Goal: Information Seeking & Learning: Learn about a topic

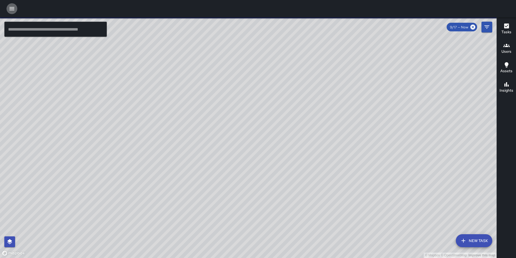
click at [12, 10] on icon "button" at bounding box center [11, 8] width 5 height 3
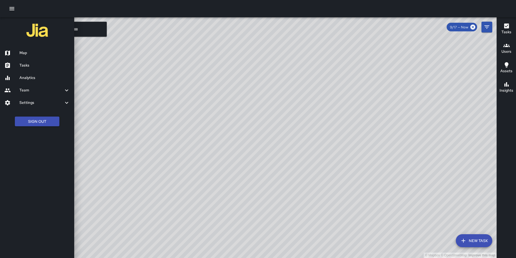
click at [28, 76] on h6 "Analytics" at bounding box center [44, 78] width 50 height 6
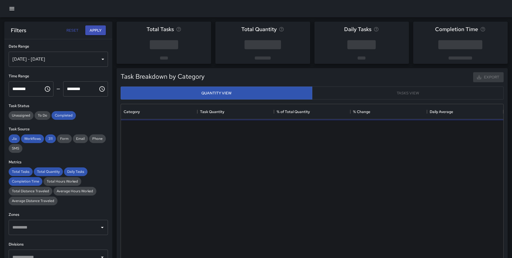
scroll to position [157, 378]
click at [33, 58] on div "[DATE] - [DATE]" at bounding box center [58, 59] width 99 height 15
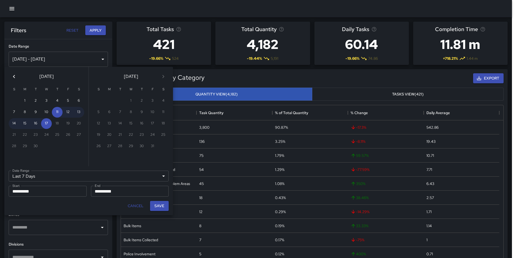
click at [16, 78] on button "Previous month" at bounding box center [14, 76] width 11 height 11
click at [16, 78] on icon "Previous month" at bounding box center [14, 76] width 6 height 6
click at [33, 100] on button "1" at bounding box center [35, 100] width 11 height 11
type input "******"
type input "**********"
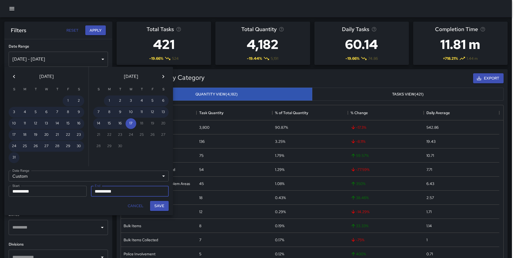
click at [13, 75] on icon "Previous month" at bounding box center [14, 76] width 6 height 6
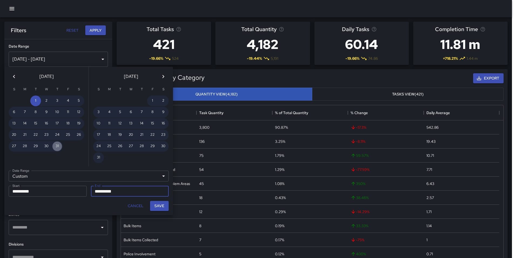
click at [55, 146] on button "31" at bounding box center [57, 146] width 11 height 11
type input "**********"
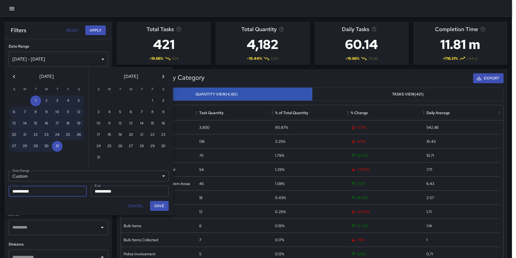
click at [157, 205] on button "Save" at bounding box center [159, 206] width 19 height 10
type input "**********"
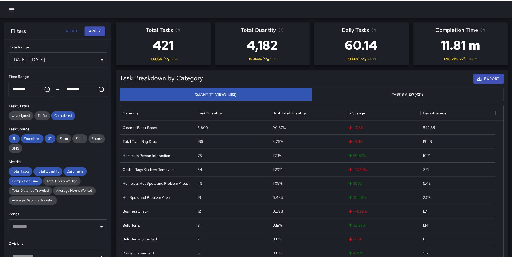
scroll to position [4, 4]
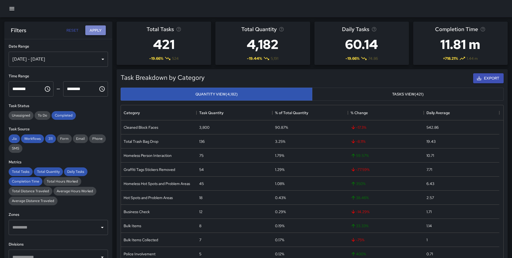
click at [97, 28] on button "Apply" at bounding box center [95, 30] width 21 height 10
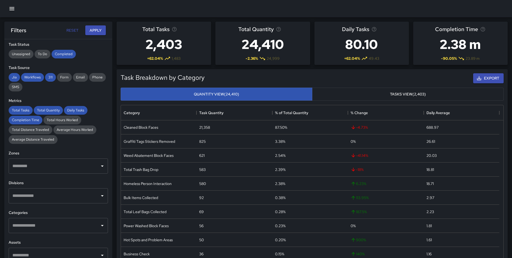
scroll to position [66, 0]
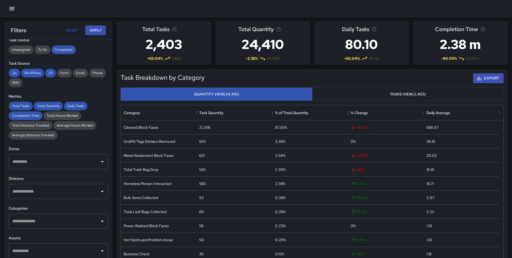
click at [53, 190] on input "text" at bounding box center [54, 191] width 86 height 10
type input "****"
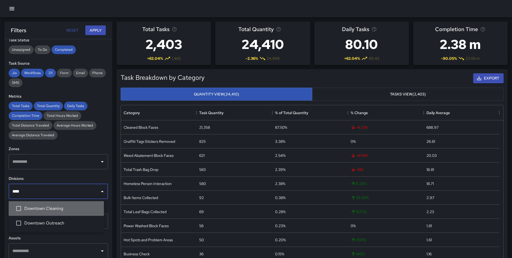
click at [60, 205] on span "Downtown Cleaning" at bounding box center [61, 208] width 75 height 6
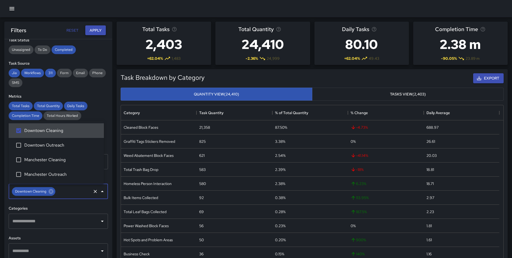
click at [92, 28] on button "Apply" at bounding box center [95, 30] width 21 height 10
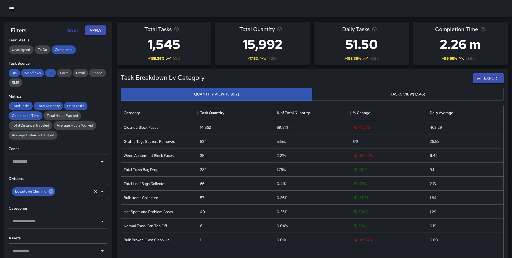
click at [52, 192] on icon at bounding box center [51, 191] width 6 height 6
click at [43, 192] on input "text" at bounding box center [54, 191] width 86 height 10
type input "********"
click at [65, 218] on li "Downtown Outreach" at bounding box center [56, 222] width 95 height 15
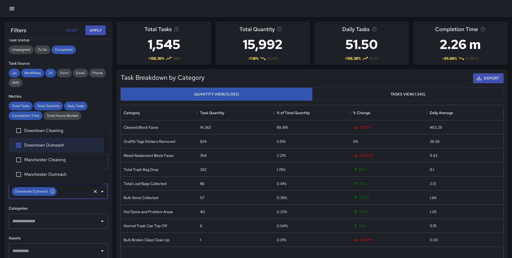
click at [94, 29] on button "Apply" at bounding box center [95, 30] width 21 height 10
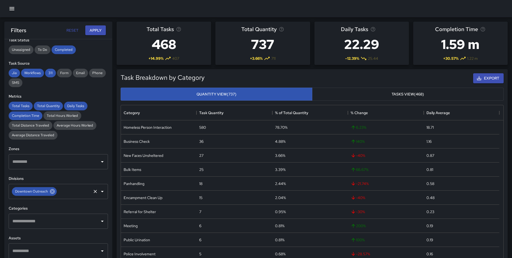
click at [50, 191] on icon at bounding box center [52, 191] width 5 height 5
click at [47, 191] on input "text" at bounding box center [54, 191] width 86 height 10
type input "*****"
click at [51, 206] on span "Manchester Cleaning" at bounding box center [61, 208] width 75 height 6
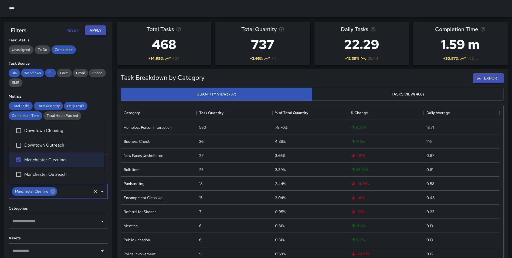
click at [98, 35] on button "Apply" at bounding box center [95, 30] width 21 height 10
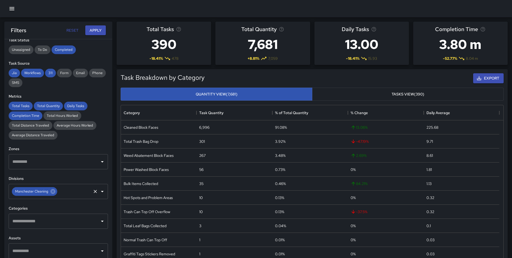
click at [56, 191] on div "Manchester Cleaning" at bounding box center [34, 191] width 45 height 9
click at [52, 192] on icon at bounding box center [53, 191] width 6 height 6
click at [97, 29] on button "Apply" at bounding box center [95, 30] width 21 height 10
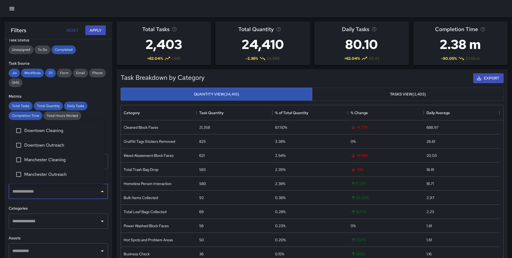
click at [56, 189] on input "text" at bounding box center [54, 191] width 86 height 10
click at [60, 128] on span "Downtown Cleaning" at bounding box center [61, 130] width 75 height 6
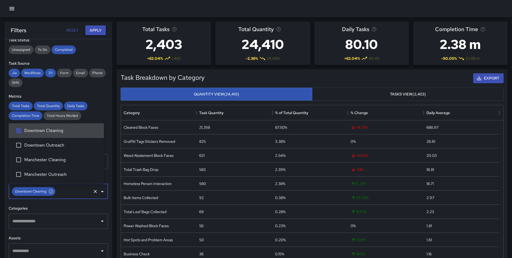
click at [97, 31] on button "Apply" at bounding box center [95, 30] width 21 height 10
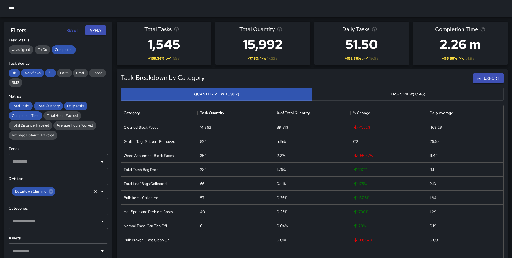
click at [47, 191] on span "Downtown Cleaning" at bounding box center [31, 191] width 38 height 6
click at [52, 191] on icon at bounding box center [51, 191] width 5 height 5
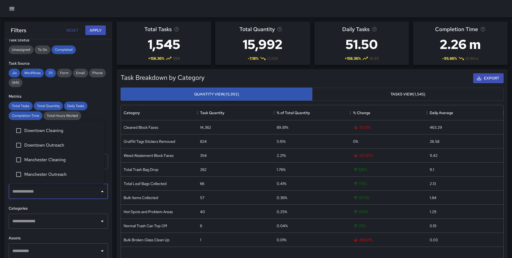
click at [42, 190] on input "text" at bounding box center [54, 191] width 86 height 10
drag, startPoint x: 55, startPoint y: 162, endPoint x: 61, endPoint y: 148, distance: 15.6
click at [55, 162] on span "Manchester Cleaning" at bounding box center [61, 159] width 75 height 6
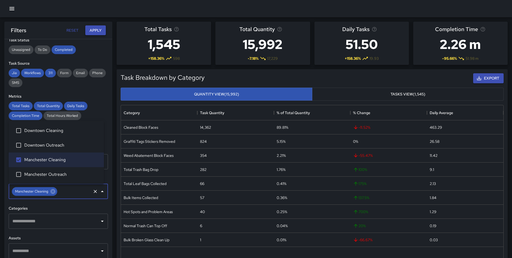
click at [94, 28] on button "Apply" at bounding box center [95, 30] width 21 height 10
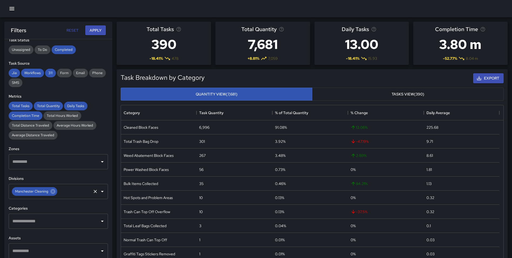
drag, startPoint x: 53, startPoint y: 191, endPoint x: 49, endPoint y: 192, distance: 4.1
click at [53, 191] on icon at bounding box center [53, 191] width 6 height 6
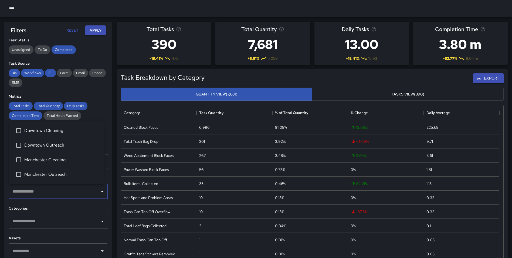
click at [43, 193] on input "text" at bounding box center [54, 191] width 86 height 10
click at [56, 144] on span "Downtown Outreach" at bounding box center [61, 145] width 75 height 6
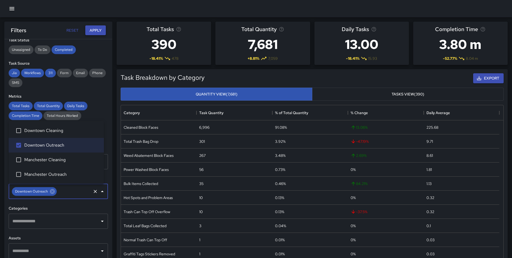
click at [94, 31] on button "Apply" at bounding box center [95, 30] width 21 height 10
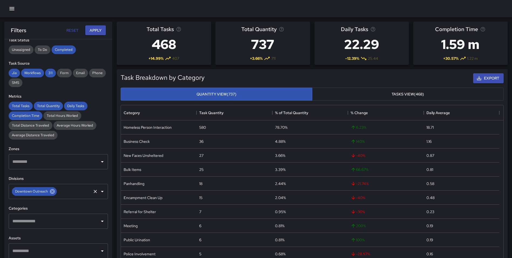
click at [53, 191] on icon at bounding box center [52, 191] width 5 height 5
click at [47, 191] on input "text" at bounding box center [54, 191] width 86 height 10
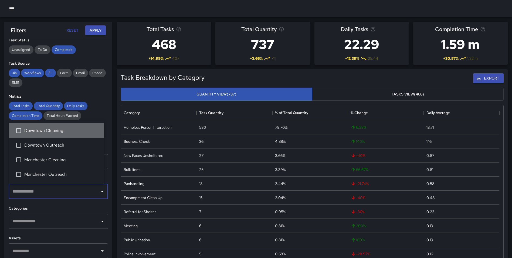
click at [45, 132] on span "Downtown Cleaning" at bounding box center [61, 130] width 75 height 6
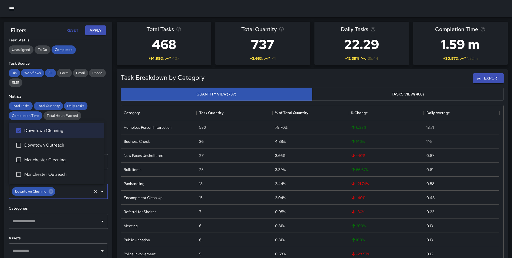
click at [114, 147] on div "Task Breakdown by Category Export Quantity View (737) Tasks View (468) Category…" at bounding box center [310, 168] width 396 height 206
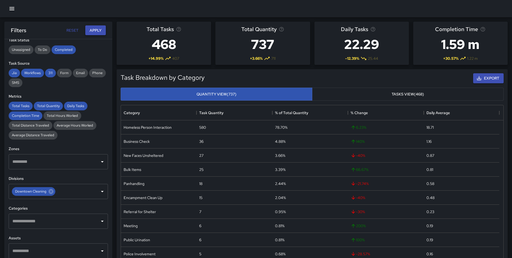
click at [93, 28] on button "Apply" at bounding box center [95, 30] width 21 height 10
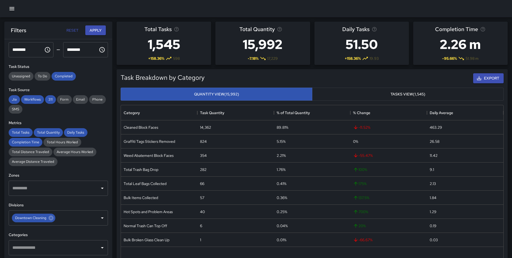
scroll to position [0, 0]
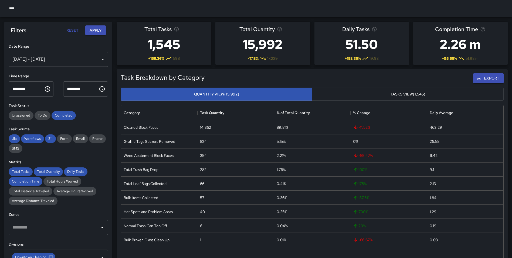
click at [68, 59] on div "[DATE] - [DATE]" at bounding box center [58, 59] width 99 height 15
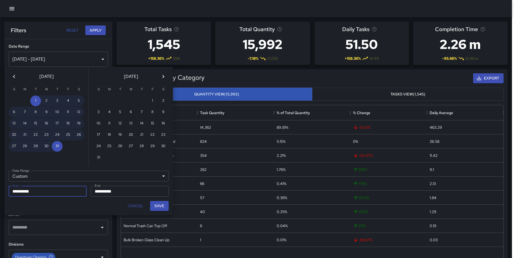
click at [10, 74] on button "Previous month" at bounding box center [14, 76] width 11 height 11
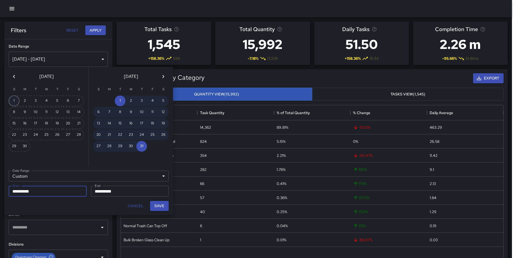
click at [16, 99] on button "1" at bounding box center [14, 100] width 11 height 11
type input "**********"
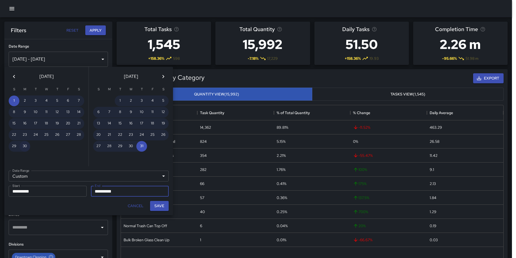
click at [23, 144] on button "30" at bounding box center [24, 146] width 11 height 11
type input "**********"
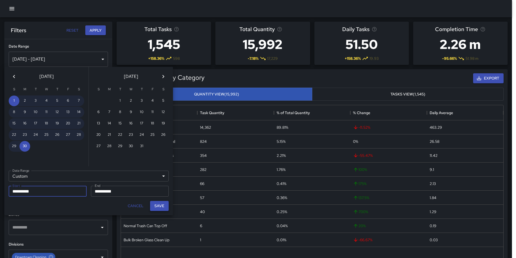
click at [158, 205] on button "Save" at bounding box center [159, 206] width 19 height 10
type input "**********"
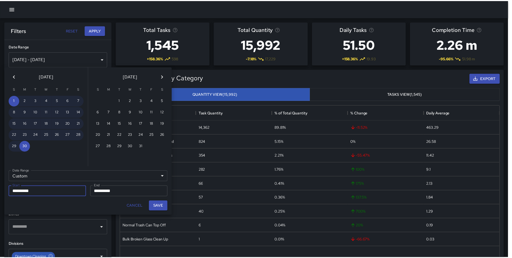
scroll to position [4, 4]
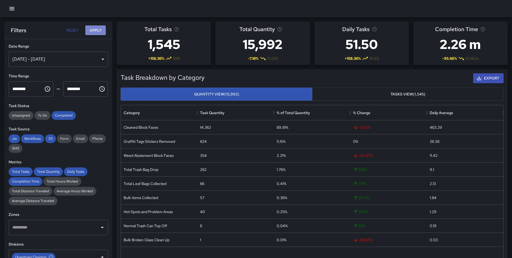
click at [92, 29] on button "Apply" at bounding box center [95, 30] width 21 height 10
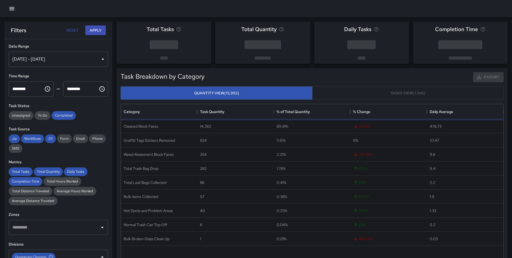
click at [116, 70] on div "Task Breakdown by Category Export Quantity View (15,992) Tasks View (1,545) Cat…" at bounding box center [310, 167] width 396 height 206
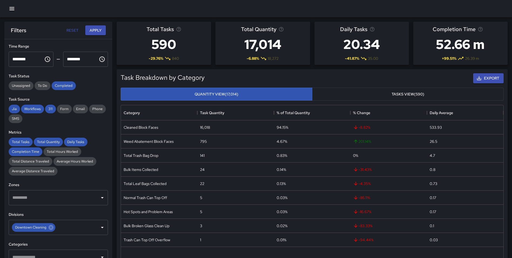
scroll to position [55, 0]
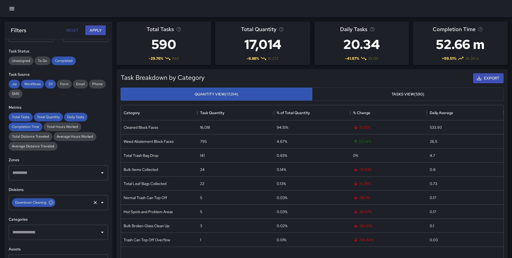
click at [50, 202] on icon at bounding box center [51, 202] width 5 height 5
click at [44, 203] on input "text" at bounding box center [54, 202] width 86 height 10
type input "*****"
click at [57, 216] on li "Manchester Cleaning" at bounding box center [56, 219] width 95 height 15
drag, startPoint x: 95, startPoint y: 29, endPoint x: 90, endPoint y: 33, distance: 6.2
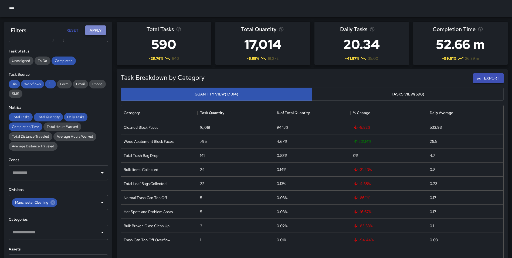
click at [95, 29] on button "Apply" at bounding box center [95, 30] width 21 height 10
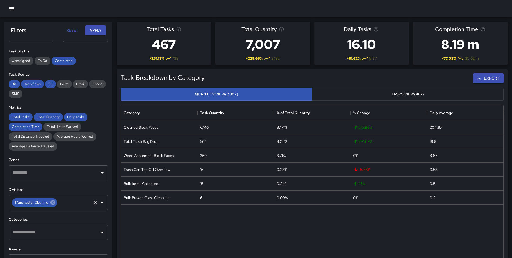
click at [51, 202] on icon at bounding box center [52, 202] width 5 height 5
click at [49, 202] on input "text" at bounding box center [54, 202] width 86 height 10
type input "********"
click at [51, 232] on span "Downtown Outreach" at bounding box center [61, 234] width 75 height 6
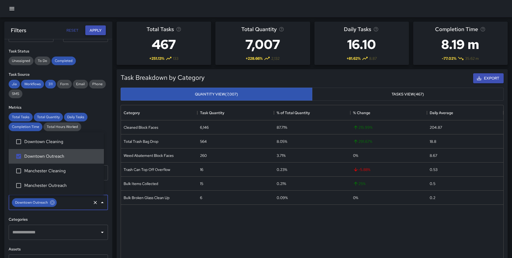
click at [101, 29] on button "Apply" at bounding box center [95, 30] width 21 height 10
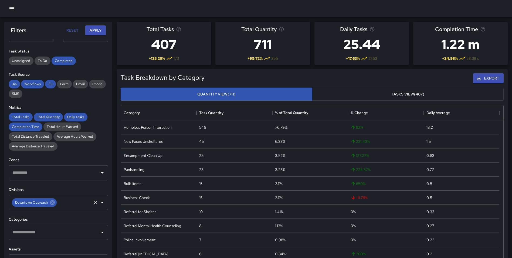
drag, startPoint x: 53, startPoint y: 203, endPoint x: 56, endPoint y: 200, distance: 4.4
click at [53, 203] on icon at bounding box center [52, 202] width 5 height 5
click at [114, 184] on div "Task Breakdown by Category Export Quantity View (711) Tasks View (407) Category…" at bounding box center [310, 168] width 396 height 206
click at [95, 31] on button "Apply" at bounding box center [95, 30] width 21 height 10
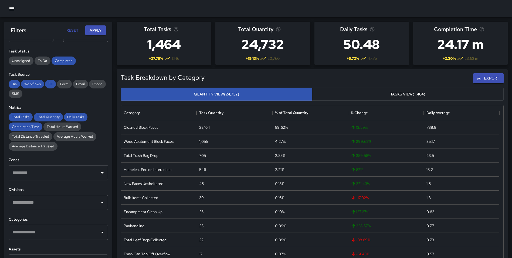
scroll to position [0, 0]
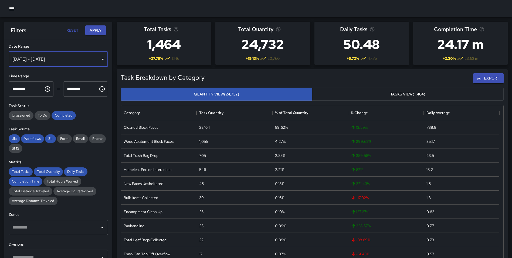
click at [58, 58] on div "Jun 01, 2025 - Jun 30, 2025" at bounding box center [58, 59] width 99 height 15
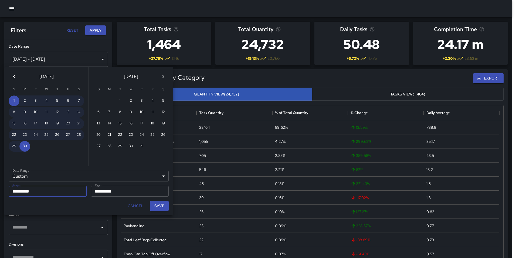
click at [14, 74] on icon "Previous month" at bounding box center [14, 76] width 6 height 6
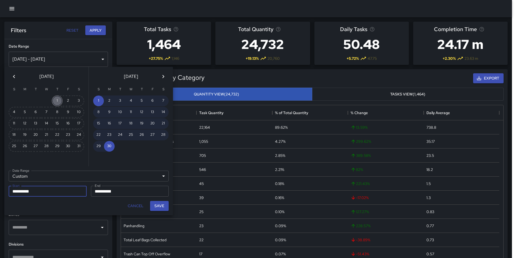
drag, startPoint x: 56, startPoint y: 97, endPoint x: 57, endPoint y: 100, distance: 3.1
click at [56, 97] on button "1" at bounding box center [57, 100] width 11 height 11
type input "**********"
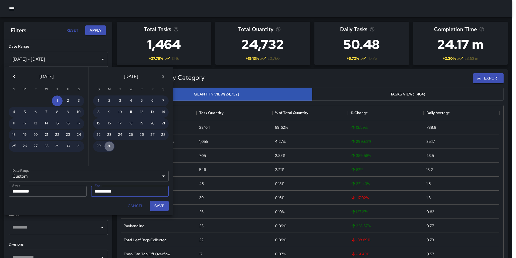
click at [109, 146] on button "30" at bounding box center [109, 146] width 11 height 11
click at [161, 204] on button "Save" at bounding box center [159, 206] width 19 height 10
type input "**********"
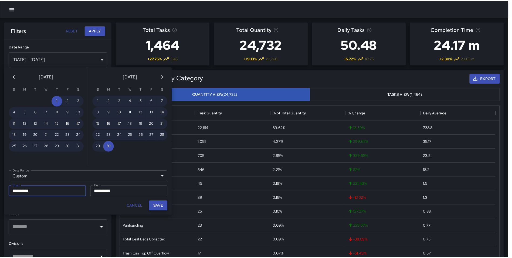
scroll to position [4, 4]
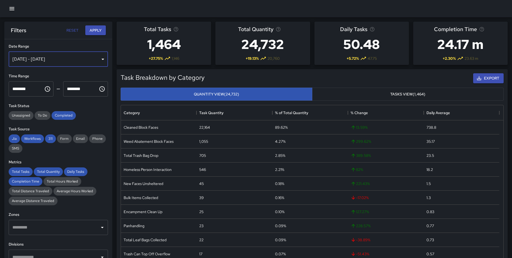
click at [73, 62] on div "May 01, 2025 - Jun 30, 2025" at bounding box center [58, 59] width 99 height 15
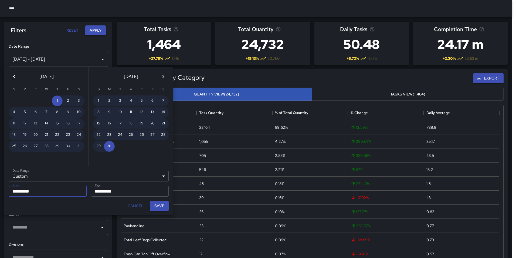
click at [162, 74] on icon "Next month" at bounding box center [163, 76] width 6 height 6
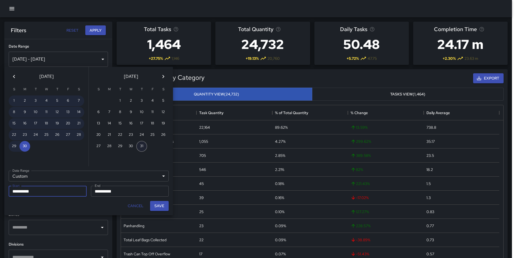
click at [141, 146] on button "31" at bounding box center [141, 146] width 11 height 11
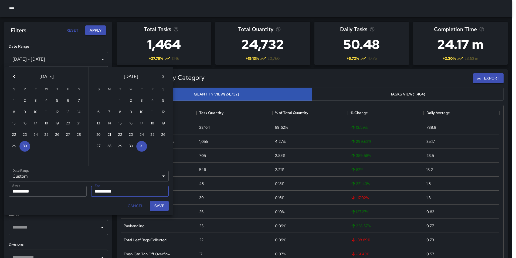
click at [14, 77] on icon "Previous month" at bounding box center [14, 76] width 2 height 3
click at [142, 100] on button "1" at bounding box center [141, 100] width 11 height 11
type input "**********"
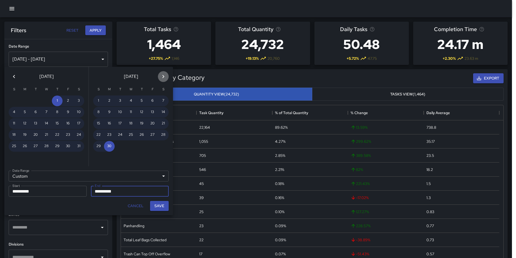
click at [165, 77] on icon "Next month" at bounding box center [163, 76] width 6 height 6
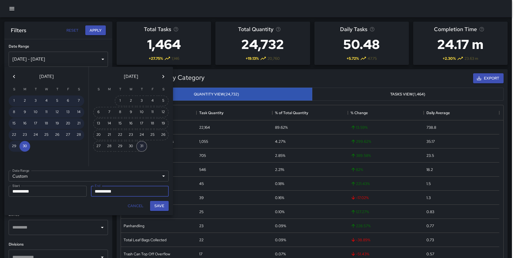
click at [145, 145] on button "31" at bounding box center [141, 146] width 11 height 11
type input "**********"
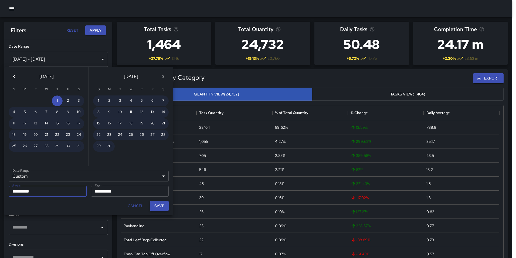
click at [161, 203] on button "Save" at bounding box center [159, 206] width 19 height 10
type input "**********"
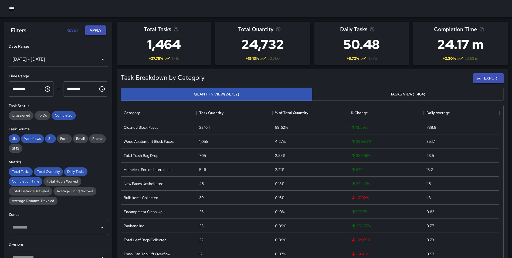
click at [93, 28] on button "Apply" at bounding box center [95, 30] width 21 height 10
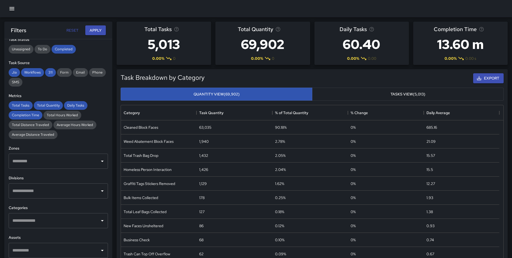
scroll to position [69, 0]
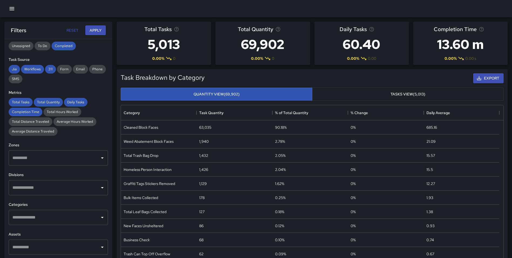
click at [54, 186] on input "text" at bounding box center [54, 187] width 86 height 10
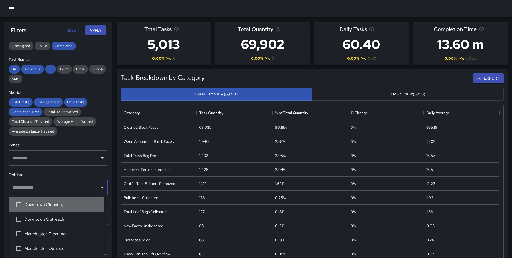
click at [58, 207] on span "Downtown Cleaning" at bounding box center [61, 204] width 75 height 6
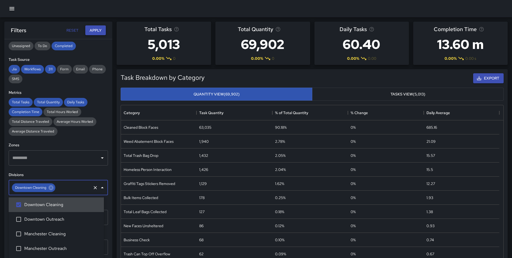
click at [90, 34] on button "Apply" at bounding box center [95, 30] width 21 height 10
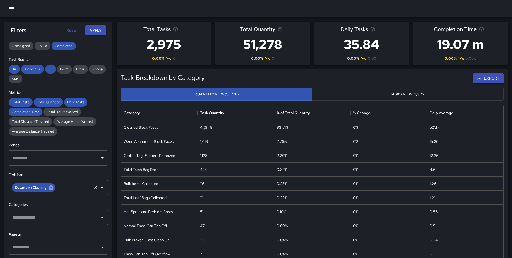
click at [50, 189] on icon at bounding box center [51, 187] width 5 height 5
click at [49, 188] on input "text" at bounding box center [54, 187] width 86 height 10
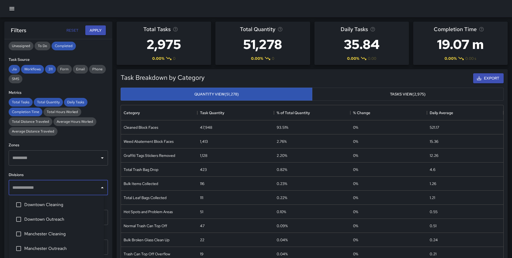
click at [64, 235] on span "Manchester Cleaning" at bounding box center [61, 233] width 75 height 6
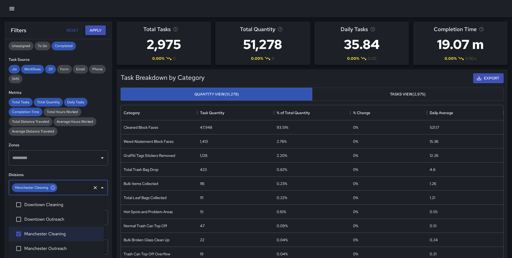
click at [104, 32] on button "Apply" at bounding box center [95, 30] width 21 height 10
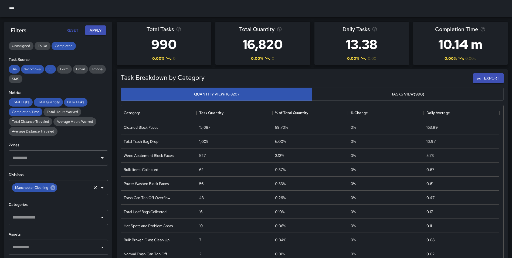
click at [53, 189] on icon at bounding box center [52, 187] width 5 height 5
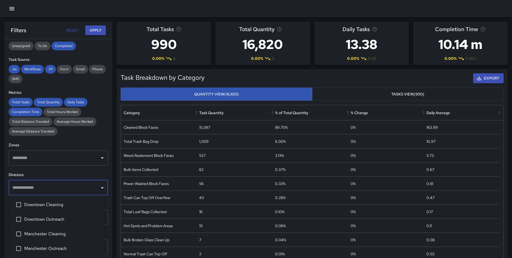
click at [41, 188] on input "text" at bounding box center [54, 187] width 86 height 10
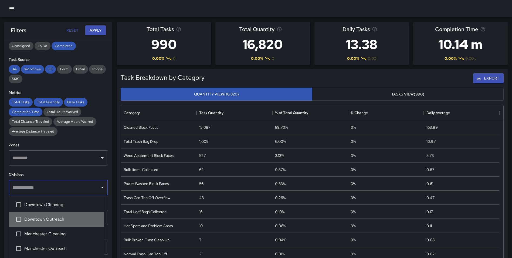
drag, startPoint x: 50, startPoint y: 218, endPoint x: 92, endPoint y: 131, distance: 96.2
click at [50, 218] on span "Downtown Outreach" at bounding box center [61, 219] width 75 height 6
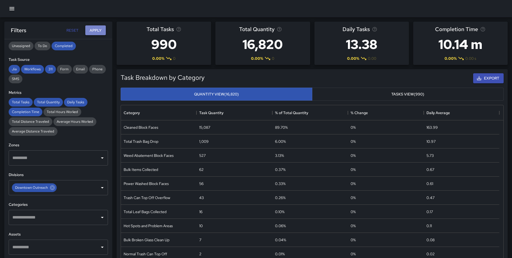
click at [93, 29] on button "Apply" at bounding box center [95, 30] width 21 height 10
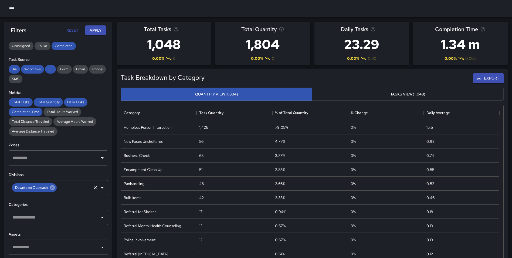
click at [52, 187] on icon at bounding box center [52, 187] width 5 height 5
click at [98, 32] on button "Apply" at bounding box center [95, 30] width 21 height 10
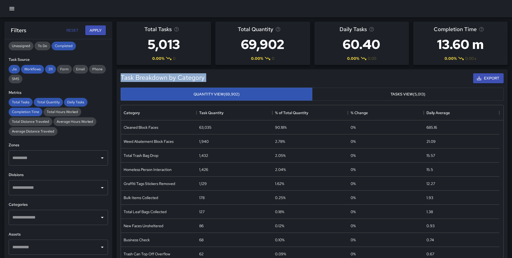
drag, startPoint x: 112, startPoint y: 106, endPoint x: 112, endPoint y: 66, distance: 39.7
click at [112, 66] on div "Task Breakdown by Category Export Quantity View (69,902) Tasks View (5,013) Cat…" at bounding box center [310, 168] width 396 height 206
click at [113, 77] on div "Task Breakdown by Category Export Quantity View (69,902) Tasks View (5,013) Cat…" at bounding box center [310, 168] width 396 height 206
click at [116, 79] on div "Task Breakdown by Category Export Quantity View (69,902) Tasks View (5,013) Cat…" at bounding box center [310, 168] width 396 height 206
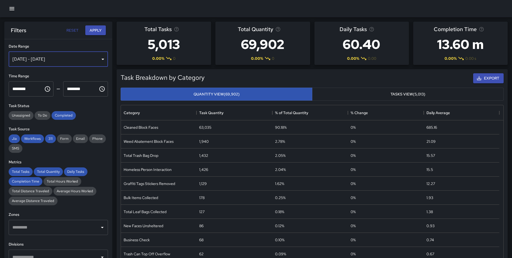
click at [70, 57] on div "[DATE] - [DATE]" at bounding box center [58, 59] width 99 height 15
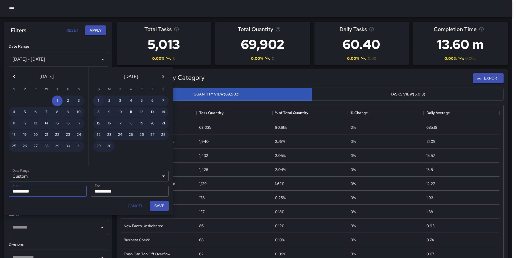
click at [100, 99] on button "1" at bounding box center [98, 100] width 11 height 11
type input "**********"
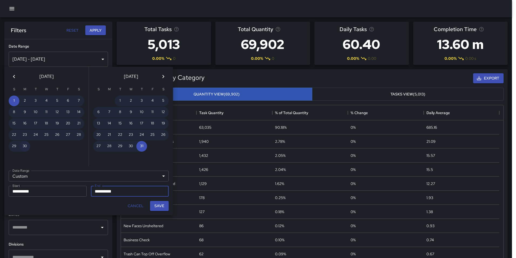
click at [22, 146] on button "30" at bounding box center [24, 146] width 11 height 11
type input "**********"
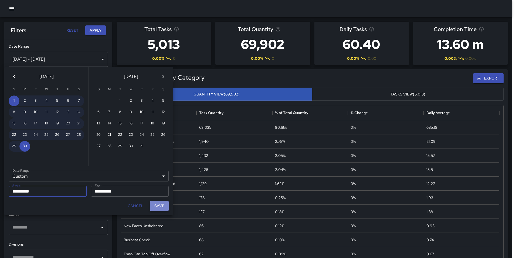
click at [159, 203] on button "Save" at bounding box center [159, 206] width 19 height 10
type input "**********"
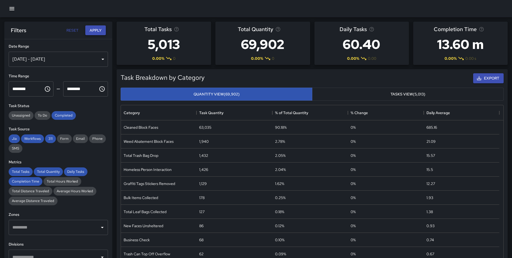
click at [97, 31] on button "Apply" at bounding box center [95, 30] width 21 height 10
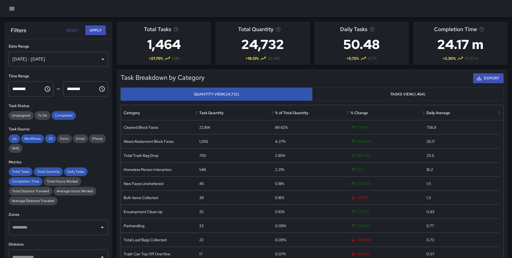
click at [115, 83] on div "Task Breakdown by Category Export Quantity View (24,732) Tasks View (1,464) Cat…" at bounding box center [310, 168] width 396 height 206
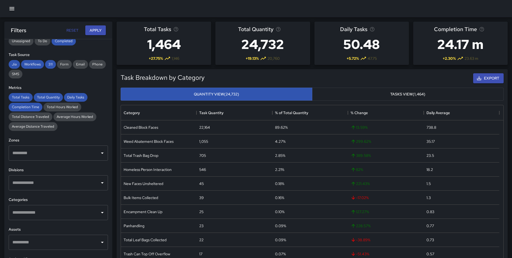
scroll to position [81, 0]
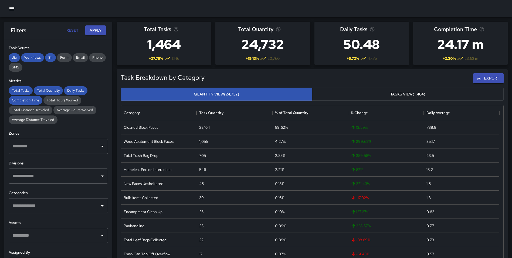
click at [58, 174] on input "text" at bounding box center [54, 176] width 86 height 10
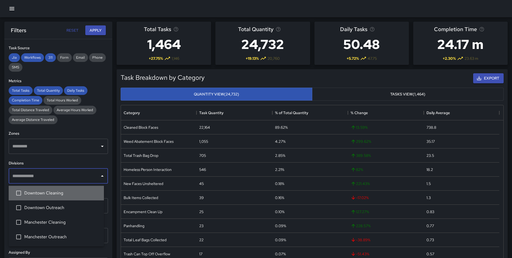
click at [59, 193] on span "Downtown Cleaning" at bounding box center [61, 193] width 75 height 6
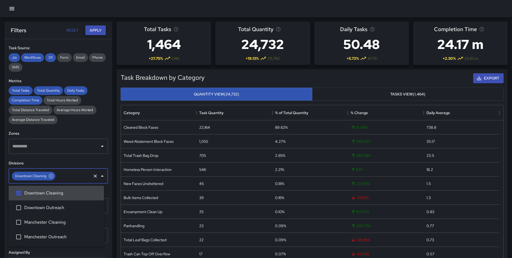
click at [92, 30] on button "Apply" at bounding box center [95, 30] width 21 height 10
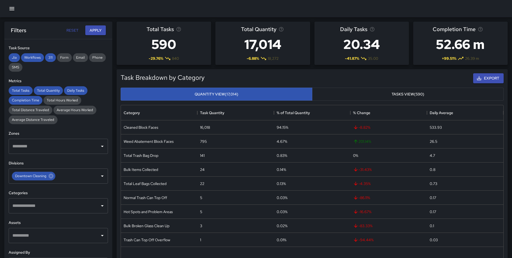
click at [116, 128] on div "Task Breakdown by Category Export Quantity View (17,014) Tasks View (590) Categ…" at bounding box center [310, 168] width 396 height 206
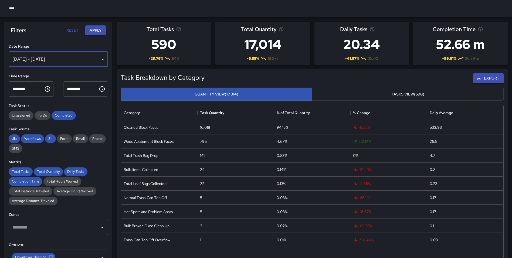
click at [63, 63] on div "Jun 01, 2025 - Jun 30, 2025" at bounding box center [58, 59] width 99 height 15
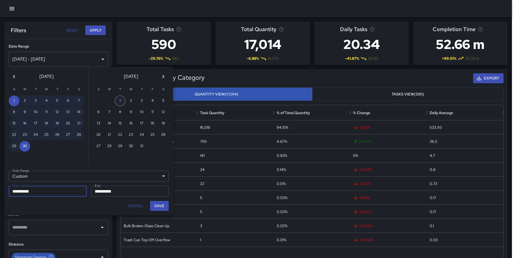
click at [120, 100] on button "1" at bounding box center [120, 100] width 11 height 11
type input "**********"
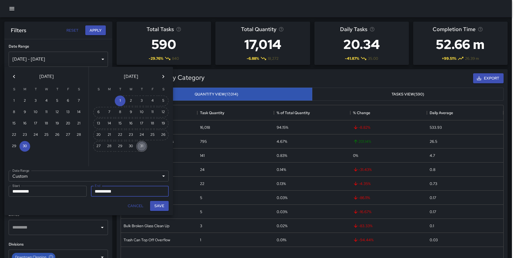
click at [140, 146] on button "31" at bounding box center [141, 146] width 11 height 11
type input "**********"
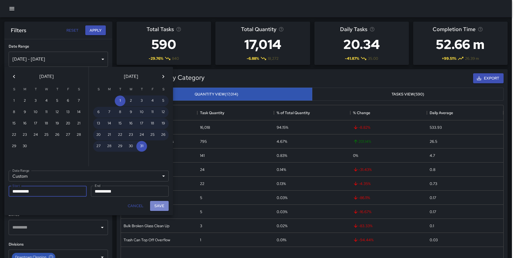
drag, startPoint x: 160, startPoint y: 205, endPoint x: 157, endPoint y: 198, distance: 7.3
click at [160, 205] on button "Save" at bounding box center [159, 206] width 19 height 10
type input "**********"
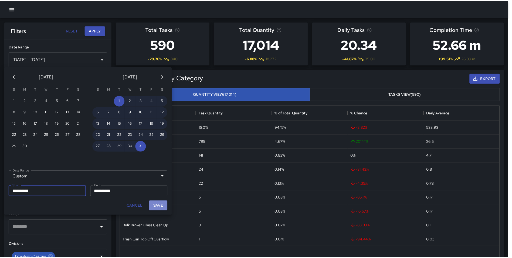
scroll to position [4, 4]
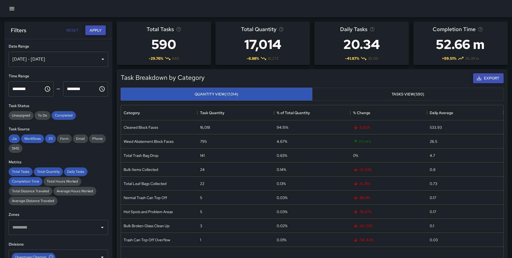
click at [95, 32] on button "Apply" at bounding box center [95, 30] width 21 height 10
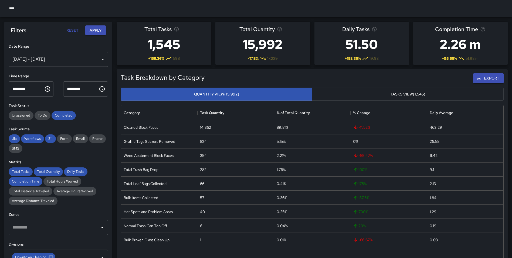
click at [115, 103] on div "Task Breakdown by Category Export Quantity View (15,992) Tasks View (1,545) Cat…" at bounding box center [310, 168] width 396 height 206
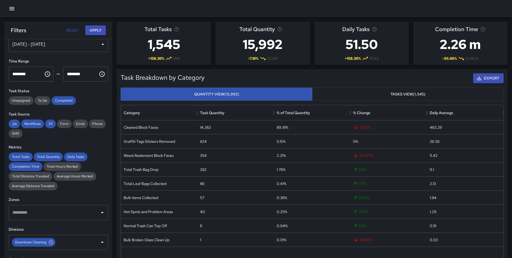
scroll to position [23, 0]
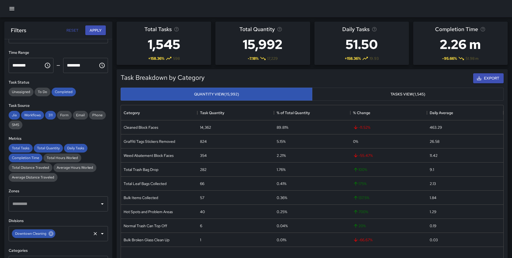
click at [53, 236] on icon at bounding box center [51, 233] width 6 height 6
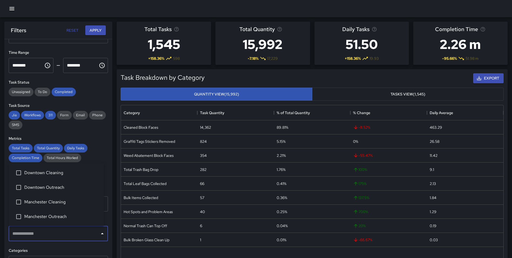
click at [50, 234] on input "text" at bounding box center [54, 233] width 86 height 10
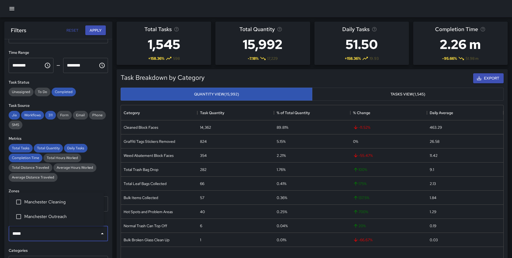
type input "******"
click at [63, 200] on span "Manchester Cleaning" at bounding box center [61, 201] width 75 height 6
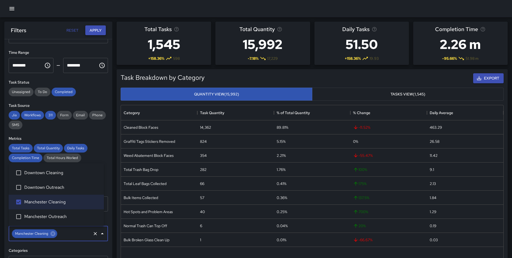
click at [96, 26] on button "Apply" at bounding box center [95, 30] width 21 height 10
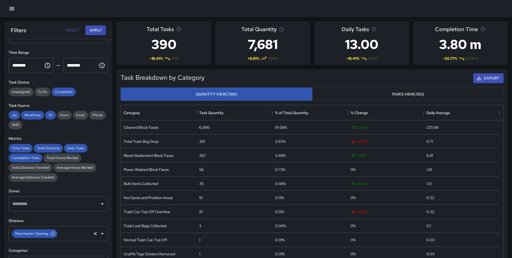
click at [51, 235] on icon at bounding box center [53, 233] width 6 height 6
click at [44, 234] on input "text" at bounding box center [54, 233] width 86 height 10
type input "********"
click at [41, 219] on span "Downtown Outreach" at bounding box center [61, 216] width 75 height 6
click at [93, 29] on button "Apply" at bounding box center [95, 30] width 21 height 10
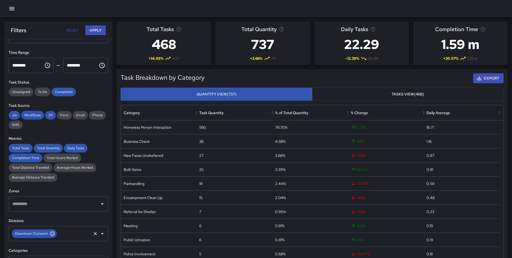
click at [52, 233] on icon at bounding box center [52, 233] width 6 height 6
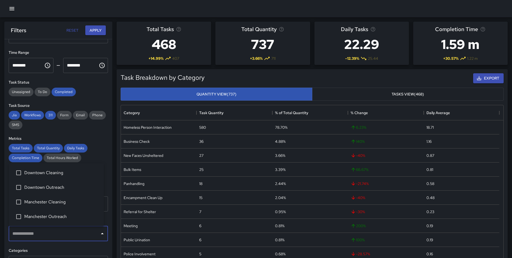
click at [43, 234] on input "text" at bounding box center [54, 233] width 86 height 10
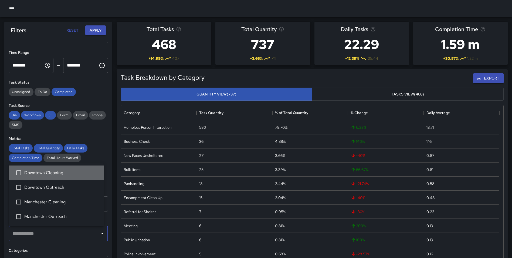
drag, startPoint x: 57, startPoint y: 171, endPoint x: 57, endPoint y: 175, distance: 4.1
click at [57, 175] on span "Downtown Cleaning" at bounding box center [61, 172] width 75 height 6
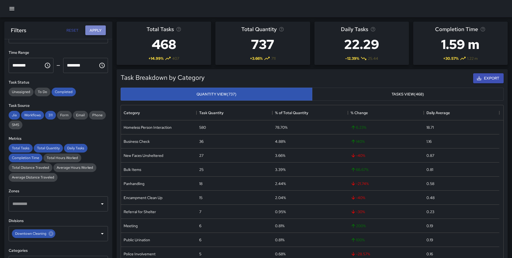
click at [90, 32] on button "Apply" at bounding box center [95, 30] width 21 height 10
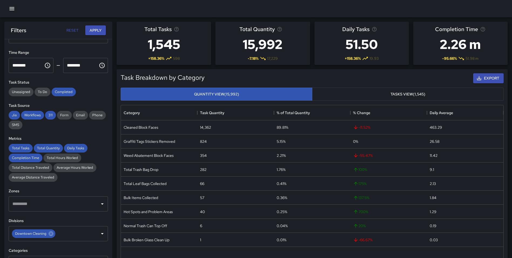
click at [118, 111] on div "Task Breakdown by Category Export Quantity View (15,992) Tasks View (1,545) Cat…" at bounding box center [312, 170] width 391 height 202
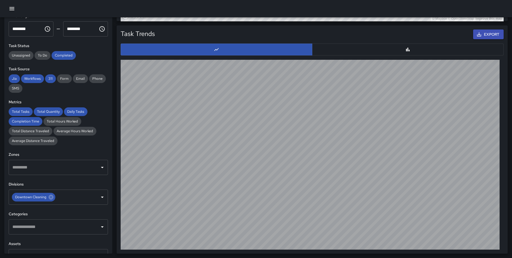
scroll to position [41, 0]
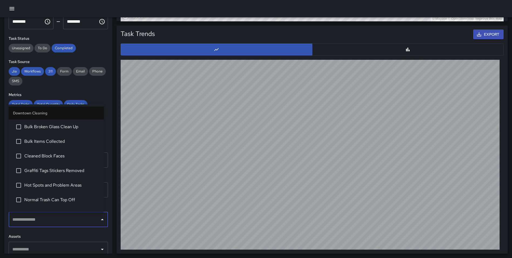
click at [36, 224] on input "text" at bounding box center [54, 219] width 86 height 10
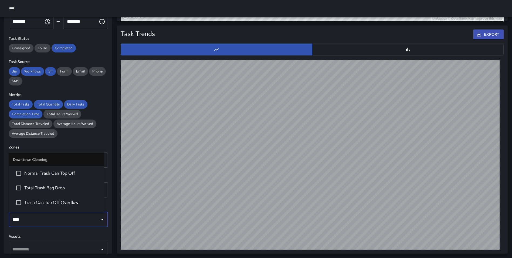
type input "*****"
click at [61, 188] on span "Total Trash Bag Drop" at bounding box center [61, 187] width 75 height 6
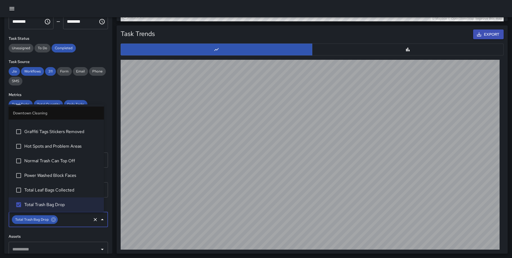
click at [119, 182] on div at bounding box center [312, 155] width 387 height 194
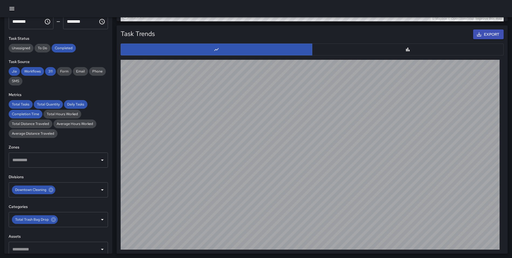
scroll to position [0, 0]
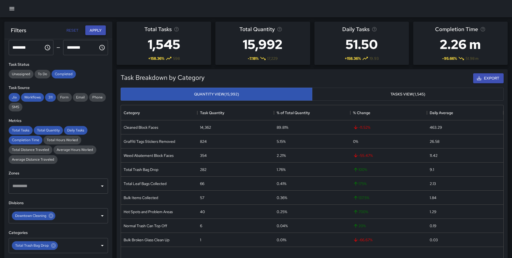
click at [92, 33] on button "Apply" at bounding box center [95, 30] width 21 height 10
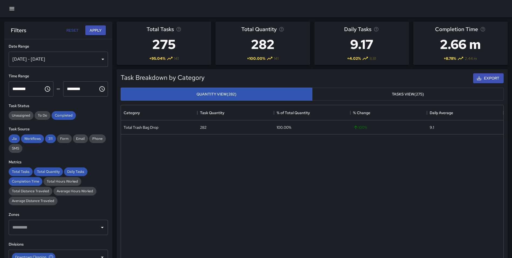
click at [41, 56] on div "[DATE] - [DATE]" at bounding box center [58, 59] width 99 height 15
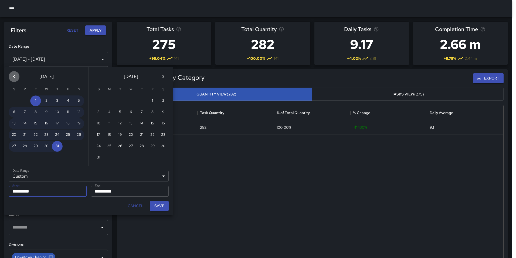
click at [12, 75] on icon "Previous month" at bounding box center [14, 76] width 6 height 6
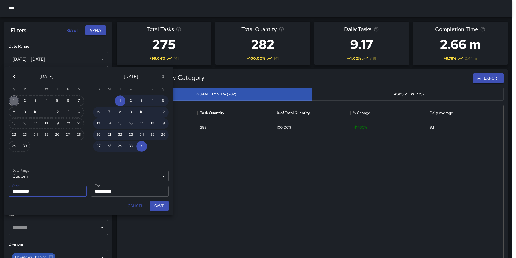
click at [11, 98] on button "1" at bounding box center [14, 100] width 11 height 11
type input "**********"
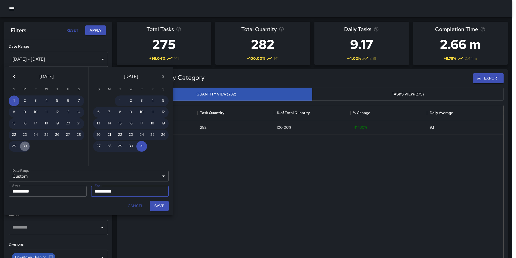
click at [23, 148] on button "30" at bounding box center [24, 146] width 11 height 11
type input "**********"
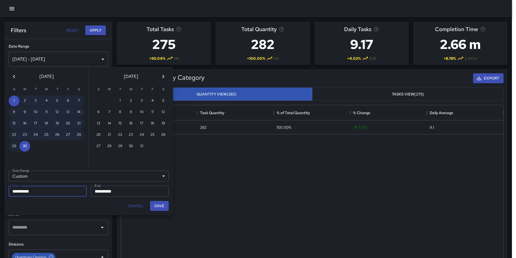
click at [157, 203] on button "Save" at bounding box center [159, 206] width 19 height 10
type input "**********"
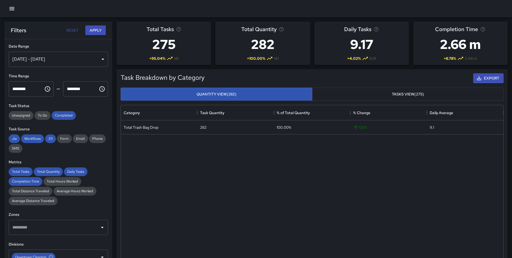
scroll to position [4, 4]
click at [97, 30] on button "Apply" at bounding box center [95, 30] width 21 height 10
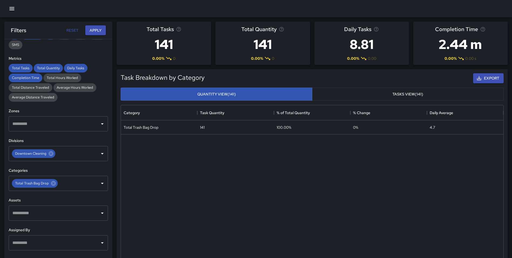
scroll to position [107, 0]
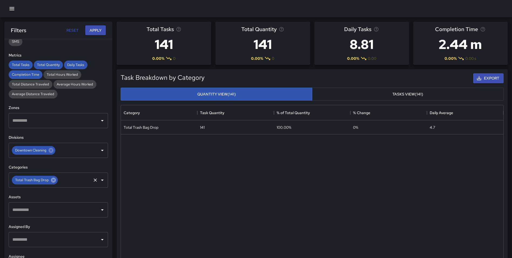
click at [53, 181] on icon at bounding box center [53, 179] width 5 height 5
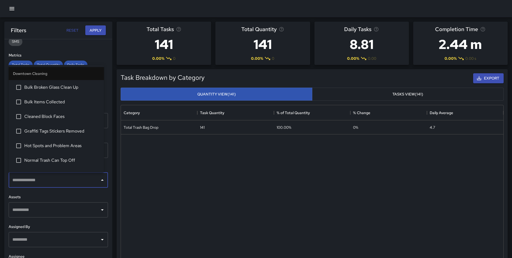
click at [45, 180] on input "text" at bounding box center [54, 180] width 86 height 10
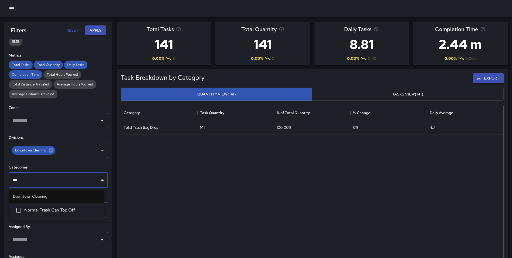
type input "****"
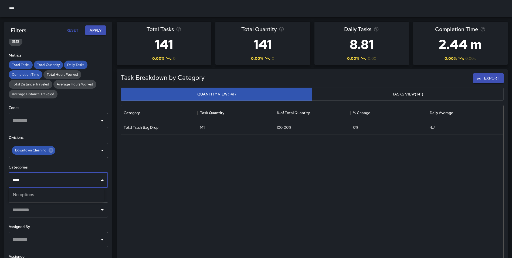
drag, startPoint x: 45, startPoint y: 180, endPoint x: -2, endPoint y: 175, distance: 47.5
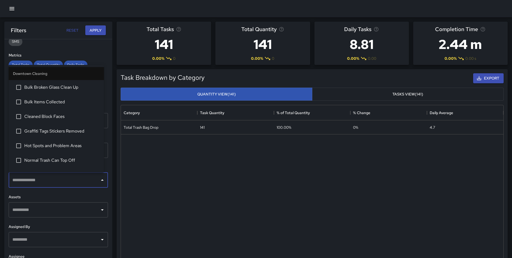
drag, startPoint x: 107, startPoint y: 176, endPoint x: 99, endPoint y: 175, distance: 8.2
click at [107, 177] on div "**********" at bounding box center [58, 159] width 108 height 240
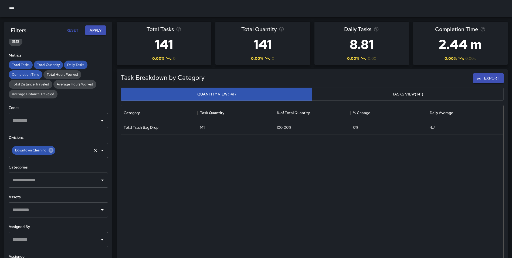
click at [49, 149] on icon at bounding box center [51, 150] width 5 height 5
click at [40, 151] on input "text" at bounding box center [54, 150] width 86 height 10
type input "*****"
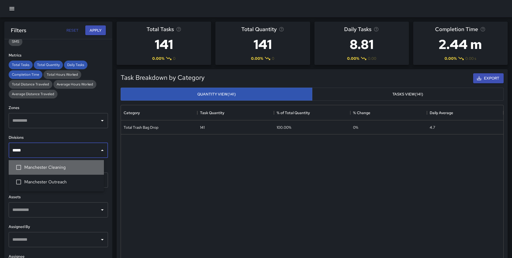
click at [52, 168] on span "Manchester Cleaning" at bounding box center [61, 167] width 75 height 6
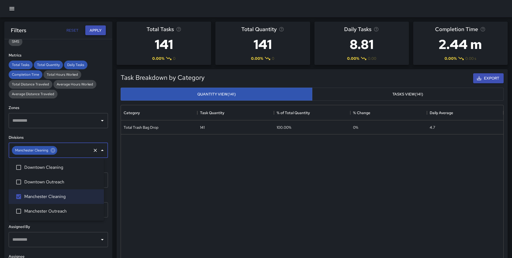
click at [93, 31] on button "Apply" at bounding box center [95, 30] width 21 height 10
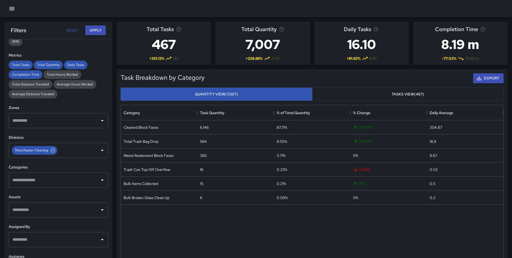
click at [117, 134] on div "Task Breakdown by Category Export Quantity View (7,007) Tasks View (467) Catego…" at bounding box center [312, 170] width 391 height 202
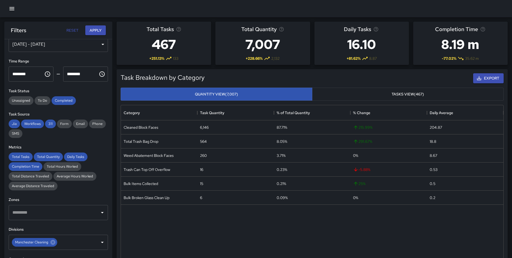
scroll to position [0, 0]
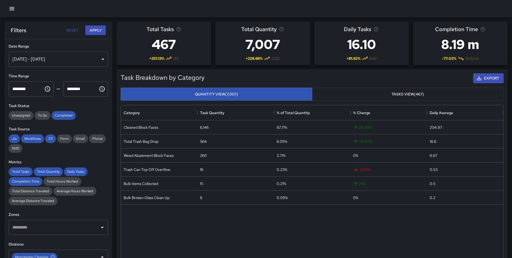
click at [44, 62] on div "Jun 01, 2025 - Jun 30, 2025" at bounding box center [58, 59] width 99 height 15
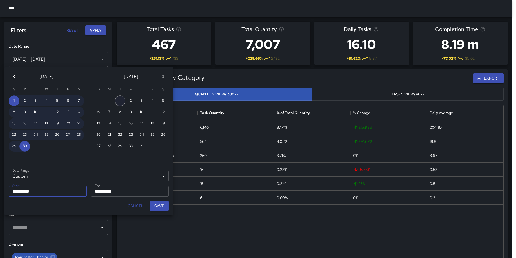
click at [120, 100] on button "1" at bounding box center [120, 100] width 11 height 11
type input "**********"
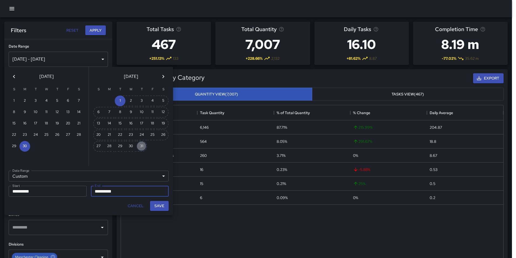
drag, startPoint x: 142, startPoint y: 144, endPoint x: 146, endPoint y: 158, distance: 14.9
click at [142, 145] on button "31" at bounding box center [141, 146] width 11 height 11
type input "**********"
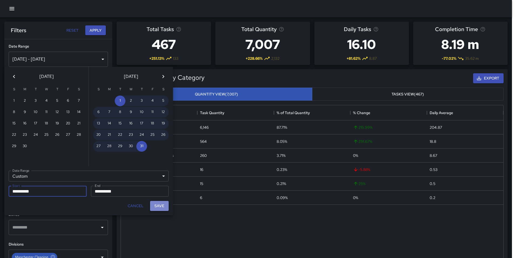
click at [163, 207] on button "Save" at bounding box center [159, 206] width 19 height 10
type input "**********"
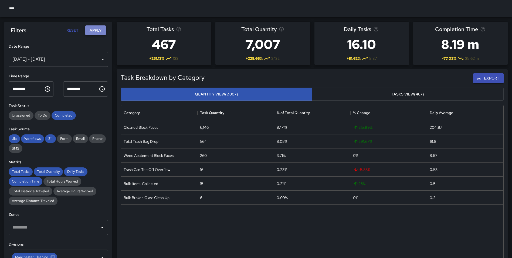
click at [95, 33] on button "Apply" at bounding box center [95, 30] width 21 height 10
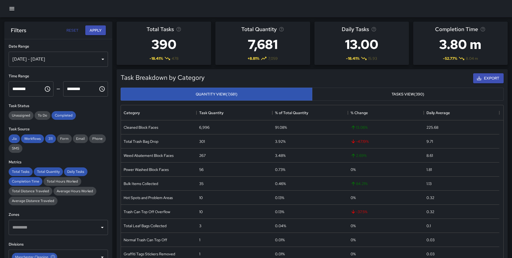
click at [50, 61] on div "[DATE] - [DATE]" at bounding box center [58, 59] width 99 height 15
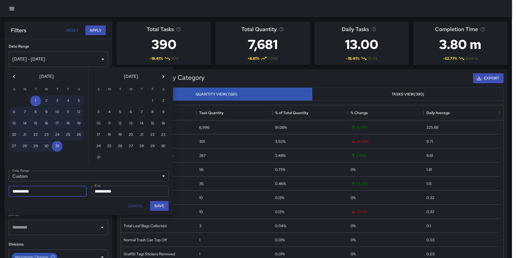
click at [12, 76] on icon "Previous month" at bounding box center [14, 76] width 6 height 6
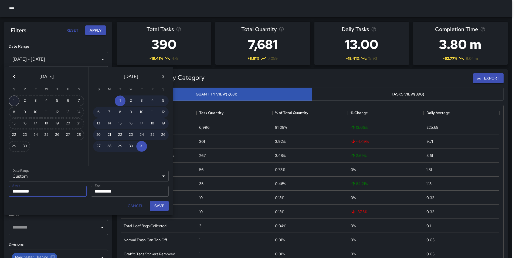
click at [16, 101] on button "1" at bounding box center [14, 100] width 11 height 11
type input "**********"
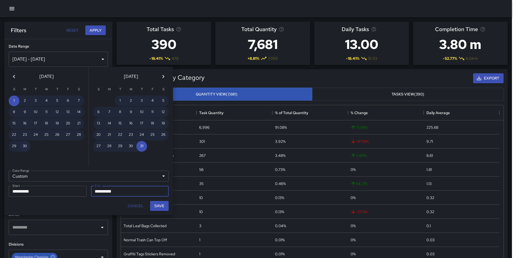
click at [24, 144] on button "30" at bounding box center [24, 146] width 11 height 11
type input "**********"
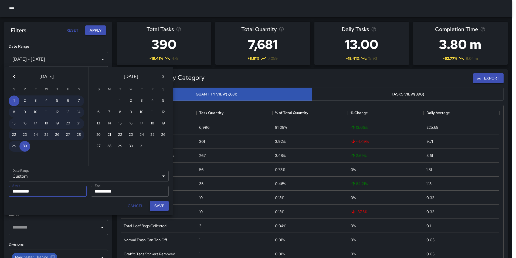
click at [158, 205] on button "Save" at bounding box center [159, 206] width 19 height 10
type input "**********"
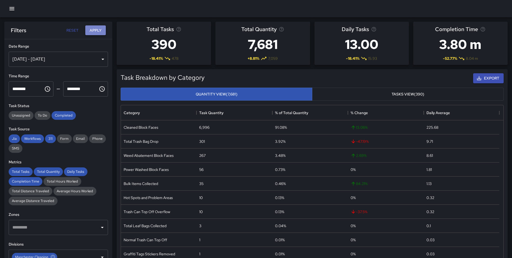
click at [92, 35] on button "Apply" at bounding box center [95, 30] width 21 height 10
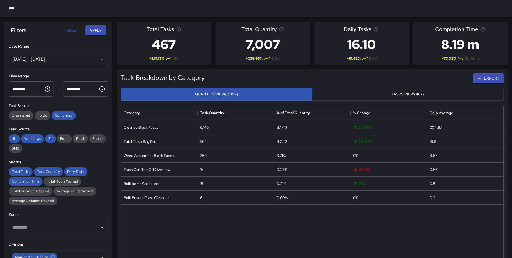
click at [72, 58] on div "Jun 01, 2025 - Jun 30, 2025" at bounding box center [58, 59] width 99 height 15
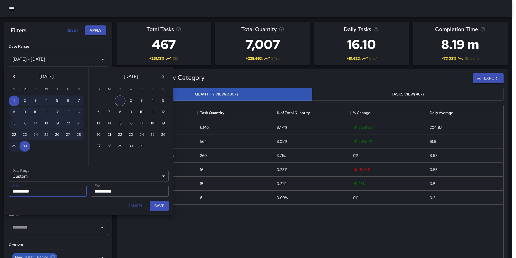
click at [119, 103] on button "1" at bounding box center [120, 100] width 11 height 11
type input "**********"
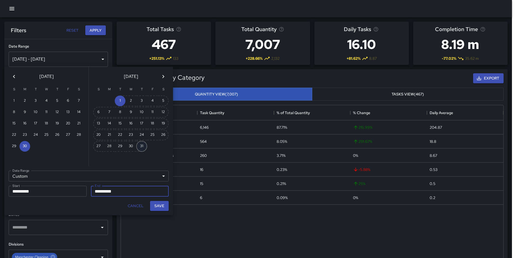
click at [141, 146] on button "31" at bounding box center [141, 146] width 11 height 11
type input "**********"
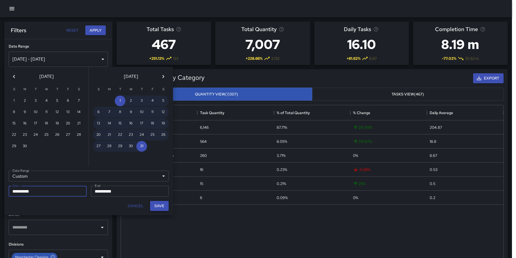
click at [157, 204] on button "Save" at bounding box center [159, 206] width 19 height 10
type input "**********"
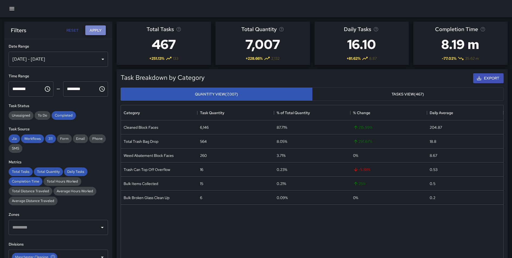
click at [93, 30] on button "Apply" at bounding box center [95, 30] width 21 height 10
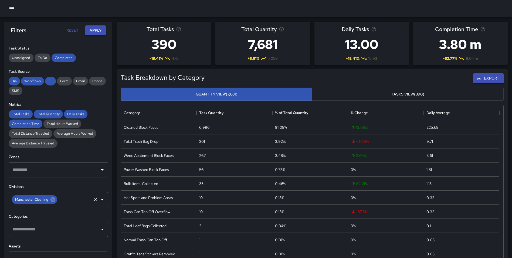
scroll to position [65, 0]
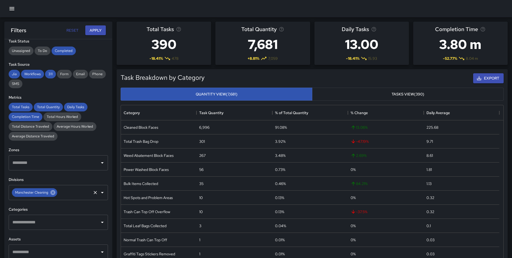
click at [54, 191] on icon at bounding box center [52, 192] width 5 height 5
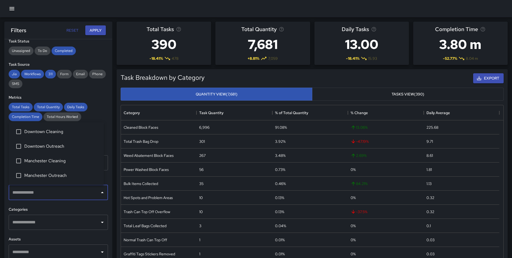
click at [53, 192] on input "text" at bounding box center [54, 192] width 86 height 10
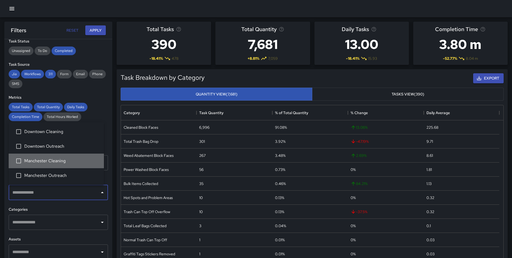
click at [57, 161] on span "Manchester Cleaning" at bounding box center [61, 160] width 75 height 6
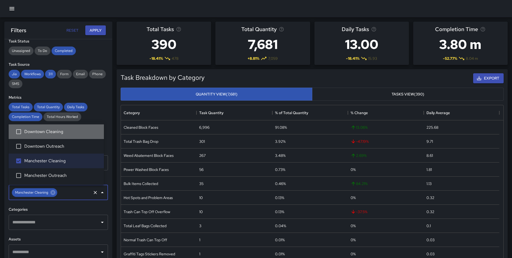
click at [59, 135] on li "Downtown Cleaning" at bounding box center [56, 131] width 95 height 15
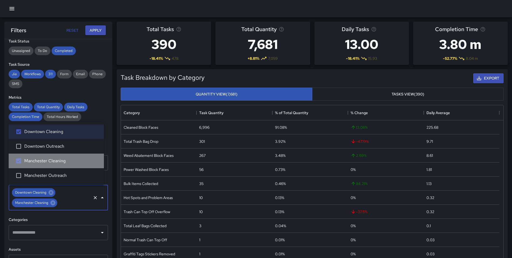
click at [53, 160] on span "Manchester Cleaning" at bounding box center [61, 160] width 75 height 6
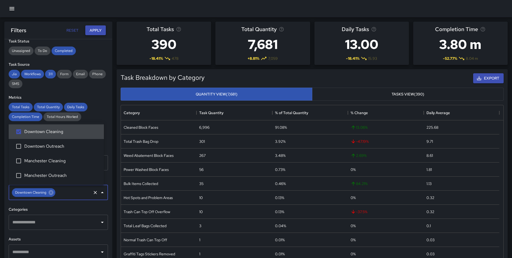
click at [97, 31] on button "Apply" at bounding box center [95, 30] width 21 height 10
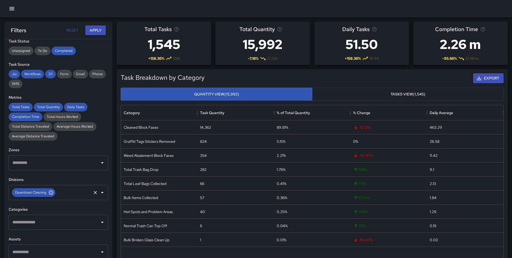
click at [53, 190] on icon at bounding box center [51, 192] width 6 height 6
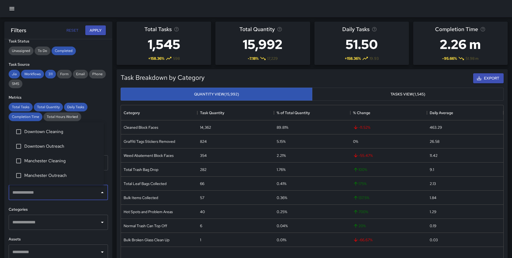
click at [72, 189] on input "text" at bounding box center [54, 192] width 86 height 10
click at [64, 132] on span "Downtown Cleaning" at bounding box center [61, 131] width 75 height 6
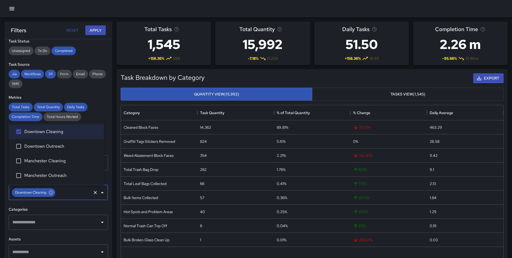
click at [66, 224] on input "text" at bounding box center [54, 222] width 86 height 10
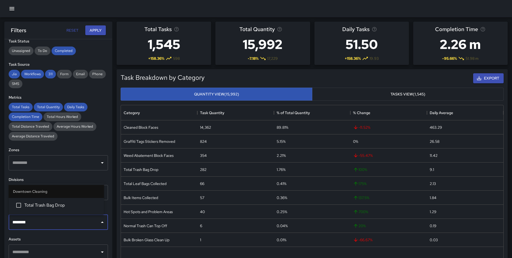
type input "*********"
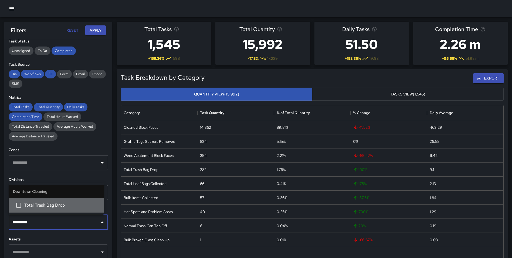
click at [63, 208] on span "Total Trash Bag Drop" at bounding box center [61, 205] width 75 height 6
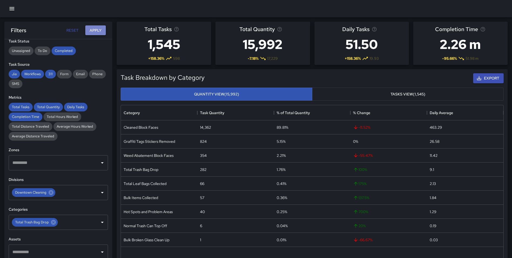
click at [95, 30] on button "Apply" at bounding box center [95, 30] width 21 height 10
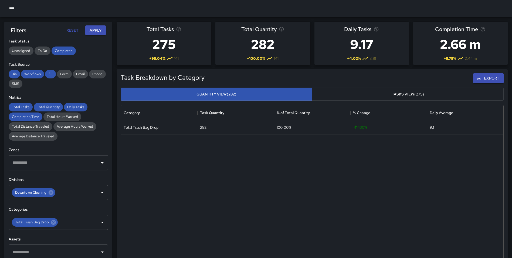
click at [116, 82] on div "Task Breakdown by Category Export Quantity View (282) Tasks View (275) Category…" at bounding box center [310, 168] width 396 height 206
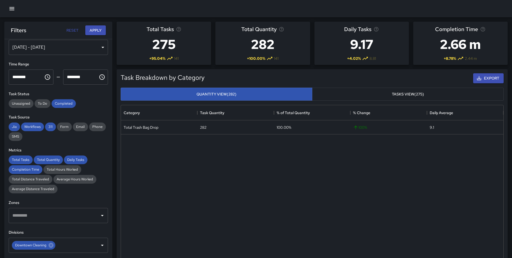
scroll to position [0, 0]
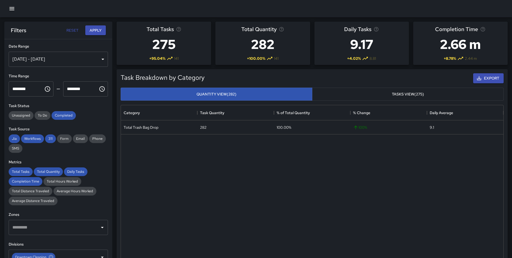
click at [35, 56] on div "[DATE] - [DATE]" at bounding box center [58, 59] width 99 height 15
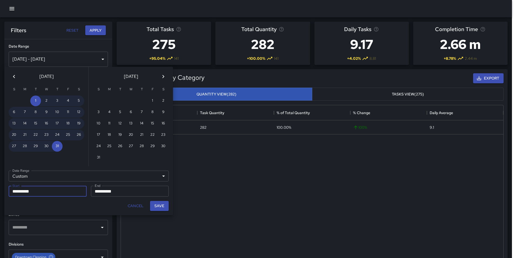
click at [16, 79] on icon "Previous month" at bounding box center [14, 76] width 6 height 6
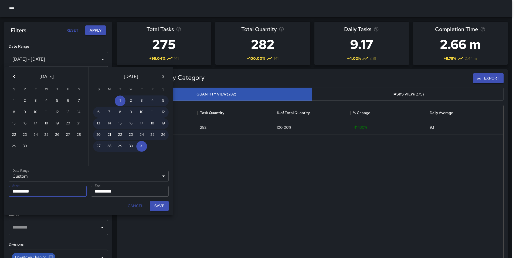
click at [16, 79] on icon "Previous month" at bounding box center [14, 76] width 6 height 6
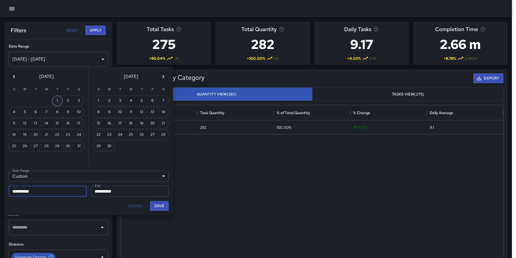
click at [57, 99] on button "1" at bounding box center [57, 100] width 11 height 11
type input "**********"
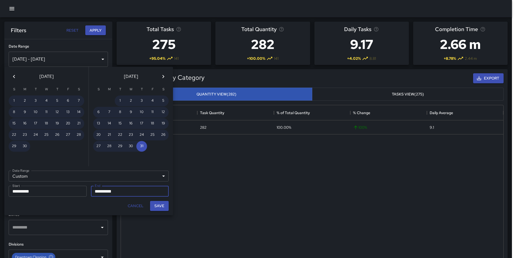
click at [161, 202] on button "Save" at bounding box center [159, 206] width 19 height 10
type input "**********"
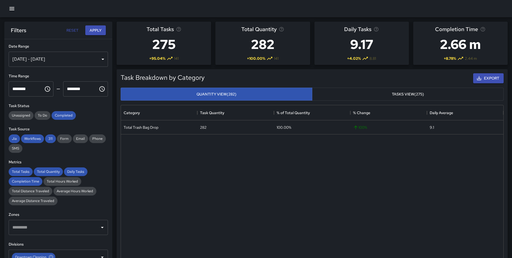
scroll to position [4, 4]
click at [92, 30] on button "Apply" at bounding box center [95, 30] width 21 height 10
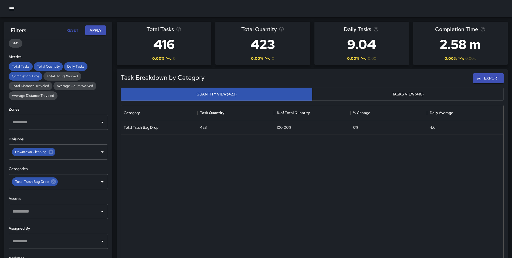
scroll to position [108, 0]
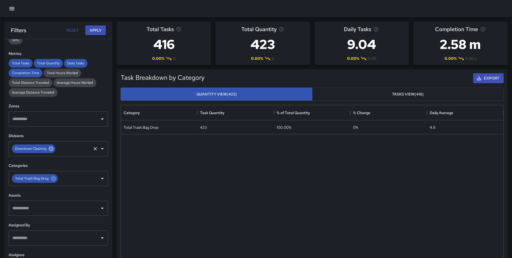
click at [52, 148] on icon at bounding box center [51, 148] width 5 height 5
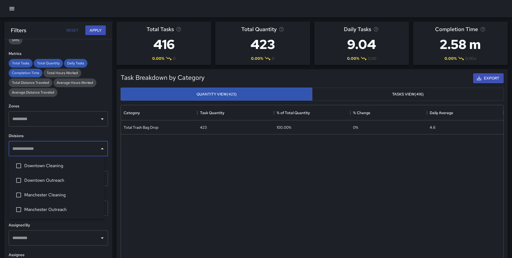
click at [39, 150] on input "text" at bounding box center [54, 148] width 86 height 10
type input "*******"
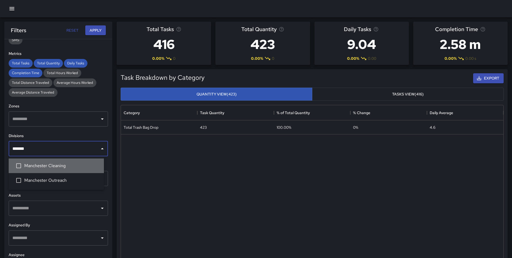
click at [45, 164] on span "Manchester Cleaning" at bounding box center [61, 165] width 75 height 6
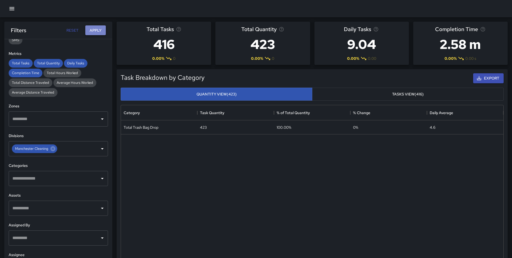
click at [91, 28] on button "Apply" at bounding box center [95, 30] width 21 height 10
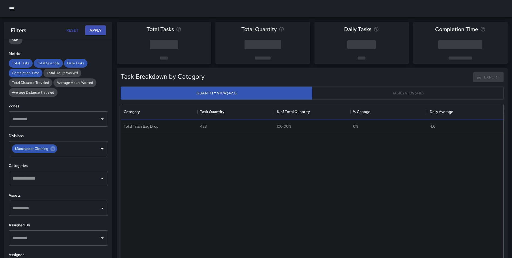
click at [48, 173] on input "text" at bounding box center [54, 178] width 86 height 10
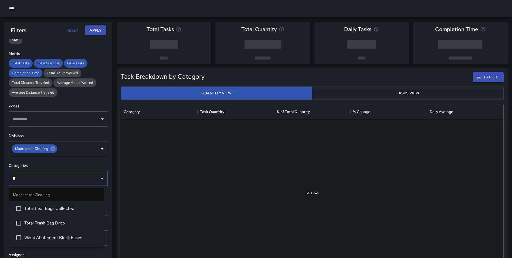
type input "***"
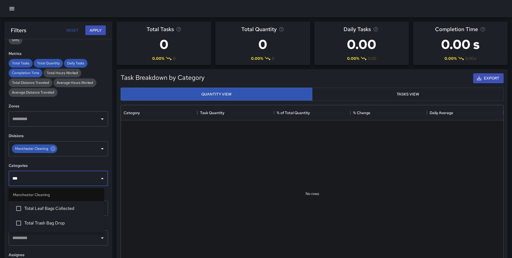
click at [63, 218] on li "Total Trash Bag Drop" at bounding box center [56, 222] width 95 height 15
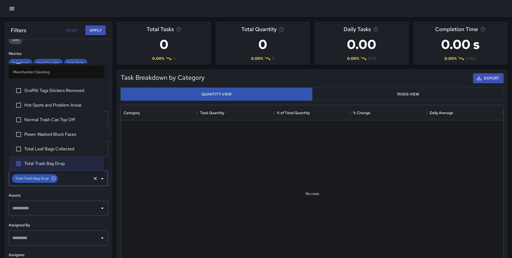
click at [100, 28] on button "Apply" at bounding box center [95, 30] width 21 height 10
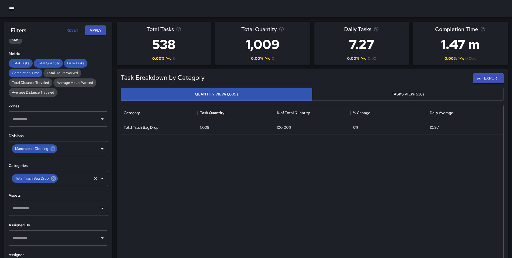
click at [52, 180] on icon at bounding box center [53, 178] width 5 height 5
click at [54, 150] on icon at bounding box center [52, 148] width 5 height 5
click at [45, 149] on input "text" at bounding box center [54, 148] width 86 height 10
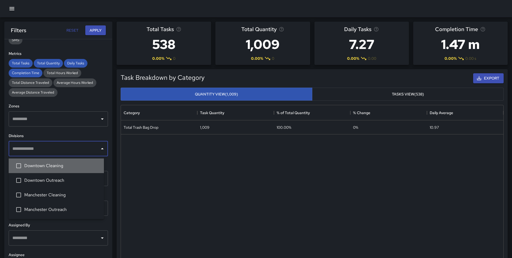
click at [47, 166] on span "Downtown Cleaning" at bounding box center [61, 165] width 75 height 6
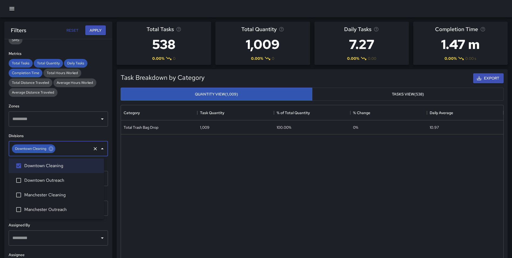
click at [104, 214] on div "**********" at bounding box center [58, 159] width 108 height 240
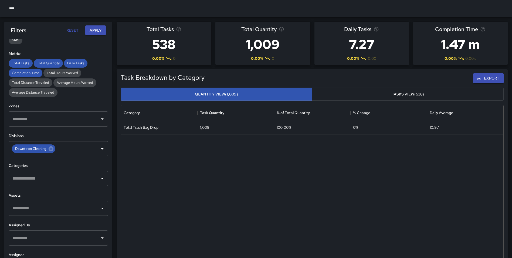
click at [35, 183] on div "​" at bounding box center [58, 178] width 99 height 15
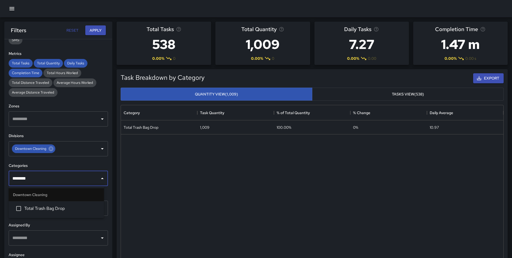
type input "*********"
click at [72, 209] on span "Total Trash Bag Drop" at bounding box center [61, 208] width 75 height 6
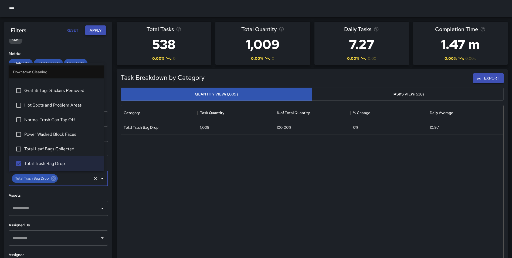
click at [94, 34] on button "Apply" at bounding box center [95, 30] width 21 height 10
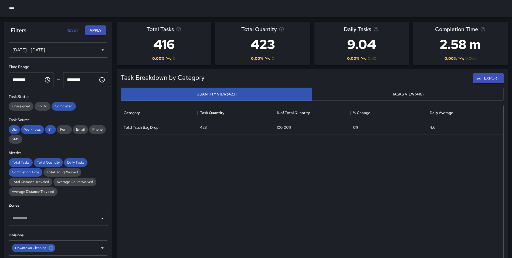
scroll to position [0, 0]
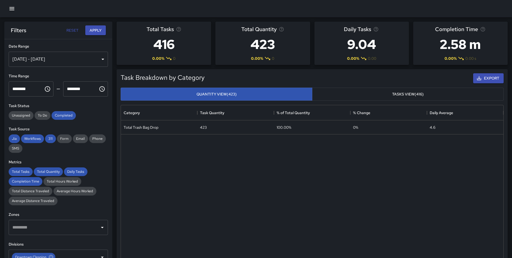
click at [70, 59] on div "[DATE] - [DATE]" at bounding box center [58, 59] width 99 height 15
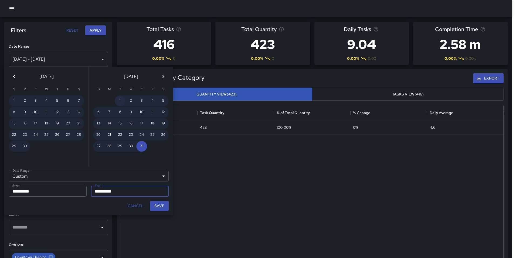
click at [123, 100] on button "1" at bounding box center [120, 100] width 11 height 11
type input "**********"
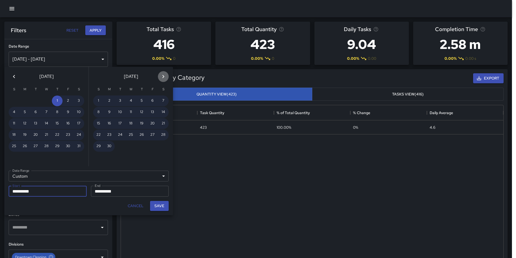
click at [164, 75] on icon "Next month" at bounding box center [163, 76] width 6 height 6
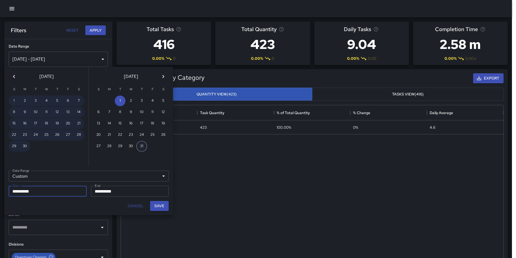
click at [141, 145] on button "31" at bounding box center [141, 146] width 11 height 11
type input "**********"
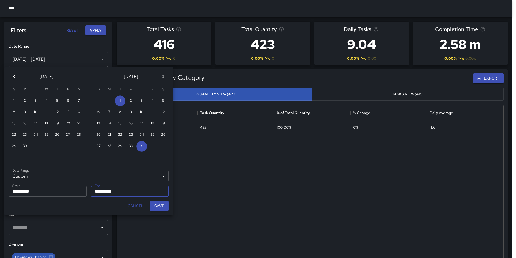
drag, startPoint x: 163, startPoint y: 207, endPoint x: 160, endPoint y: 198, distance: 9.3
click at [163, 207] on button "Save" at bounding box center [159, 206] width 19 height 10
type input "**********"
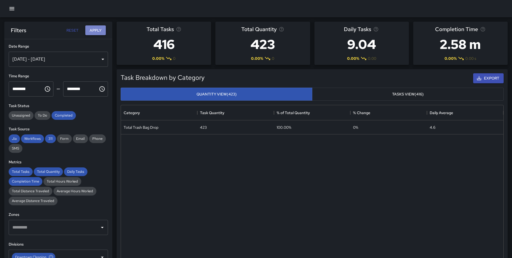
click at [92, 30] on button "Apply" at bounding box center [95, 30] width 21 height 10
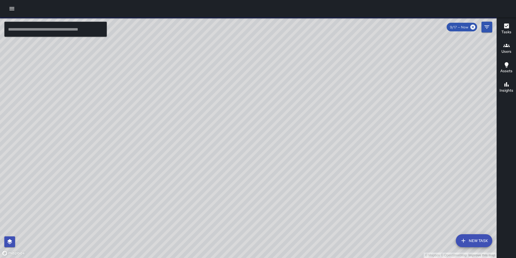
click at [10, 7] on icon "button" at bounding box center [11, 8] width 5 height 3
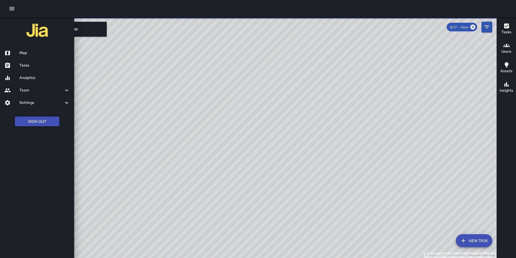
click at [28, 76] on h6 "Analytics" at bounding box center [44, 78] width 50 height 6
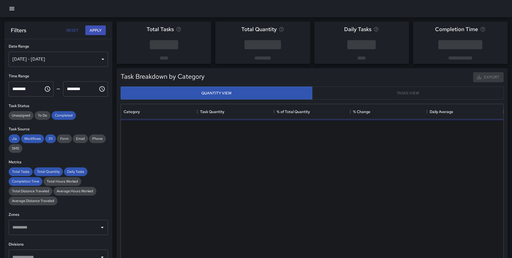
scroll to position [157, 378]
click at [42, 55] on div "[DATE] - [DATE]" at bounding box center [58, 59] width 99 height 15
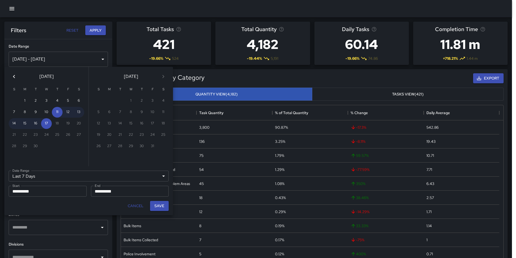
click at [14, 77] on icon "Previous month" at bounding box center [14, 76] width 6 height 6
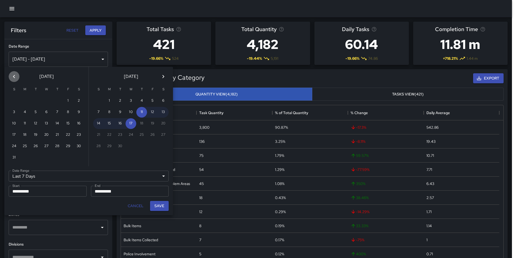
click at [14, 77] on icon "Previous month" at bounding box center [14, 76] width 6 height 6
click at [36, 103] on button "1" at bounding box center [35, 100] width 11 height 11
type input "******"
type input "**********"
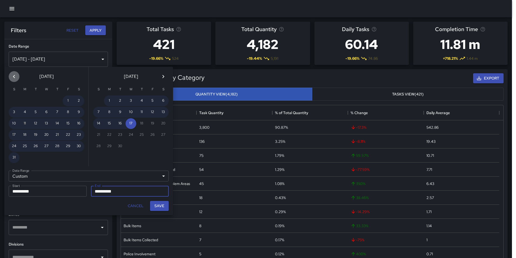
click at [13, 74] on icon "Previous month" at bounding box center [14, 76] width 6 height 6
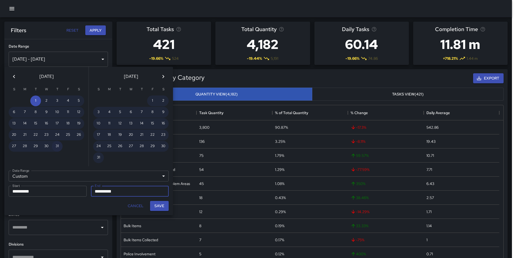
click at [56, 144] on button "31" at bounding box center [57, 146] width 11 height 11
type input "**********"
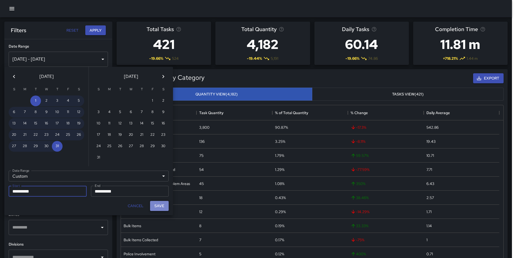
click at [160, 204] on button "Save" at bounding box center [159, 206] width 19 height 10
type input "**********"
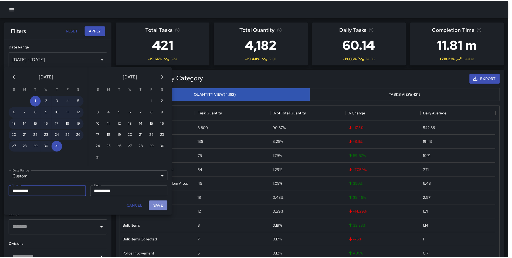
scroll to position [4, 4]
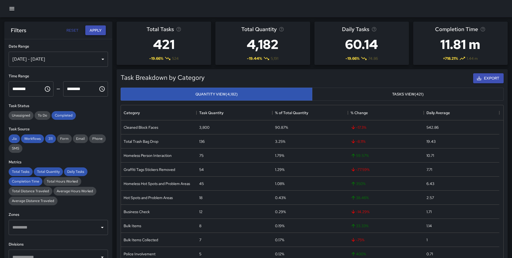
click at [91, 28] on button "Apply" at bounding box center [95, 30] width 21 height 10
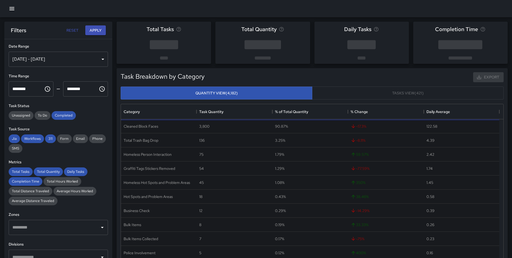
click at [117, 60] on div "Total Tasks" at bounding box center [164, 43] width 94 height 42
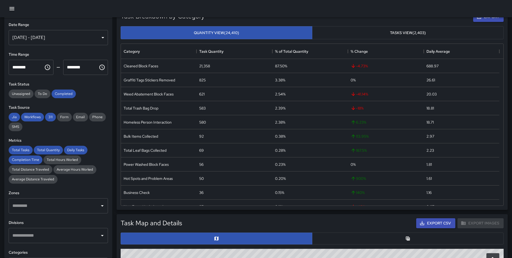
scroll to position [51, 0]
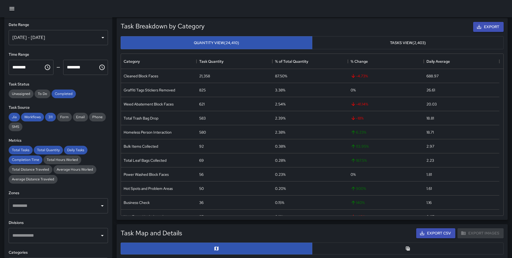
click at [53, 235] on input "text" at bounding box center [54, 235] width 86 height 10
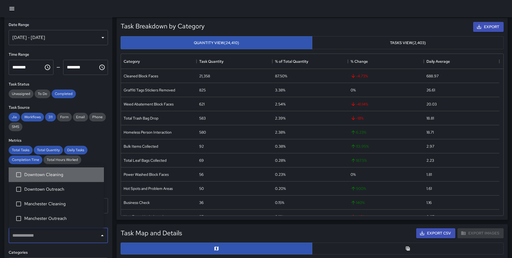
click at [57, 177] on span "Downtown Cleaning" at bounding box center [61, 174] width 75 height 6
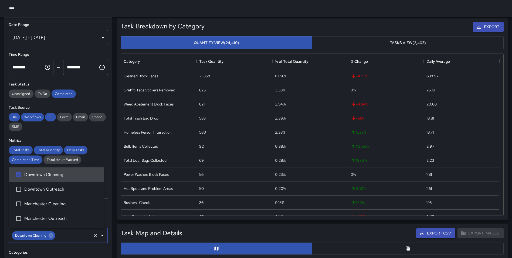
click at [113, 65] on div "Task Breakdown by Category Export Quantity View (24,410) Tasks View (2,403) Cat…" at bounding box center [310, 116] width 396 height 206
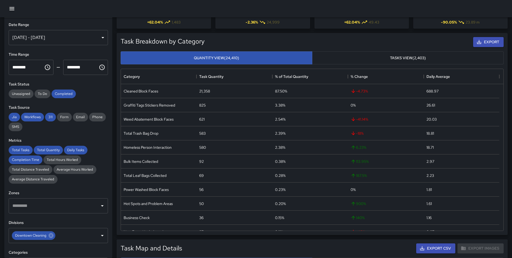
scroll to position [0, 0]
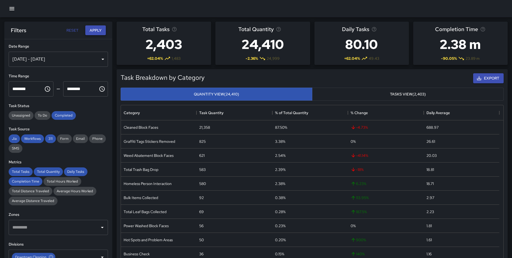
click at [94, 32] on button "Apply" at bounding box center [95, 30] width 21 height 10
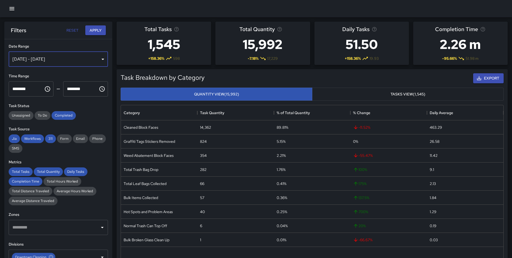
click at [74, 55] on div "[DATE] - [DATE]" at bounding box center [58, 59] width 99 height 15
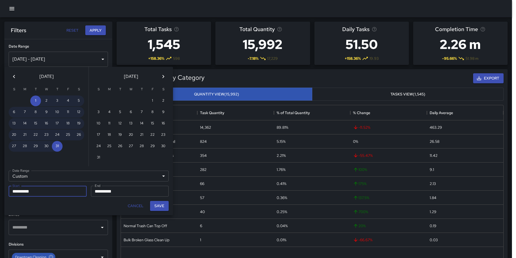
click at [14, 75] on icon "Previous month" at bounding box center [14, 76] width 2 height 3
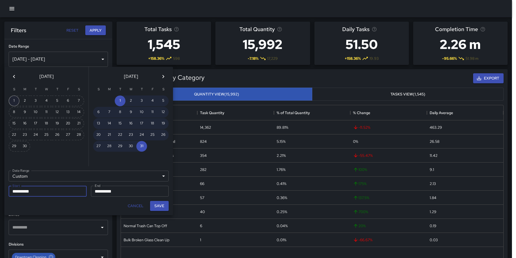
click at [17, 99] on button "1" at bounding box center [14, 100] width 11 height 11
type input "**********"
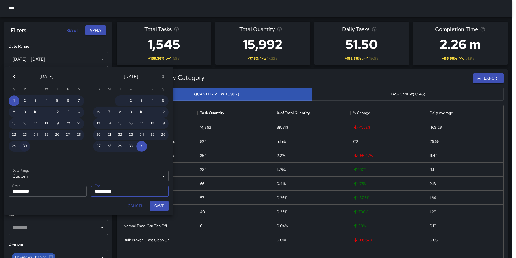
click at [26, 145] on button "30" at bounding box center [24, 146] width 11 height 11
type input "**********"
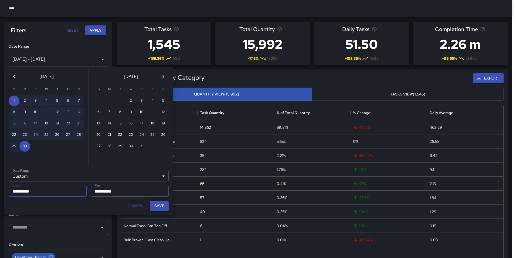
click at [162, 204] on button "Save" at bounding box center [159, 206] width 19 height 10
type input "**********"
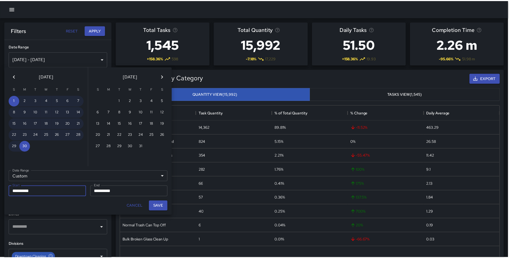
scroll to position [4, 4]
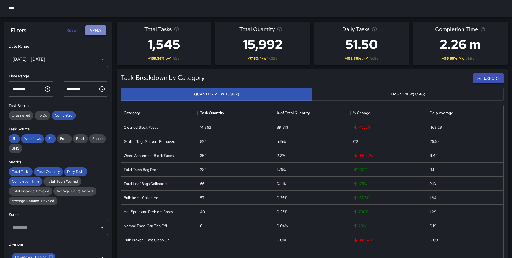
click at [96, 29] on button "Apply" at bounding box center [95, 30] width 21 height 10
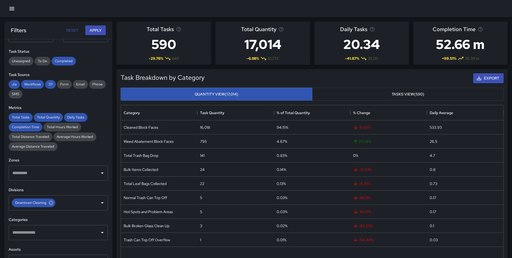
scroll to position [66, 0]
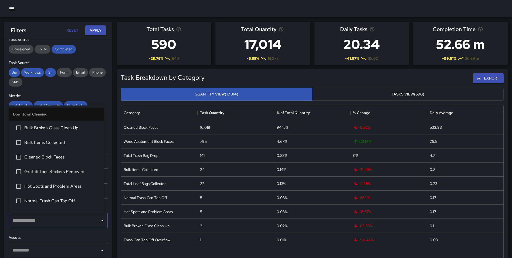
click at [43, 219] on input "text" at bounding box center [54, 220] width 86 height 10
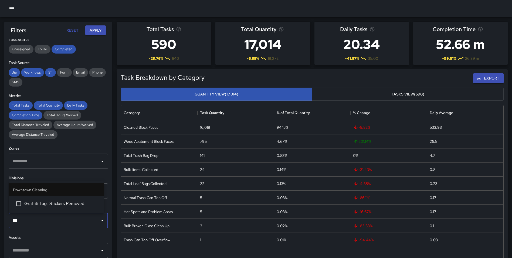
type input "****"
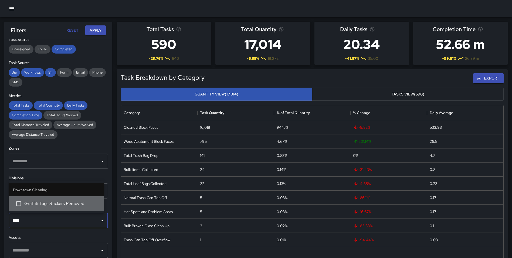
click at [58, 202] on span "Graffiti Tags Stickers Removed" at bounding box center [61, 203] width 75 height 6
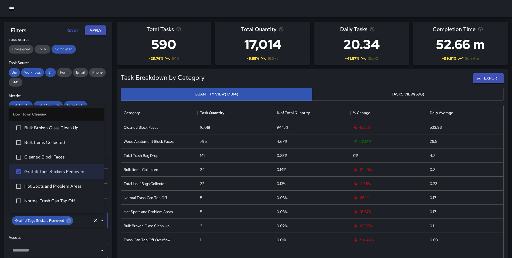
click at [96, 28] on button "Apply" at bounding box center [95, 30] width 21 height 10
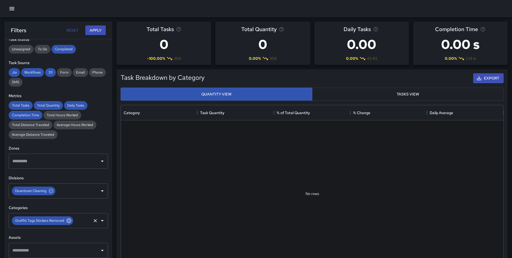
click at [67, 221] on icon at bounding box center [69, 220] width 6 height 6
drag, startPoint x: 93, startPoint y: 29, endPoint x: 49, endPoint y: 41, distance: 45.5
click at [93, 29] on button "Apply" at bounding box center [95, 30] width 21 height 10
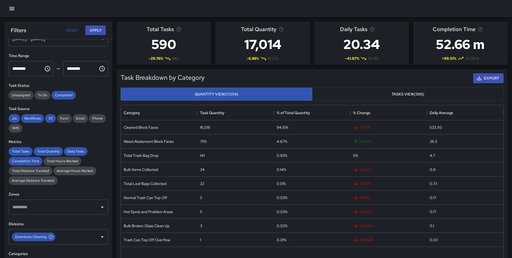
scroll to position [0, 0]
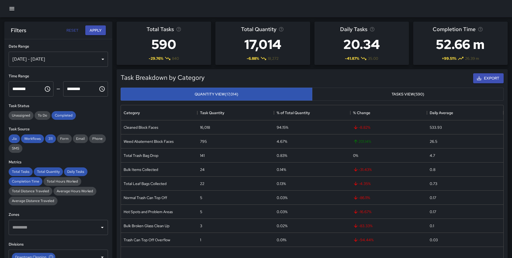
click at [74, 54] on div "Jun 01, 2025 - Jun 30, 2025" at bounding box center [58, 59] width 99 height 15
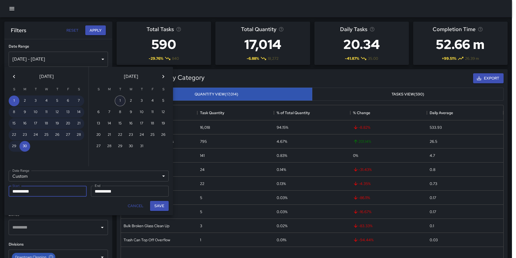
click at [119, 101] on button "1" at bounding box center [120, 100] width 11 height 11
type input "**********"
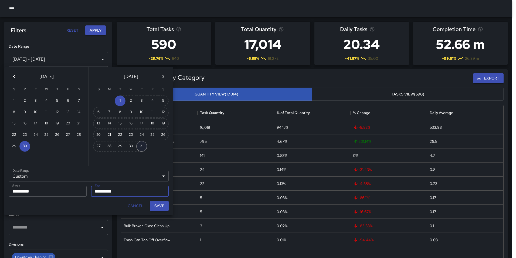
click at [143, 144] on button "31" at bounding box center [141, 146] width 11 height 11
type input "**********"
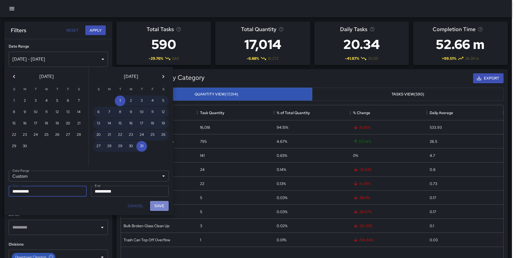
click at [160, 206] on button "Save" at bounding box center [159, 206] width 19 height 10
type input "**********"
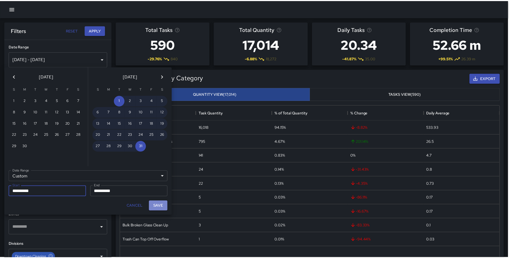
scroll to position [4, 4]
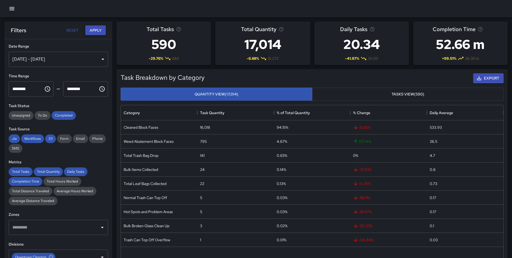
click at [89, 29] on button "Apply" at bounding box center [95, 30] width 21 height 10
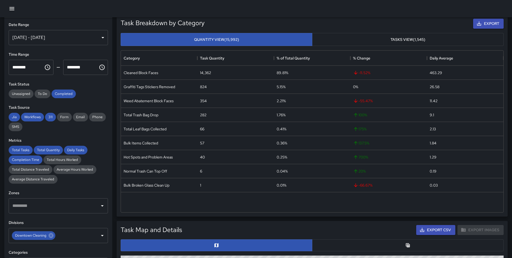
scroll to position [57, 0]
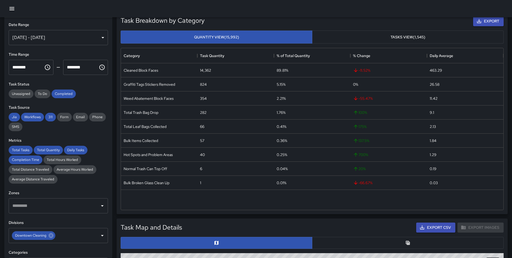
click at [71, 36] on div "[DATE] - [DATE]" at bounding box center [58, 37] width 99 height 15
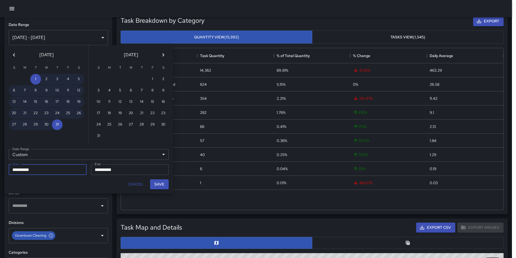
click at [16, 57] on icon "Previous month" at bounding box center [14, 55] width 6 height 6
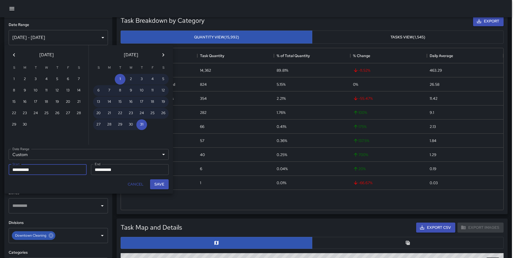
click at [16, 57] on icon "Previous month" at bounding box center [14, 55] width 6 height 6
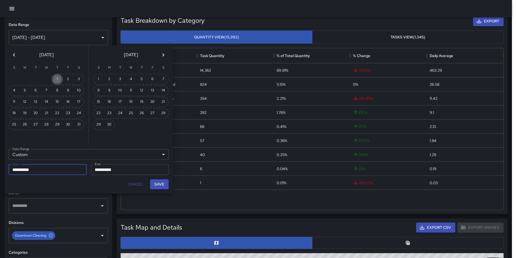
click at [60, 77] on button "1" at bounding box center [57, 79] width 11 height 11
type input "**********"
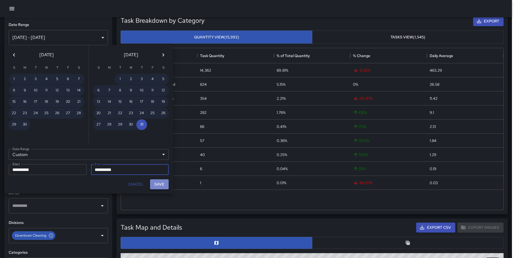
click at [157, 185] on button "Save" at bounding box center [159, 184] width 19 height 10
type input "**********"
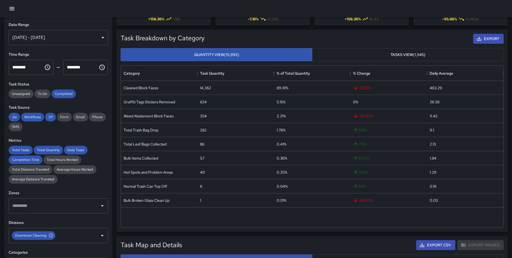
scroll to position [0, 0]
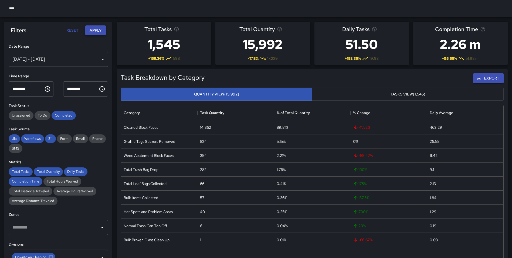
click at [96, 29] on button "Apply" at bounding box center [95, 30] width 21 height 10
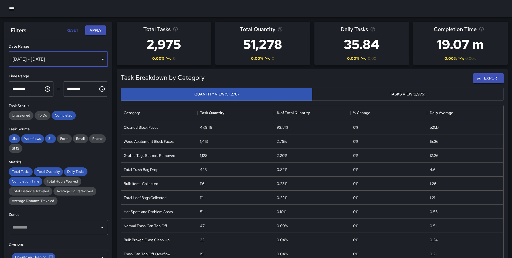
click at [70, 62] on div "[DATE] - [DATE]" at bounding box center [58, 59] width 99 height 15
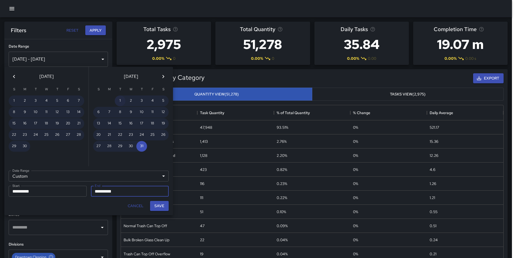
click at [116, 100] on button "1" at bounding box center [120, 100] width 11 height 11
type input "**********"
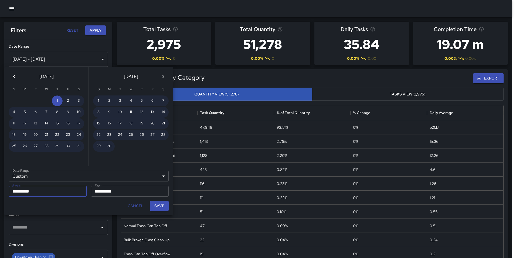
click at [164, 72] on button "Next month" at bounding box center [163, 76] width 11 height 11
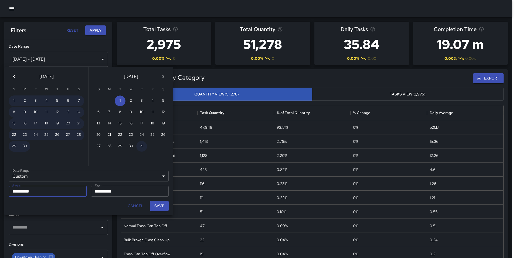
drag, startPoint x: 141, startPoint y: 143, endPoint x: 144, endPoint y: 152, distance: 9.6
click at [141, 143] on button "31" at bounding box center [141, 146] width 11 height 11
type input "**********"
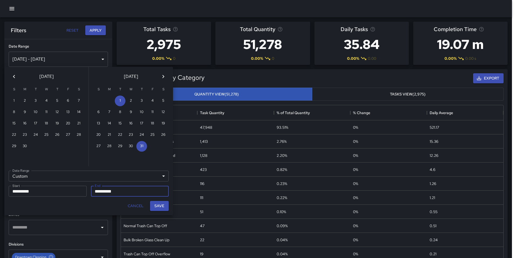
drag, startPoint x: 157, startPoint y: 204, endPoint x: 144, endPoint y: 154, distance: 51.5
click at [157, 202] on button "Save" at bounding box center [159, 206] width 19 height 10
type input "**********"
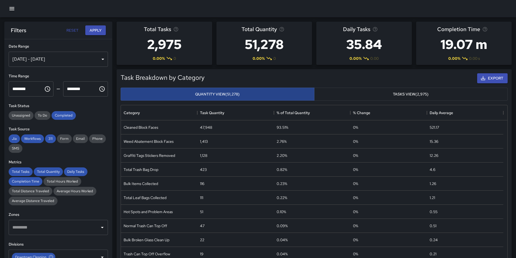
scroll to position [4, 4]
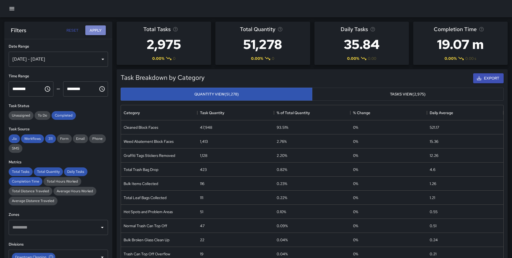
click at [94, 32] on button "Apply" at bounding box center [95, 30] width 21 height 10
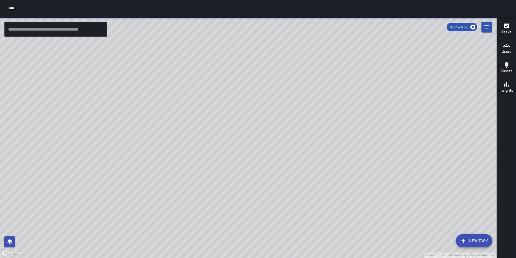
click at [10, 9] on icon "button" at bounding box center [11, 8] width 5 height 3
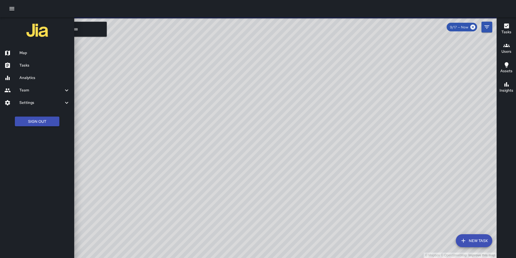
click at [31, 77] on h6 "Analytics" at bounding box center [44, 78] width 50 height 6
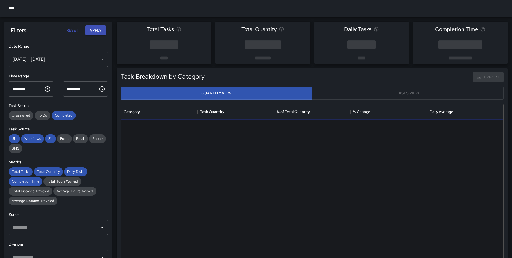
scroll to position [157, 378]
click at [56, 52] on div "[DATE] - [DATE]" at bounding box center [58, 59] width 99 height 15
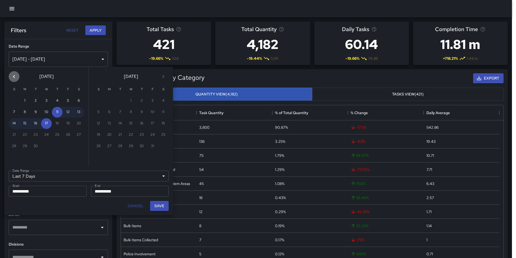
click at [16, 75] on icon "Previous month" at bounding box center [14, 76] width 6 height 6
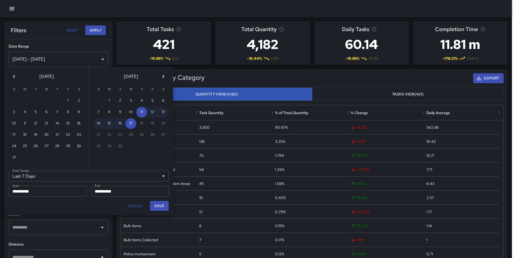
click at [16, 75] on icon "Previous month" at bounding box center [14, 76] width 6 height 6
click at [38, 99] on button "1" at bounding box center [35, 100] width 11 height 11
type input "******"
type input "**********"
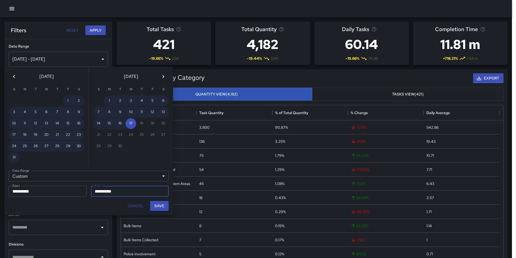
click at [11, 73] on button "Previous month" at bounding box center [14, 76] width 11 height 11
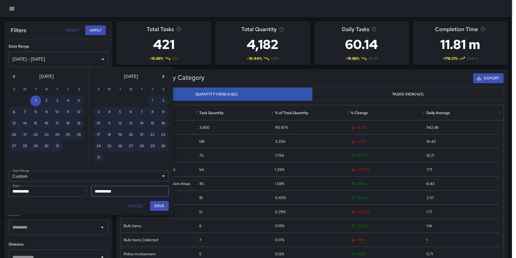
drag, startPoint x: 52, startPoint y: 144, endPoint x: 55, endPoint y: 145, distance: 3.1
click at [52, 144] on div "27 28 29 30 31" at bounding box center [46, 146] width 84 height 11
click at [60, 146] on button "31" at bounding box center [57, 146] width 11 height 11
type input "**********"
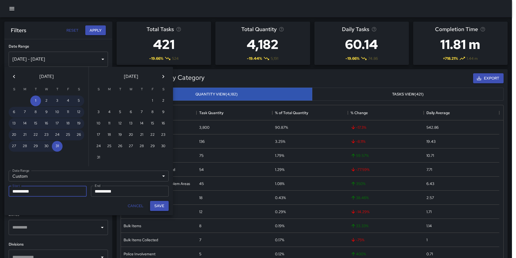
click at [163, 204] on button "Save" at bounding box center [159, 206] width 19 height 10
type input "**********"
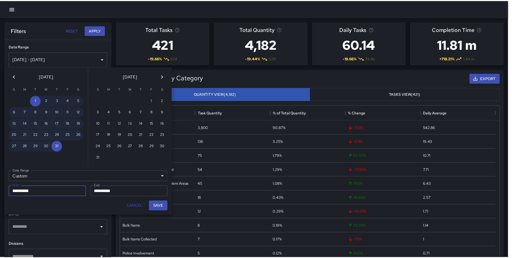
scroll to position [4, 4]
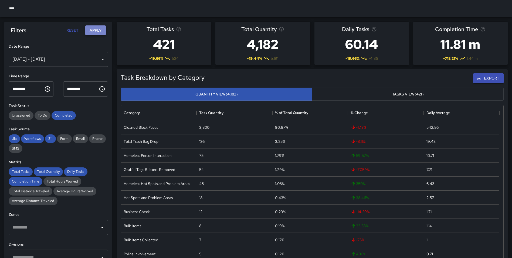
click at [96, 30] on button "Apply" at bounding box center [95, 30] width 21 height 10
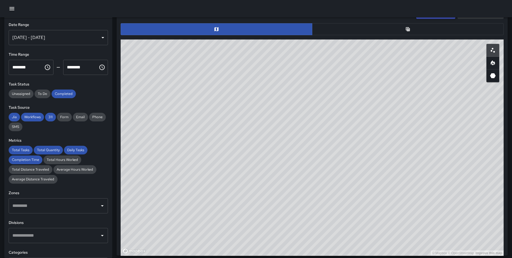
scroll to position [273, 0]
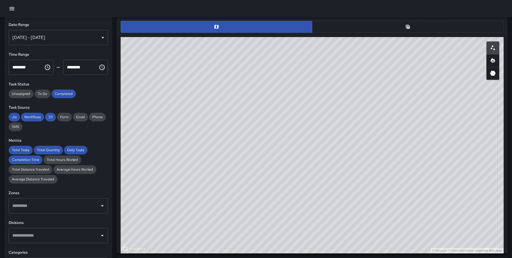
drag, startPoint x: 396, startPoint y: 94, endPoint x: 234, endPoint y: 62, distance: 165.5
click at [234, 62] on div "© Mapbox © OpenStreetMap Improve this map" at bounding box center [312, 145] width 383 height 216
drag, startPoint x: 205, startPoint y: 130, endPoint x: 360, endPoint y: 126, distance: 155.6
click at [260, 189] on div "© Mapbox © OpenStreetMap Improve this map" at bounding box center [312, 145] width 383 height 216
click at [495, 58] on icon "Heatmap" at bounding box center [493, 60] width 6 height 6
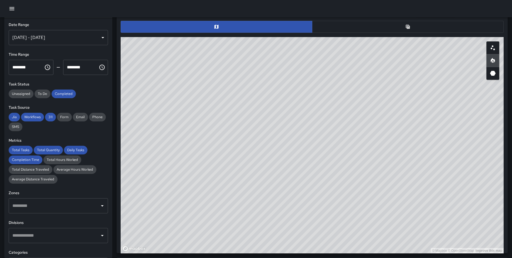
drag, startPoint x: 377, startPoint y: 89, endPoint x: 315, endPoint y: 87, distance: 61.3
click at [315, 87] on div "© Mapbox © OpenStreetMap Improve this map" at bounding box center [312, 145] width 383 height 216
drag, startPoint x: 242, startPoint y: 143, endPoint x: 245, endPoint y: 265, distance: 122.3
click at [245, 257] on html "**********" at bounding box center [256, 108] width 512 height 762
drag, startPoint x: 413, startPoint y: 189, endPoint x: 412, endPoint y: 201, distance: 11.4
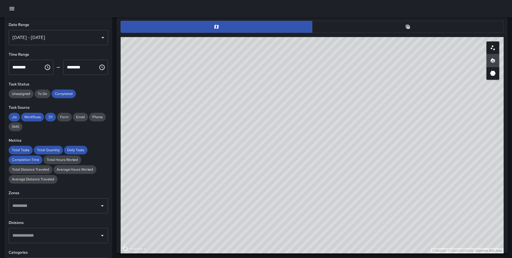
click at [412, 201] on div "© Mapbox © OpenStreetMap Improve this map" at bounding box center [312, 145] width 383 height 216
drag, startPoint x: 427, startPoint y: 167, endPoint x: 414, endPoint y: 154, distance: 18.1
click at [414, 154] on div "© Mapbox © OpenStreetMap Improve this map" at bounding box center [312, 145] width 383 height 216
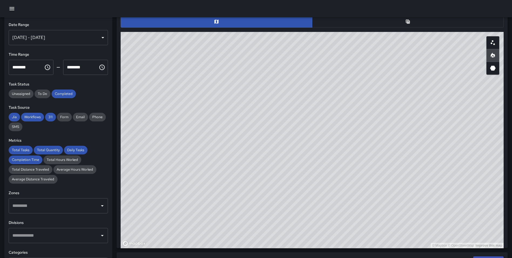
scroll to position [279, 0]
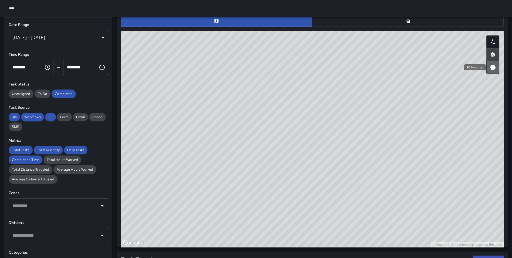
click at [491, 67] on icon "3D Heatmap" at bounding box center [493, 67] width 6 height 6
type button "hexagonal"
drag, startPoint x: 377, startPoint y: 170, endPoint x: 380, endPoint y: 16, distance: 154.2
click at [380, 16] on div "**********" at bounding box center [256, 102] width 512 height 762
drag, startPoint x: 356, startPoint y: 124, endPoint x: 353, endPoint y: 157, distance: 33.3
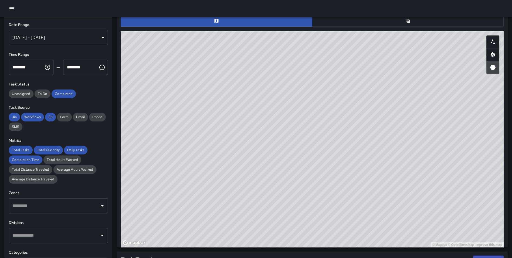
click at [353, 157] on div "© Mapbox © OpenStreetMap Improve this map" at bounding box center [312, 139] width 383 height 216
drag, startPoint x: 417, startPoint y: 124, endPoint x: 412, endPoint y: 124, distance: 5.1
click at [412, 124] on div "© Mapbox © OpenStreetMap Improve this map" at bounding box center [312, 139] width 383 height 216
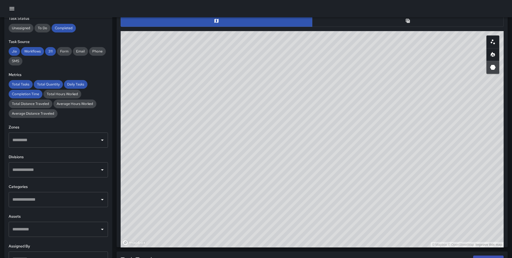
scroll to position [68, 0]
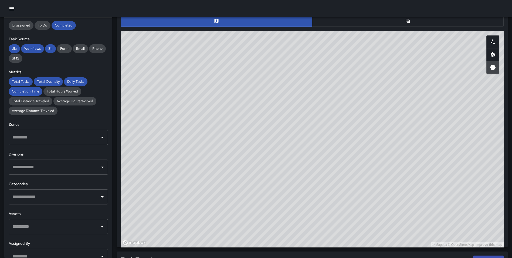
click at [39, 168] on input "text" at bounding box center [54, 167] width 86 height 10
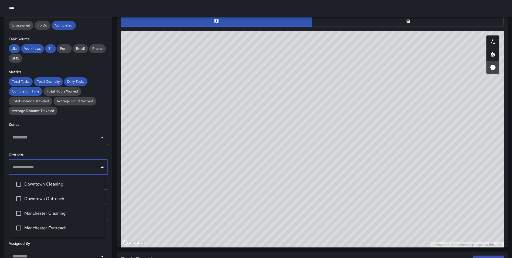
click at [47, 182] on span "Downtown Cleaning" at bounding box center [61, 184] width 75 height 6
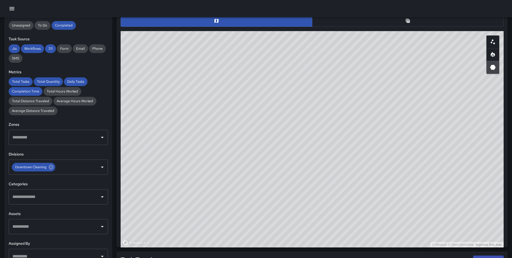
click at [106, 205] on div "**********" at bounding box center [58, 138] width 108 height 240
click at [54, 197] on input "text" at bounding box center [54, 196] width 86 height 10
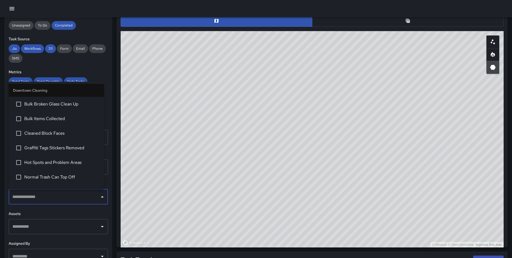
type input "*"
click at [47, 134] on span "Cleaned Block Faces" at bounding box center [61, 133] width 75 height 6
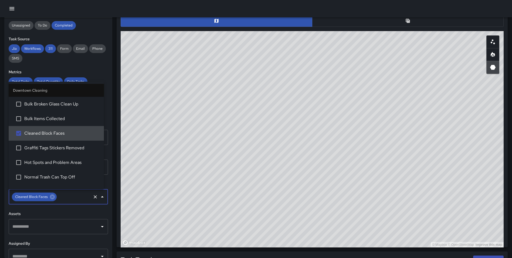
click at [107, 140] on div "**********" at bounding box center [58, 138] width 108 height 240
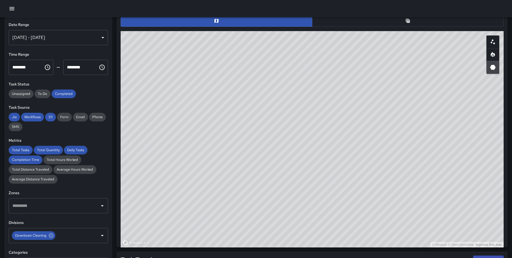
scroll to position [0, 0]
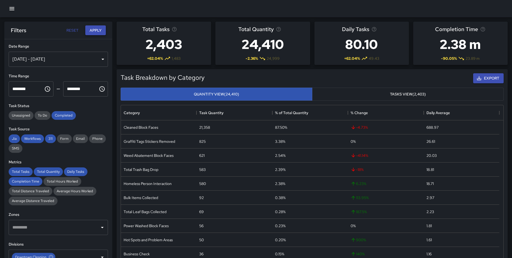
click at [96, 31] on button "Apply" at bounding box center [95, 30] width 21 height 10
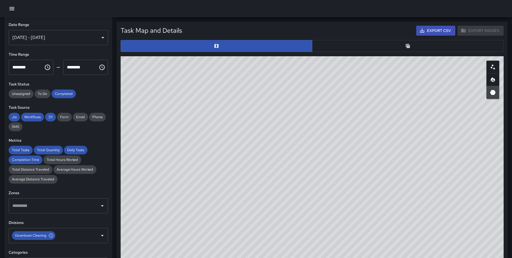
scroll to position [256, 0]
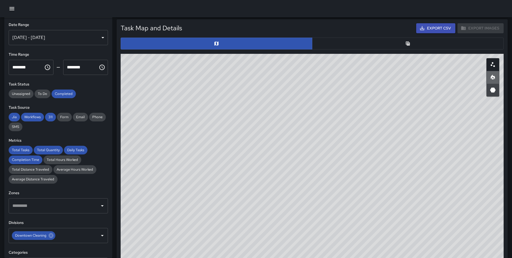
click at [491, 77] on icon "Heatmap" at bounding box center [493, 77] width 4 height 5
type button "heatmap"
drag, startPoint x: 310, startPoint y: 180, endPoint x: 307, endPoint y: 271, distance: 91.8
click at [307, 257] on html "**********" at bounding box center [256, 125] width 512 height 762
drag, startPoint x: 414, startPoint y: 167, endPoint x: 411, endPoint y: 167, distance: 3.0
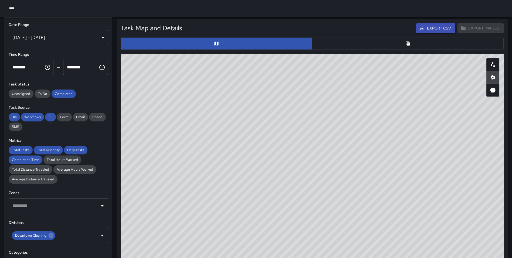
click at [411, 167] on div "© Mapbox © OpenStreetMap Improve this map" at bounding box center [312, 162] width 383 height 216
drag, startPoint x: 356, startPoint y: 102, endPoint x: 334, endPoint y: 110, distance: 23.2
click at [334, 110] on div "© Mapbox © OpenStreetMap Improve this map" at bounding box center [312, 162] width 383 height 216
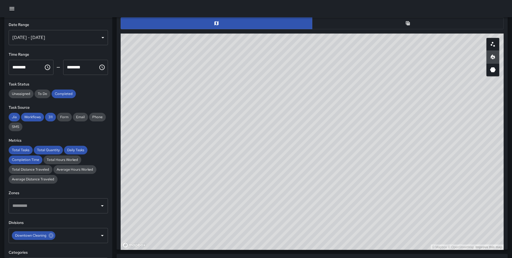
scroll to position [284, 0]
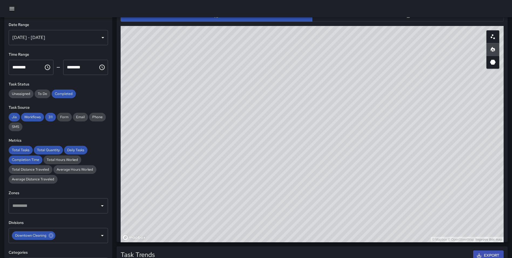
drag, startPoint x: 259, startPoint y: 140, endPoint x: 258, endPoint y: 178, distance: 38.1
click at [260, 174] on div "© Mapbox © OpenStreetMap Improve this map" at bounding box center [312, 134] width 383 height 216
drag, startPoint x: 339, startPoint y: 143, endPoint x: 339, endPoint y: 139, distance: 3.5
click at [339, 139] on div "© Mapbox © OpenStreetMap Improve this map" at bounding box center [312, 134] width 383 height 216
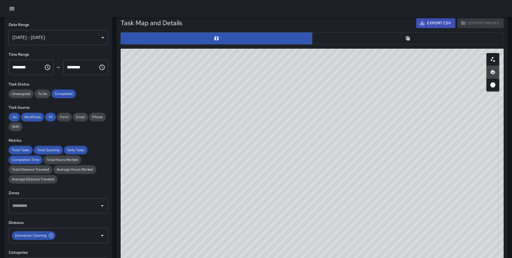
scroll to position [258, 0]
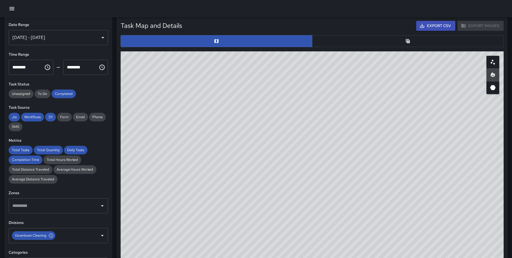
click at [405, 40] on icon "Table" at bounding box center [407, 40] width 5 height 5
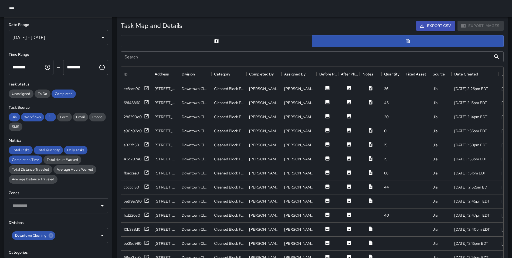
scroll to position [4, 4]
click at [148, 88] on icon at bounding box center [147, 88] width 4 height 4
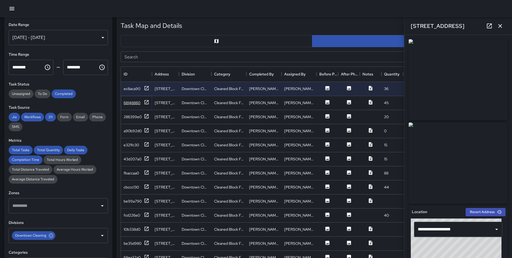
click at [144, 102] on icon at bounding box center [146, 101] width 5 height 5
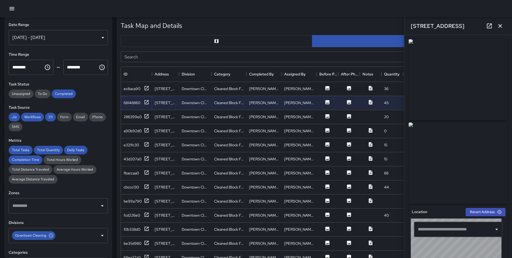
type input "**********"
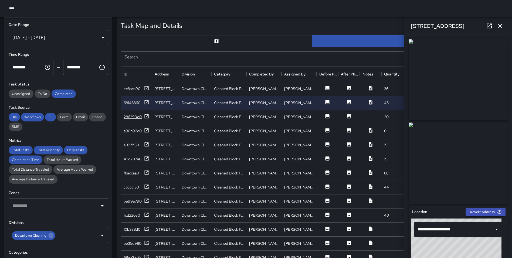
click at [147, 114] on icon at bounding box center [147, 116] width 4 height 4
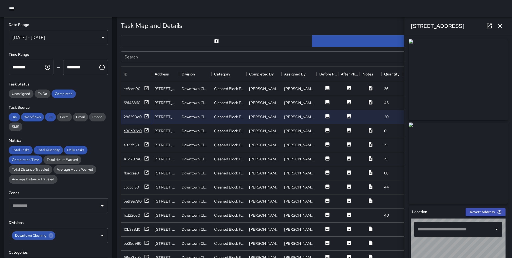
type input "**********"
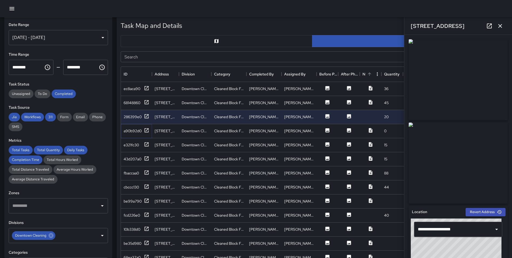
drag, startPoint x: 147, startPoint y: 130, endPoint x: 382, endPoint y: 73, distance: 241.8
click at [382, 73] on div "ID Address Division Category Completed By Assigned By Before Photo After Photo …" at bounding box center [312, 167] width 383 height 201
click at [148, 130] on icon at bounding box center [146, 129] width 5 height 5
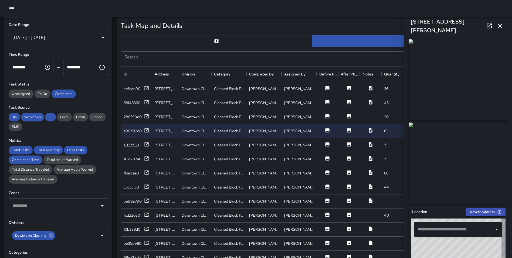
type input "**********"
click at [147, 142] on icon at bounding box center [147, 144] width 4 height 4
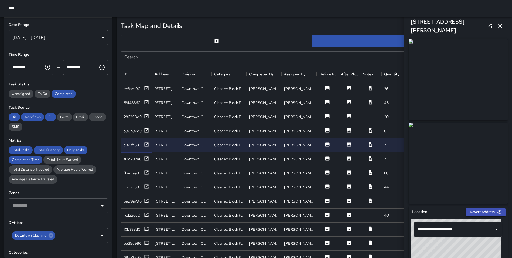
click at [146, 158] on icon at bounding box center [146, 158] width 5 height 5
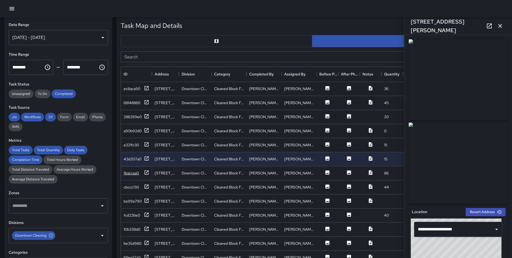
click at [147, 172] on icon at bounding box center [146, 172] width 5 height 5
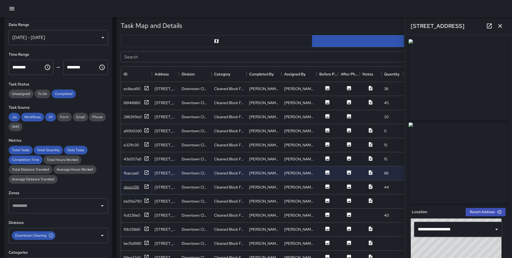
click at [148, 184] on icon at bounding box center [146, 186] width 5 height 5
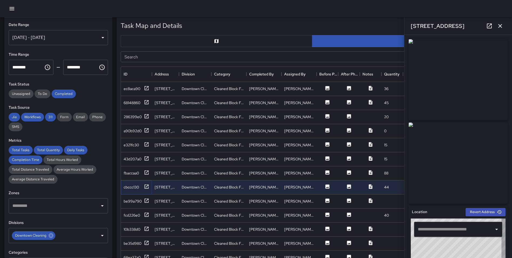
type input "**********"
click at [146, 200] on icon at bounding box center [146, 200] width 5 height 5
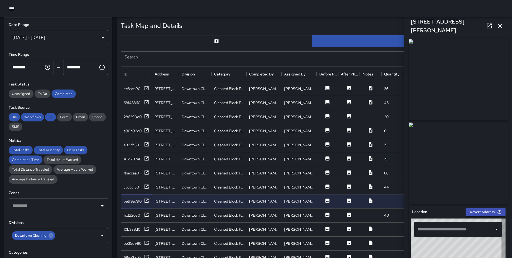
type input "**********"
click at [147, 213] on icon at bounding box center [147, 214] width 4 height 4
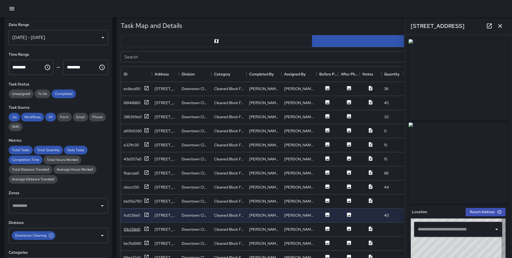
type input "**********"
click at [146, 227] on icon at bounding box center [147, 228] width 4 height 4
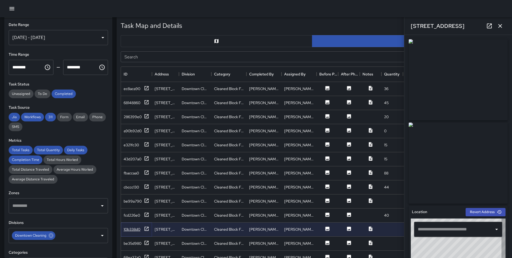
type input "**********"
click at [147, 241] on icon at bounding box center [146, 242] width 5 height 5
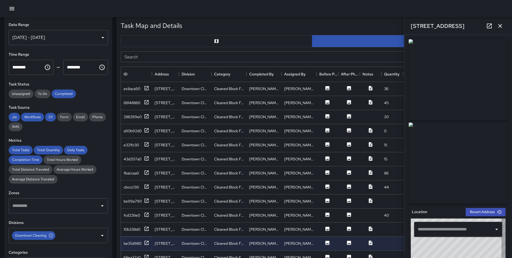
type input "**********"
click at [147, 254] on icon at bounding box center [146, 256] width 5 height 5
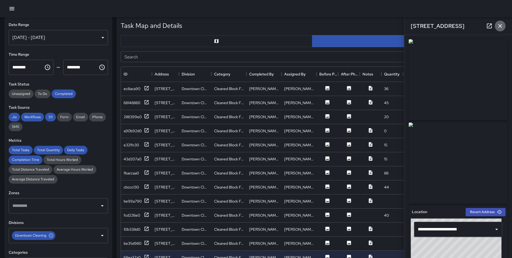
click at [499, 27] on icon "button" at bounding box center [500, 26] width 6 height 6
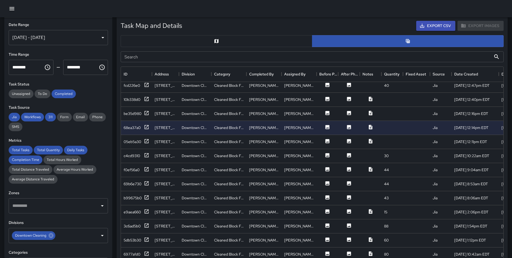
scroll to position [158, 0]
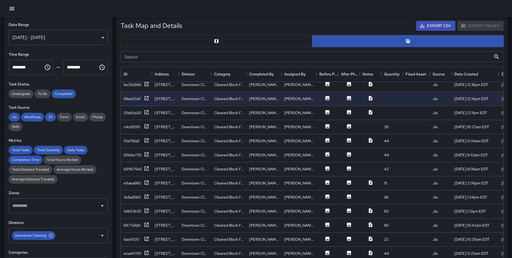
drag, startPoint x: 146, startPoint y: 114, endPoint x: 146, endPoint y: 122, distance: 8.1
click at [146, 114] on icon at bounding box center [147, 112] width 4 height 4
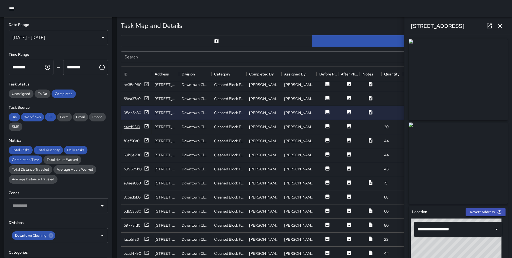
click at [145, 126] on icon at bounding box center [146, 125] width 5 height 5
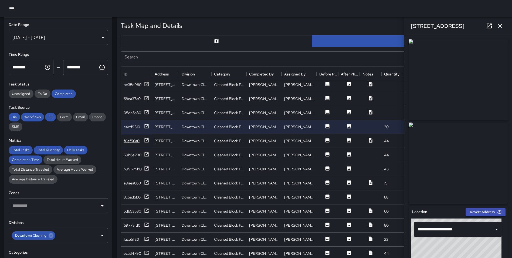
click at [147, 140] on icon at bounding box center [146, 139] width 5 height 5
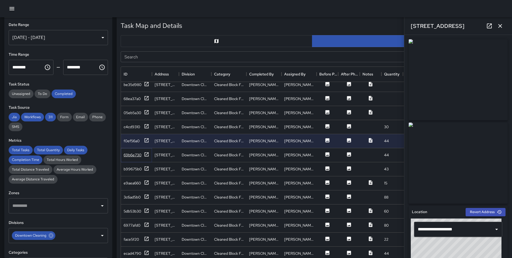
click at [145, 152] on icon at bounding box center [147, 154] width 4 height 4
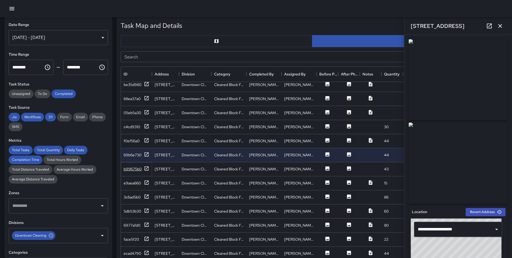
click at [147, 167] on icon at bounding box center [146, 167] width 5 height 5
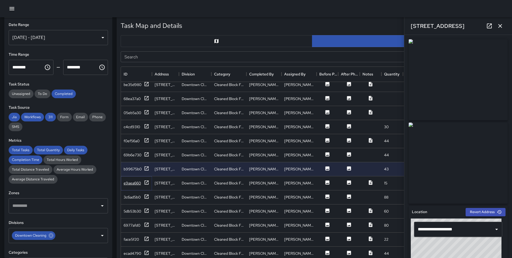
click at [146, 182] on icon at bounding box center [146, 182] width 5 height 5
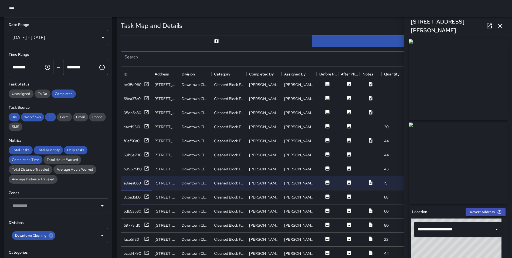
click at [147, 195] on icon at bounding box center [146, 196] width 5 height 5
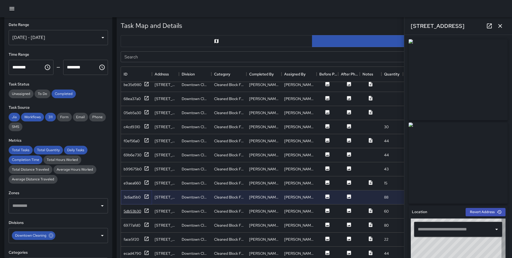
type input "**********"
click at [146, 209] on icon at bounding box center [146, 210] width 5 height 5
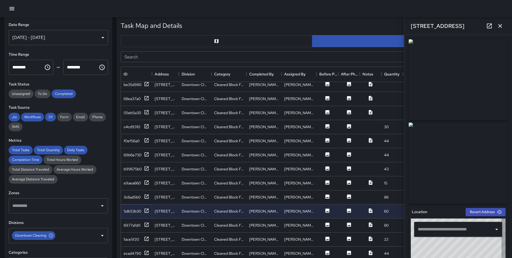
type input "**********"
click at [145, 224] on icon at bounding box center [146, 224] width 5 height 5
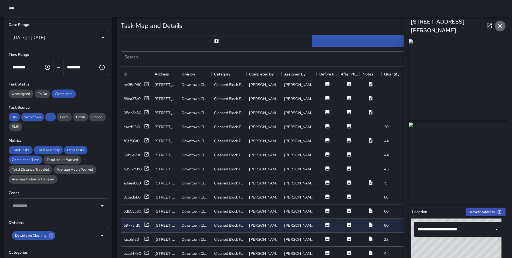
click at [502, 25] on icon "button" at bounding box center [500, 26] width 6 height 6
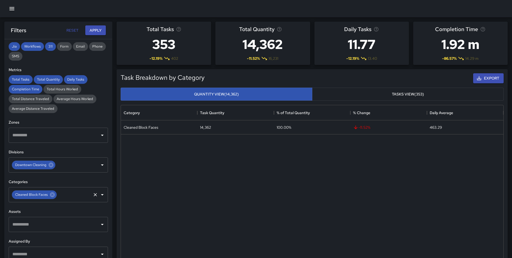
scroll to position [100, 0]
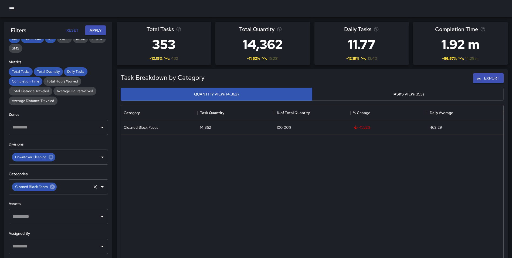
click at [51, 188] on icon at bounding box center [52, 186] width 5 height 5
click at [93, 29] on button "Apply" at bounding box center [95, 30] width 21 height 10
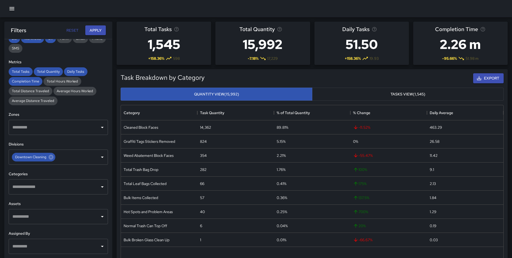
scroll to position [271, 0]
click at [42, 194] on div "​" at bounding box center [58, 186] width 99 height 15
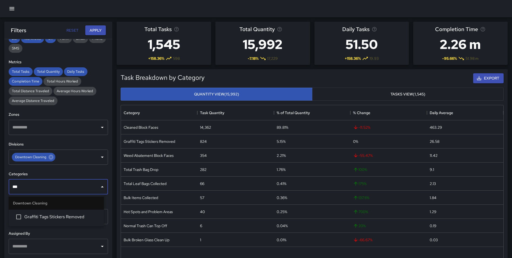
type input "****"
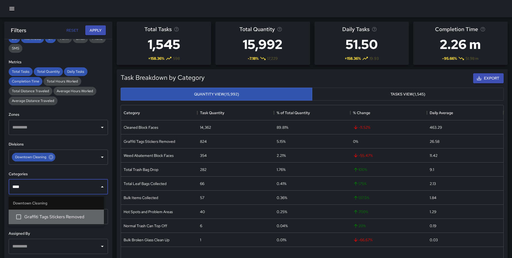
click at [65, 214] on span "Graffiti Tags Stickers Removed" at bounding box center [61, 216] width 75 height 6
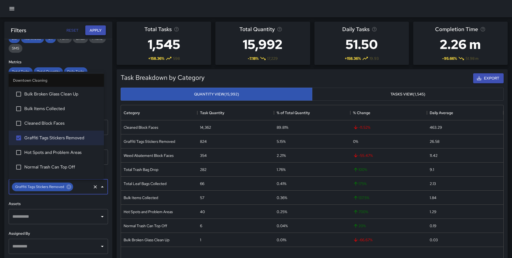
click at [94, 29] on button "Apply" at bounding box center [95, 30] width 21 height 10
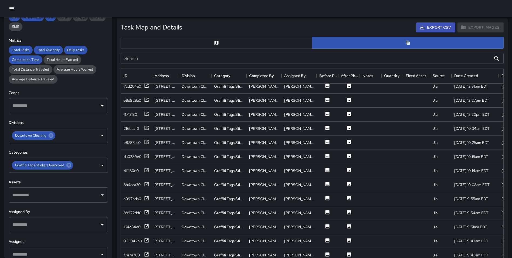
scroll to position [265, 0]
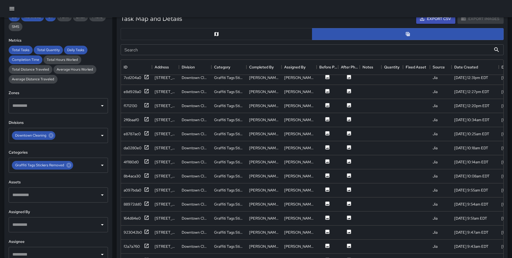
click at [154, 35] on button "button" at bounding box center [217, 34] width 192 height 12
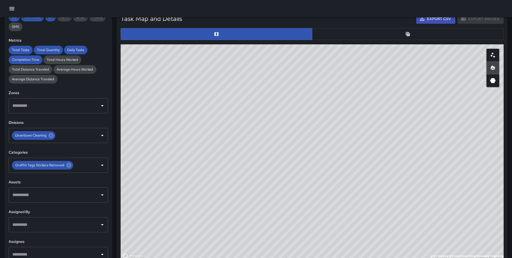
type button "map"
drag, startPoint x: 357, startPoint y: 123, endPoint x: 385, endPoint y: 140, distance: 32.7
click at [385, 140] on div "© Mapbox © OpenStreetMap Improve this map" at bounding box center [312, 152] width 383 height 216
drag, startPoint x: 430, startPoint y: 155, endPoint x: 428, endPoint y: 158, distance: 3.6
click at [428, 158] on div "© Mapbox © OpenStreetMap Improve this map" at bounding box center [312, 152] width 383 height 216
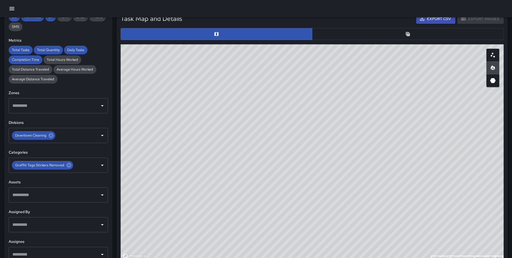
drag, startPoint x: 396, startPoint y: 126, endPoint x: 404, endPoint y: 126, distance: 8.4
click at [404, 126] on div "© Mapbox © OpenStreetMap Improve this map" at bounding box center [312, 152] width 383 height 216
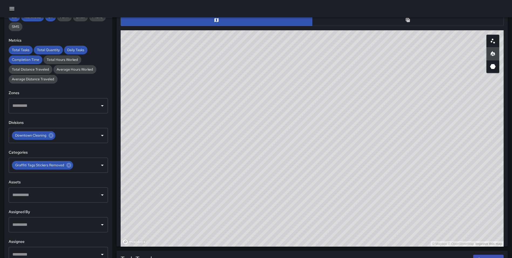
scroll to position [275, 0]
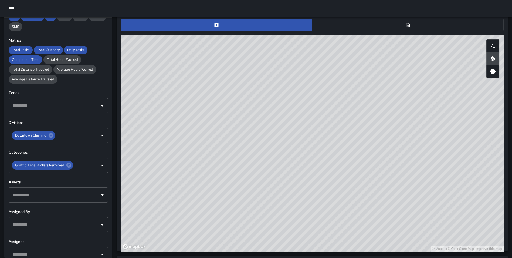
click at [387, 19] on button "button" at bounding box center [408, 25] width 192 height 12
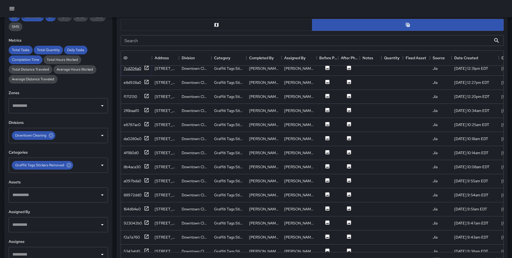
click at [146, 68] on icon at bounding box center [147, 68] width 4 height 4
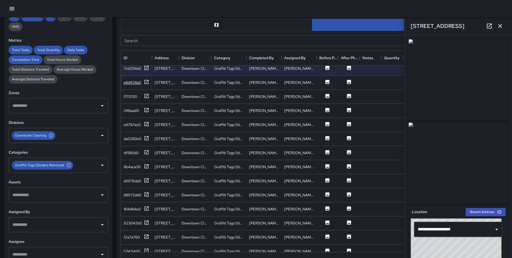
click at [147, 80] on icon at bounding box center [147, 82] width 4 height 4
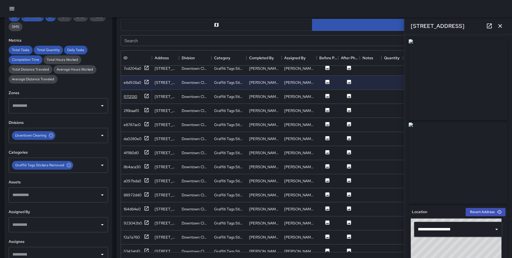
click at [147, 96] on icon at bounding box center [146, 95] width 5 height 5
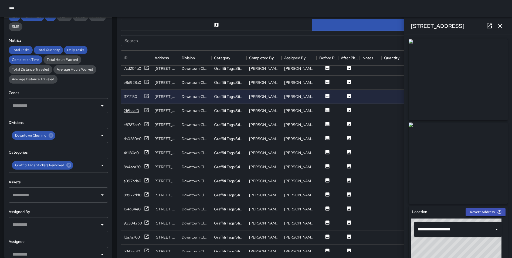
click at [146, 111] on icon at bounding box center [146, 109] width 5 height 5
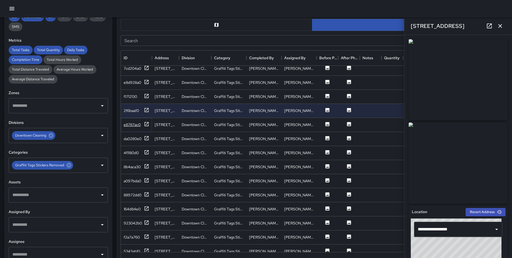
click at [146, 124] on icon at bounding box center [146, 123] width 5 height 5
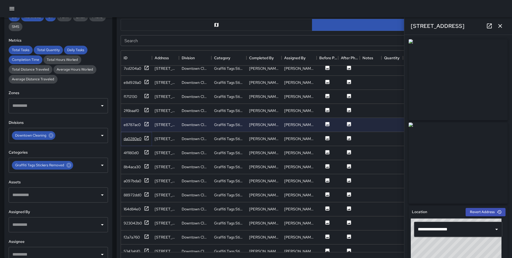
click at [146, 136] on icon at bounding box center [146, 137] width 5 height 5
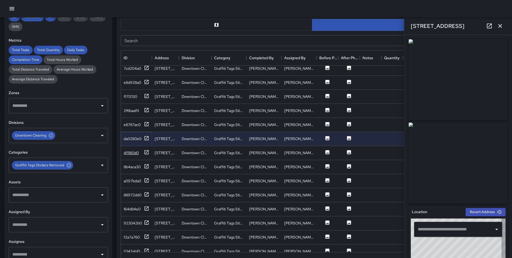
type input "**********"
click at [147, 152] on icon at bounding box center [146, 151] width 5 height 5
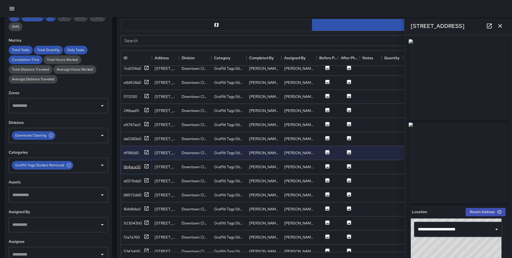
click at [147, 165] on icon at bounding box center [146, 165] width 5 height 5
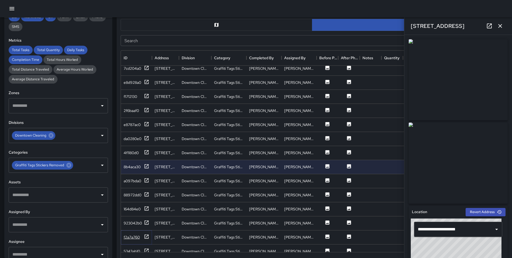
click at [148, 236] on icon at bounding box center [147, 236] width 4 height 4
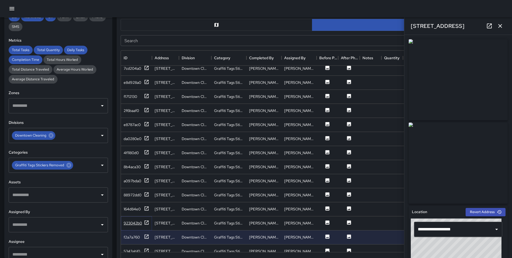
click at [146, 221] on icon at bounding box center [146, 221] width 5 height 5
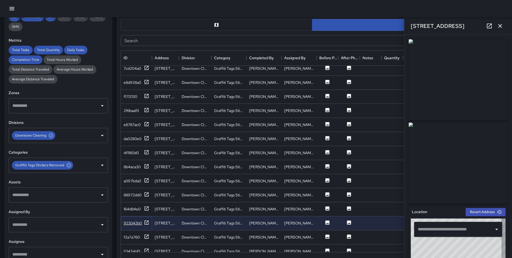
type input "**********"
click at [148, 236] on icon at bounding box center [147, 236] width 4 height 4
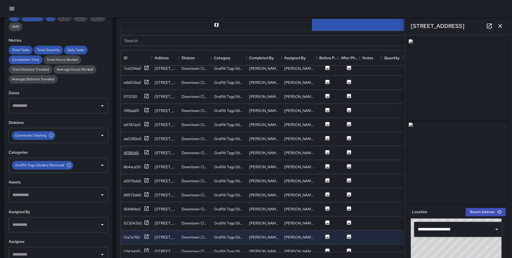
click at [144, 150] on div "4f1180d0" at bounding box center [137, 152] width 26 height 7
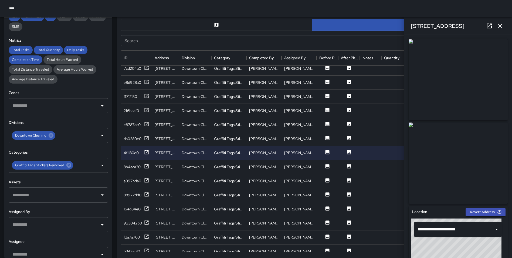
click at [503, 27] on button "button" at bounding box center [500, 26] width 11 height 11
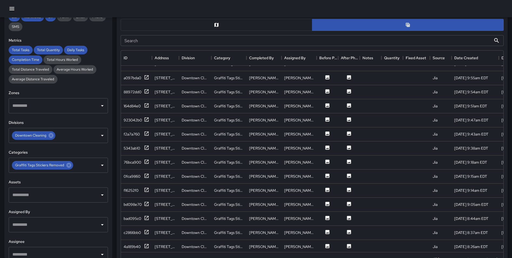
scroll to position [400, 0]
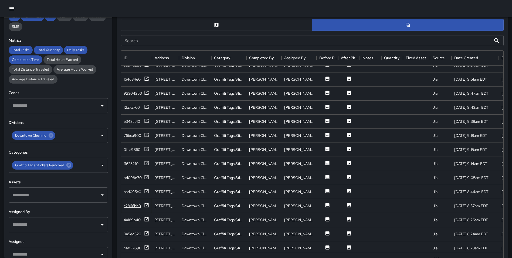
click at [144, 204] on icon at bounding box center [146, 204] width 5 height 5
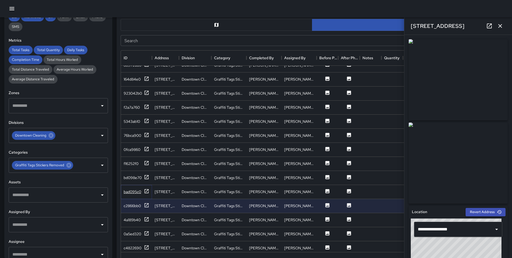
click at [146, 191] on icon at bounding box center [146, 190] width 5 height 5
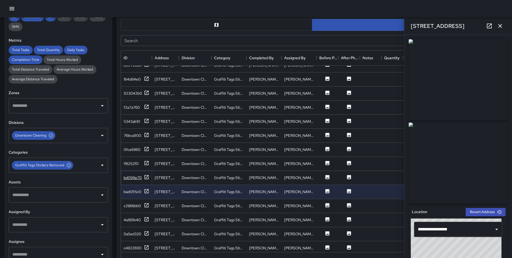
click at [146, 176] on icon at bounding box center [146, 176] width 5 height 5
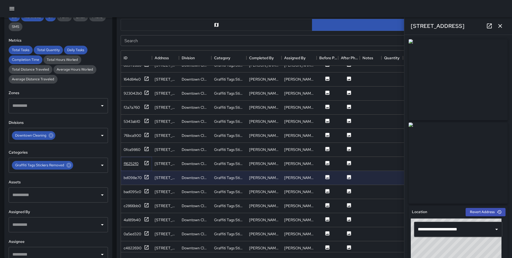
click at [147, 162] on icon at bounding box center [146, 162] width 5 height 5
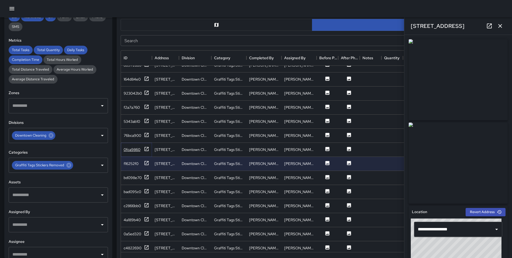
click at [147, 150] on icon at bounding box center [146, 148] width 5 height 5
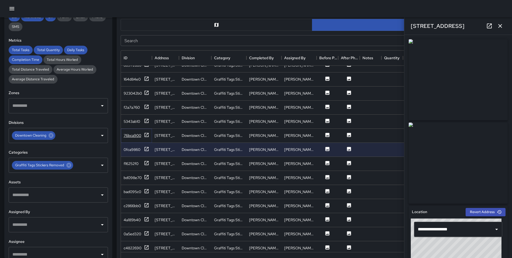
click at [146, 134] on icon at bounding box center [146, 134] width 5 height 5
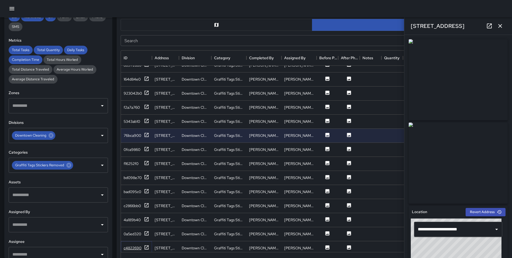
click at [145, 246] on icon at bounding box center [147, 247] width 4 height 4
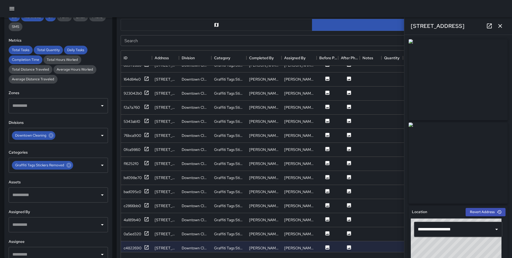
click at [500, 25] on icon "button" at bounding box center [500, 26] width 6 height 6
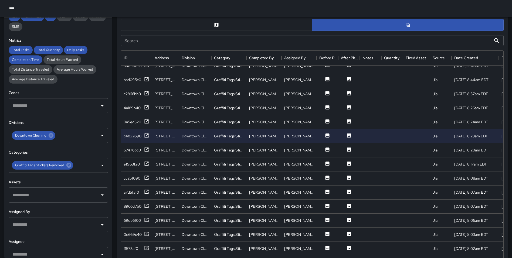
scroll to position [528, 0]
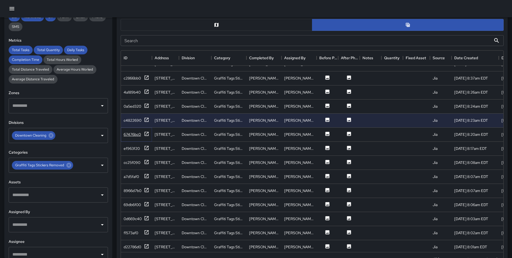
click at [144, 132] on icon at bounding box center [146, 133] width 5 height 5
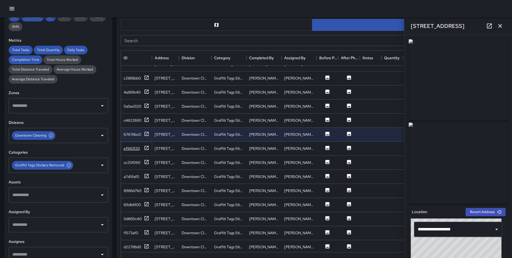
click at [148, 148] on icon at bounding box center [146, 147] width 5 height 5
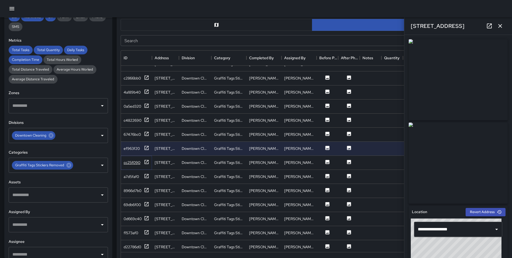
click at [148, 161] on icon at bounding box center [147, 162] width 4 height 4
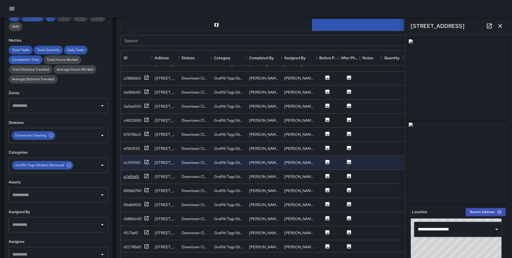
click at [147, 178] on icon at bounding box center [147, 176] width 4 height 4
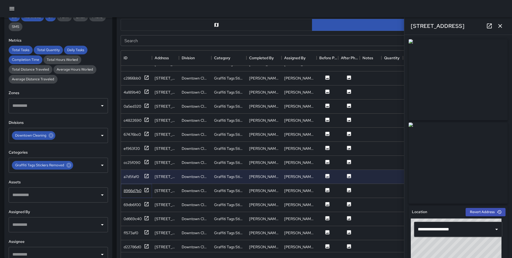
click at [147, 190] on icon at bounding box center [146, 189] width 5 height 5
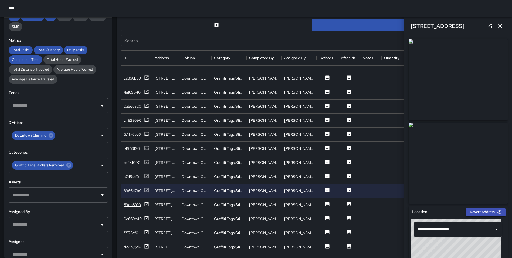
click at [147, 202] on icon at bounding box center [147, 204] width 4 height 4
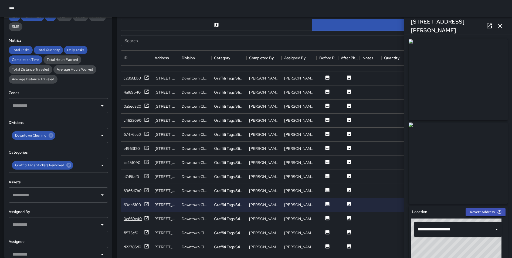
click at [147, 217] on icon at bounding box center [146, 217] width 5 height 5
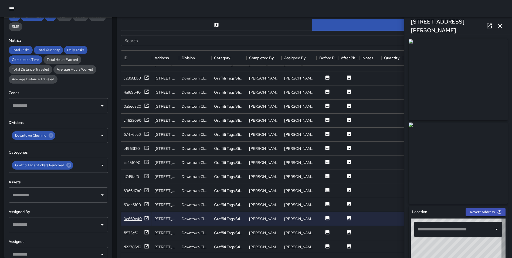
type input "**********"
click at [501, 25] on icon "button" at bounding box center [500, 26] width 4 height 4
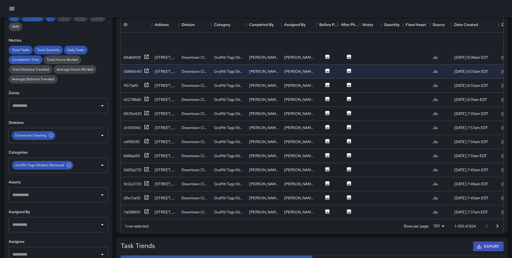
scroll to position [709, 0]
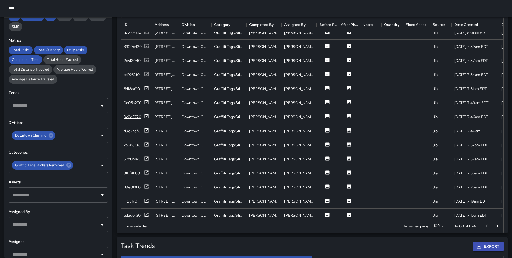
click at [147, 117] on icon at bounding box center [146, 115] width 5 height 5
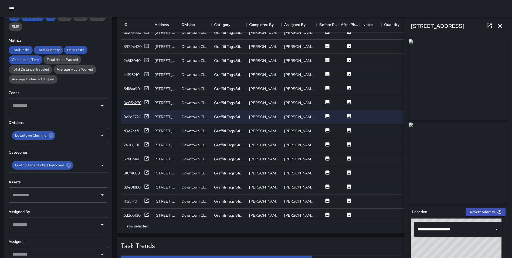
click at [146, 101] on icon at bounding box center [146, 101] width 5 height 5
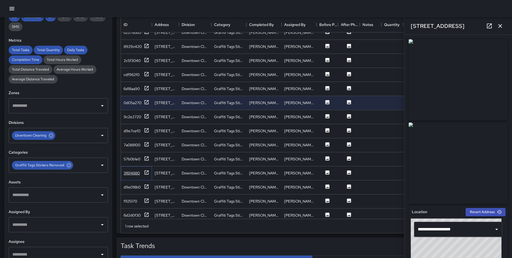
click at [146, 170] on div "3f6f4880" at bounding box center [136, 173] width 31 height 14
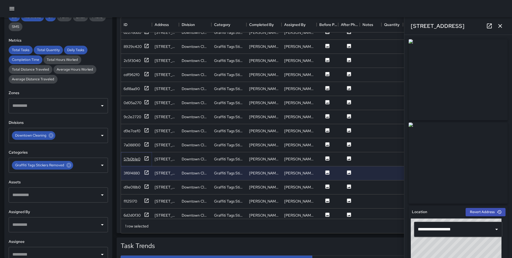
click at [148, 159] on icon at bounding box center [146, 158] width 5 height 5
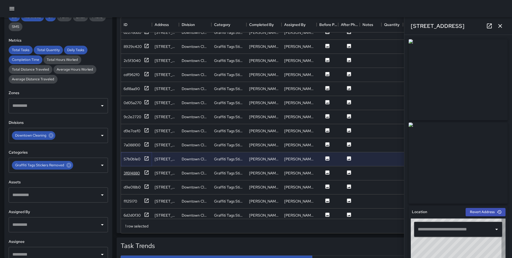
type input "**********"
click at [148, 201] on icon at bounding box center [146, 200] width 5 height 5
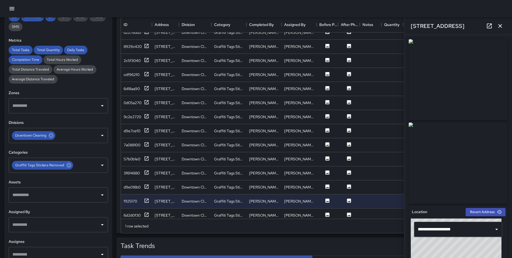
click at [499, 23] on icon "button" at bounding box center [500, 26] width 6 height 6
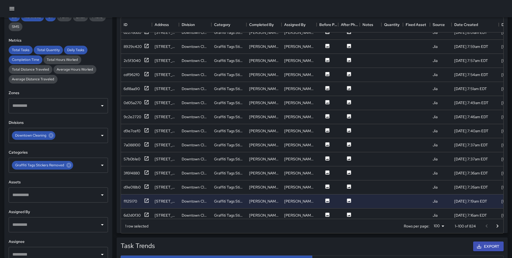
scroll to position [771, 0]
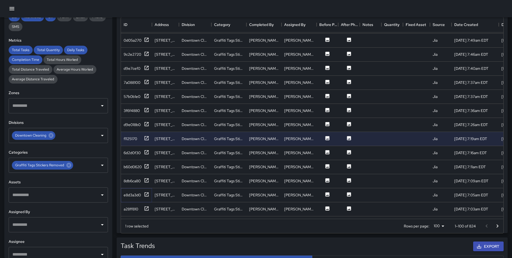
click at [148, 194] on icon at bounding box center [146, 193] width 5 height 5
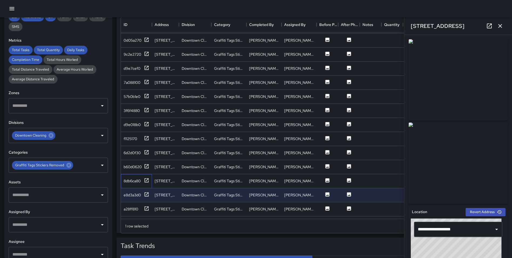
click at [145, 177] on div "8db6ca80" at bounding box center [136, 181] width 31 height 14
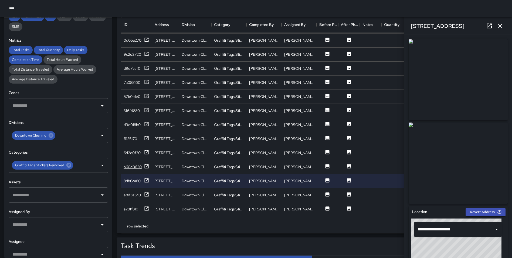
click at [147, 166] on icon at bounding box center [147, 166] width 4 height 4
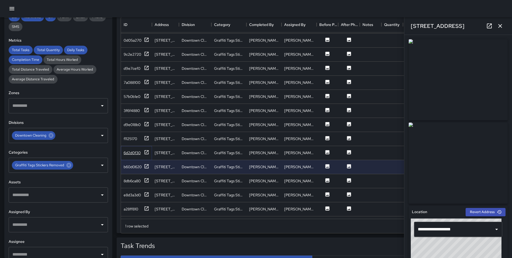
click at [146, 151] on icon at bounding box center [146, 151] width 5 height 5
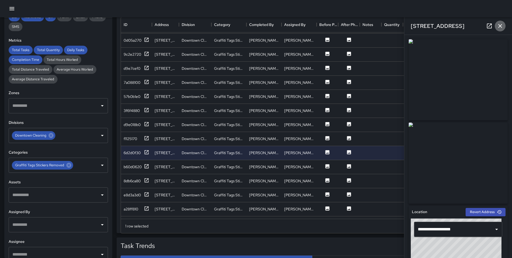
click at [500, 27] on icon "button" at bounding box center [500, 26] width 6 height 6
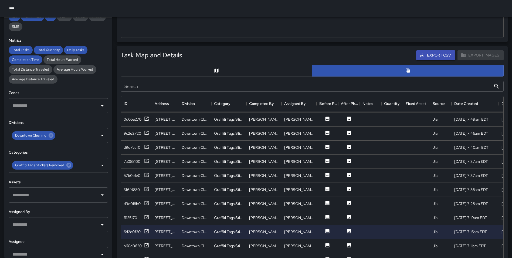
scroll to position [0, 0]
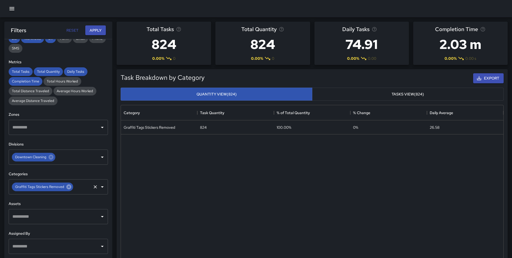
click at [67, 187] on icon at bounding box center [68, 186] width 5 height 5
click at [64, 188] on input "text" at bounding box center [54, 186] width 86 height 10
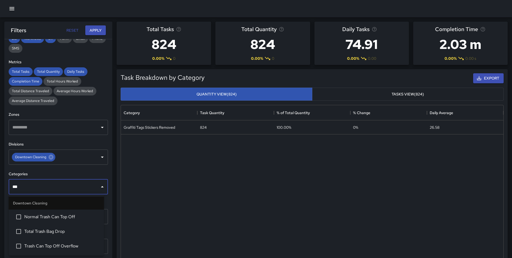
type input "****"
drag, startPoint x: 63, startPoint y: 233, endPoint x: 66, endPoint y: 210, distance: 23.8
click at [63, 234] on span "Total Trash Bag Drop" at bounding box center [61, 231] width 75 height 6
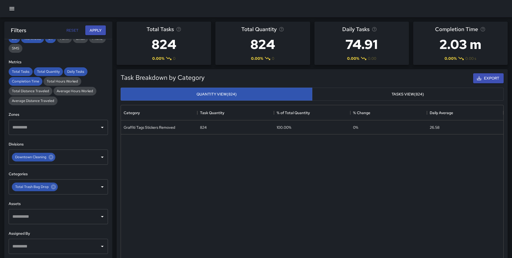
click at [92, 23] on div "Filters Reset Apply" at bounding box center [58, 30] width 108 height 17
click at [94, 32] on button "Apply" at bounding box center [95, 30] width 21 height 10
click at [53, 185] on icon at bounding box center [53, 187] width 6 height 6
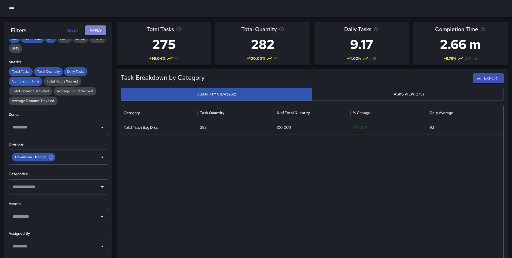
click at [92, 27] on button "Apply" at bounding box center [95, 30] width 21 height 10
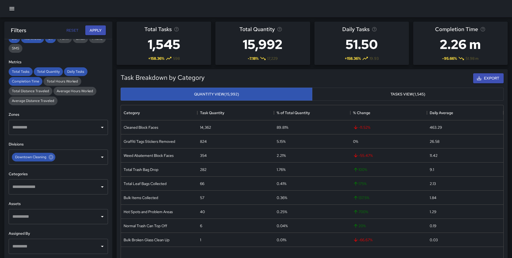
click at [55, 185] on input "text" at bounding box center [54, 186] width 86 height 10
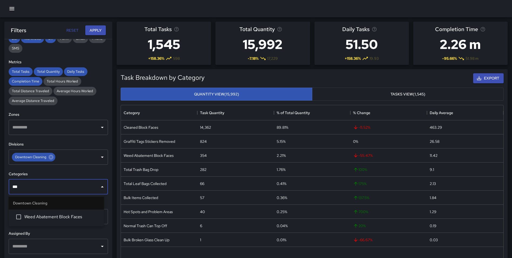
type input "****"
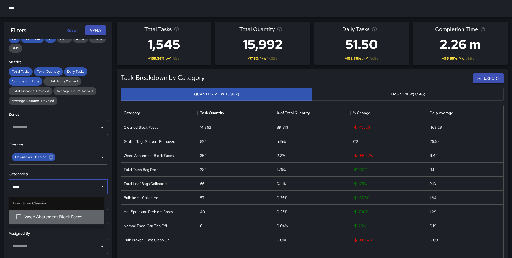
click at [62, 217] on span "Weed Abatement Block Faces" at bounding box center [61, 216] width 75 height 6
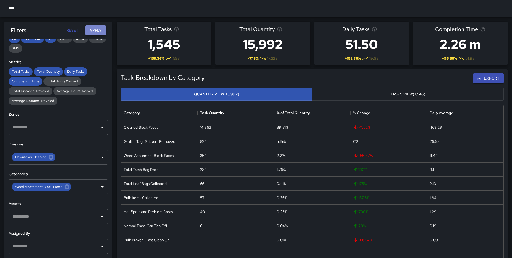
click at [96, 29] on button "Apply" at bounding box center [95, 30] width 21 height 10
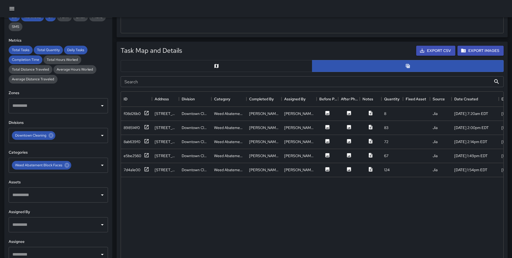
scroll to position [240, 0]
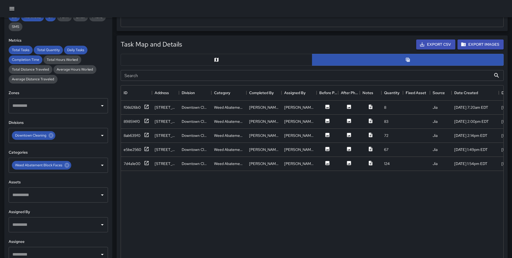
click at [235, 56] on button "button" at bounding box center [217, 60] width 192 height 12
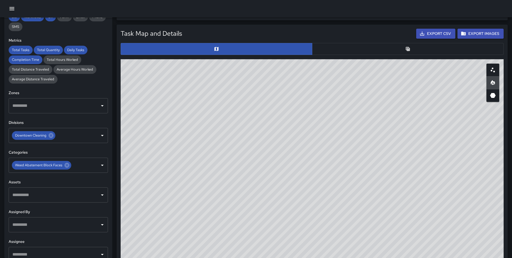
scroll to position [250, 0]
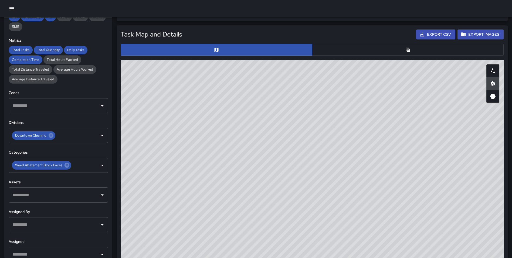
click at [401, 50] on button "button" at bounding box center [408, 50] width 192 height 12
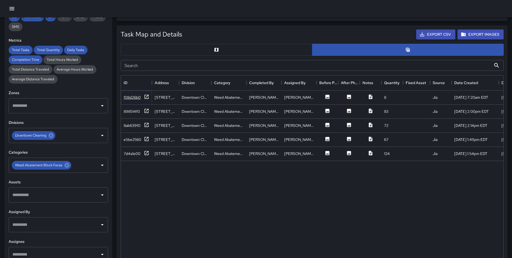
click at [144, 96] on icon at bounding box center [146, 96] width 5 height 5
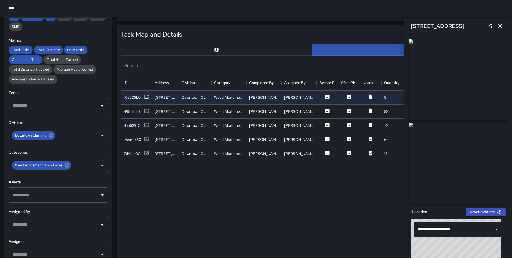
click at [146, 112] on icon at bounding box center [147, 111] width 4 height 4
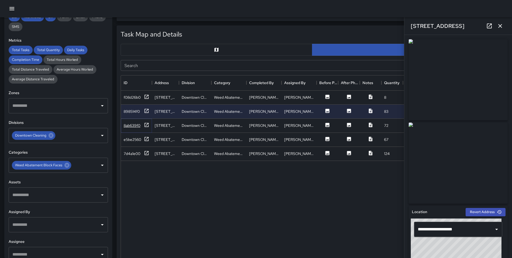
click at [146, 124] on icon at bounding box center [146, 124] width 5 height 5
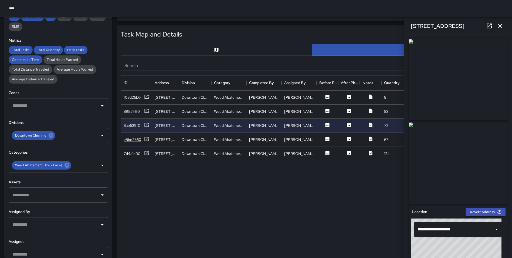
click at [147, 139] on icon at bounding box center [146, 138] width 5 height 5
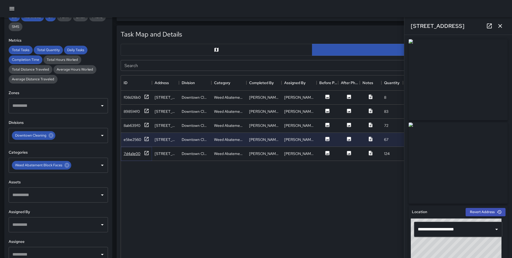
click at [148, 152] on icon at bounding box center [146, 152] width 5 height 5
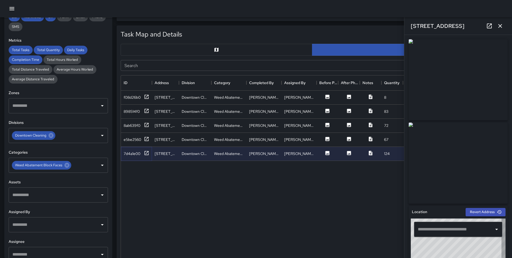
type input "**********"
click at [497, 27] on icon "button" at bounding box center [500, 26] width 6 height 6
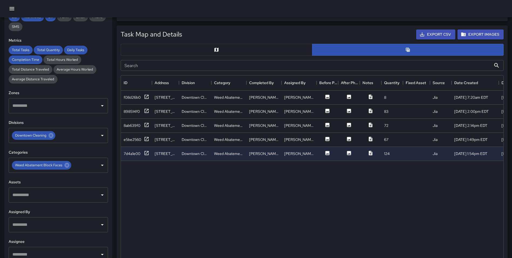
scroll to position [0, 0]
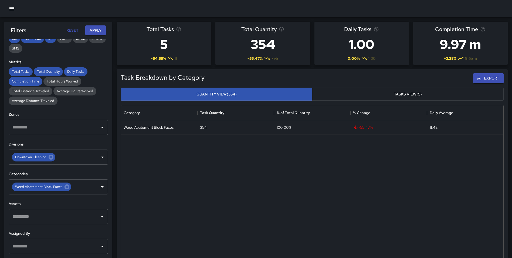
click at [76, 30] on button "Reset" at bounding box center [72, 30] width 17 height 10
type input "**********"
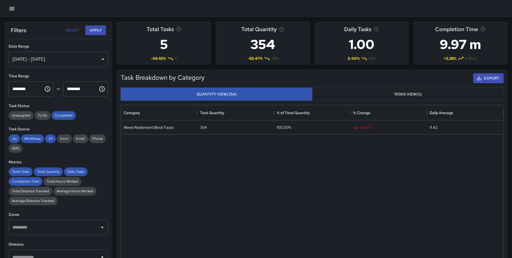
click at [57, 57] on div "[DATE] - [DATE]" at bounding box center [58, 59] width 99 height 15
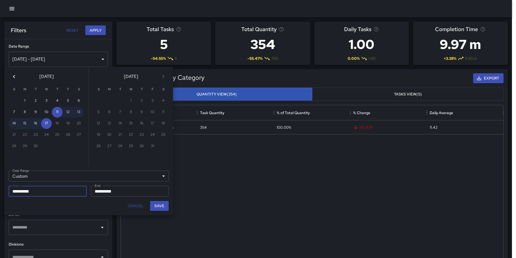
click at [12, 77] on icon "Previous month" at bounding box center [14, 76] width 6 height 6
click at [35, 100] on button "1" at bounding box center [35, 100] width 11 height 11
type input "**********"
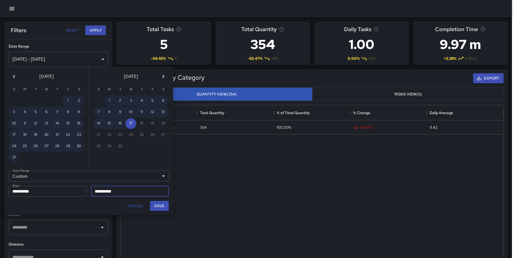
click at [9, 76] on button "Previous month" at bounding box center [14, 76] width 11 height 11
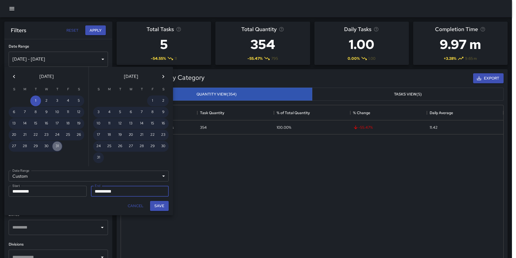
click at [56, 147] on button "31" at bounding box center [57, 146] width 11 height 11
type input "**********"
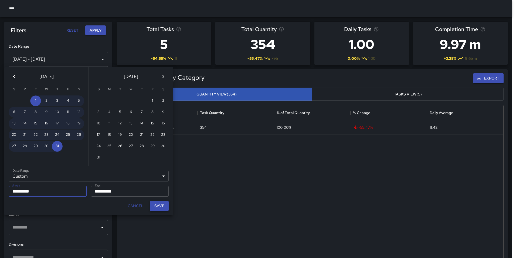
click at [160, 203] on button "Save" at bounding box center [159, 206] width 19 height 10
type input "**********"
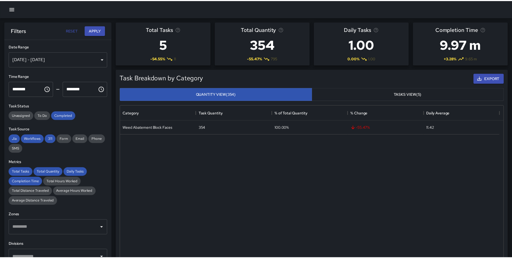
scroll to position [4, 4]
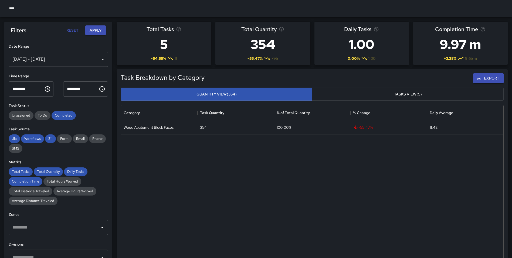
drag, startPoint x: 93, startPoint y: 30, endPoint x: 101, endPoint y: 48, distance: 20.0
click at [93, 31] on button "Apply" at bounding box center [95, 30] width 21 height 10
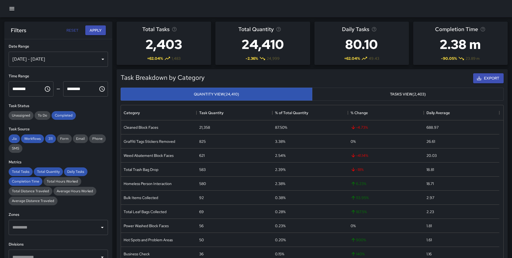
click at [115, 92] on div "Task Breakdown by Category Export Quantity View (24,410) Tasks View (2,403) Cat…" at bounding box center [310, 168] width 396 height 206
drag, startPoint x: 112, startPoint y: 101, endPoint x: 111, endPoint y: 165, distance: 64.0
click at [114, 171] on div "Task Breakdown by Category Export Quantity View (24,410) Tasks View (2,403) Cat…" at bounding box center [310, 168] width 396 height 206
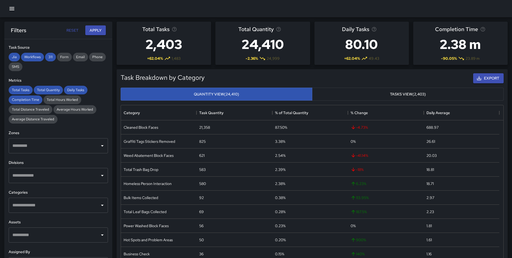
scroll to position [101, 0]
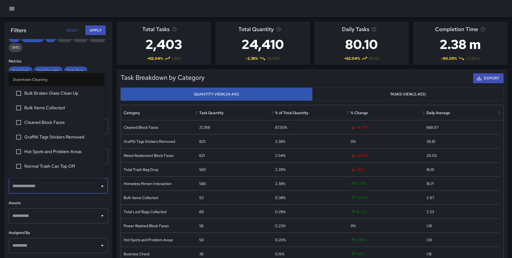
click at [47, 191] on input "text" at bounding box center [54, 186] width 86 height 10
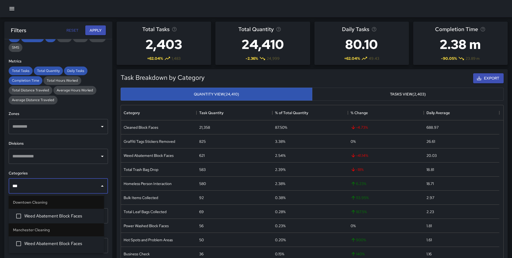
type input "****"
click at [61, 217] on span "Weed Abatement Block Faces" at bounding box center [61, 215] width 75 height 6
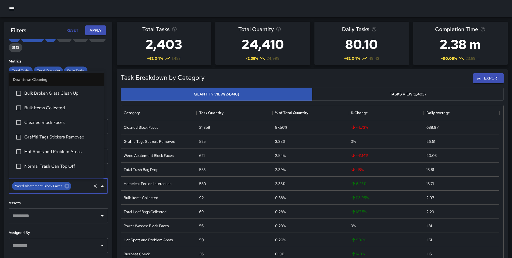
scroll to position [68, 0]
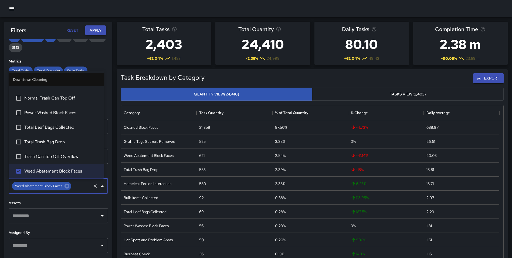
click at [95, 33] on button "Apply" at bounding box center [95, 30] width 21 height 10
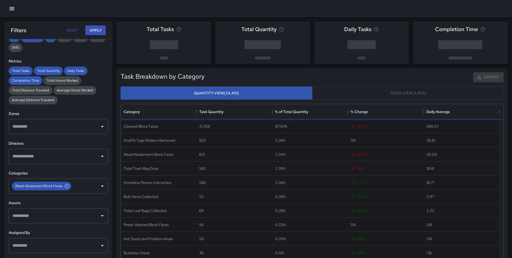
click at [114, 58] on div "Total Tasks Total Quantity Daily Tasks Completion Time" at bounding box center [310, 40] width 396 height 46
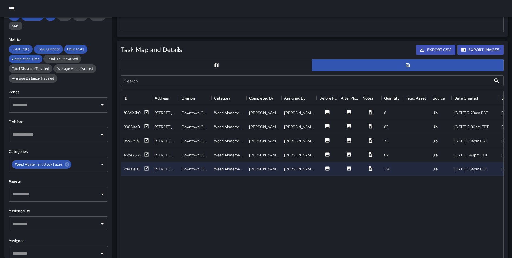
scroll to position [235, 0]
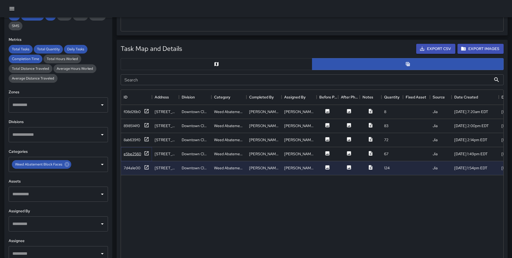
click at [146, 151] on icon at bounding box center [147, 153] width 4 height 4
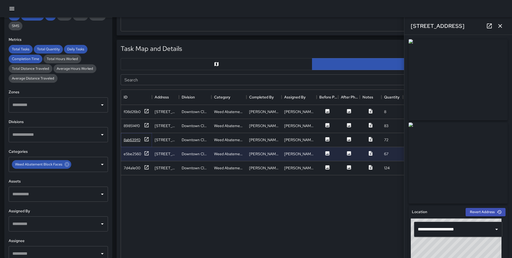
click at [147, 140] on icon at bounding box center [146, 138] width 5 height 5
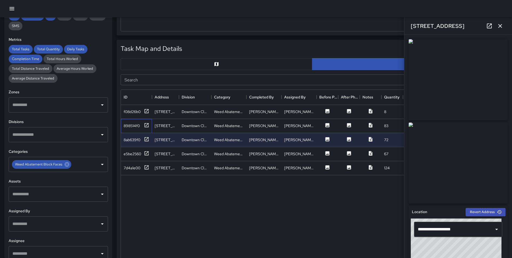
click at [147, 121] on div "898514f0" at bounding box center [136, 126] width 31 height 14
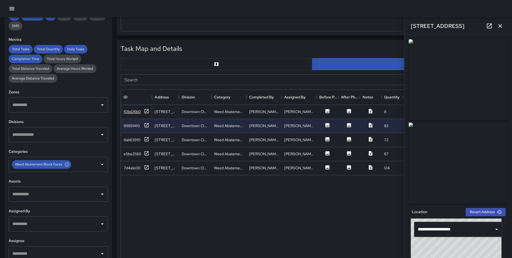
click at [147, 111] on icon at bounding box center [146, 110] width 5 height 5
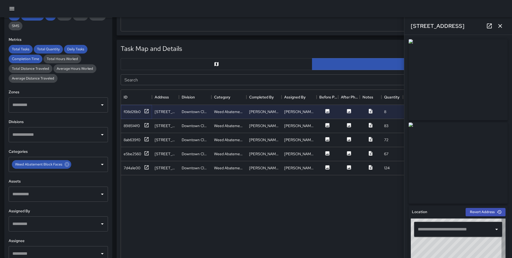
type input "**********"
click at [499, 32] on div "[STREET_ADDRESS]" at bounding box center [458, 25] width 108 height 17
click at [67, 165] on icon at bounding box center [67, 164] width 6 height 6
click at [41, 136] on input "text" at bounding box center [54, 134] width 86 height 10
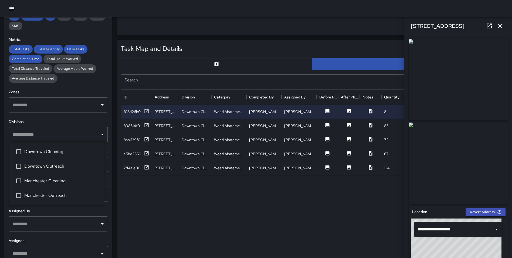
type input "*"
click at [48, 151] on span "Downtown Cleaning" at bounding box center [61, 151] width 75 height 6
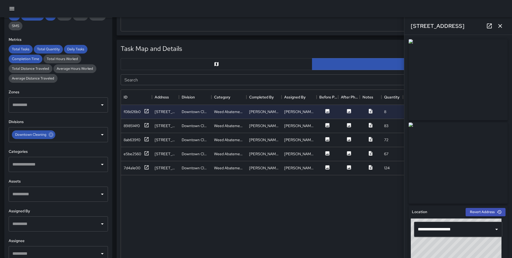
click at [114, 125] on div "Task Map and Details Export CSV Export Images Search Search ID Address Division…" at bounding box center [310, 170] width 396 height 270
click at [36, 162] on input "text" at bounding box center [54, 164] width 86 height 10
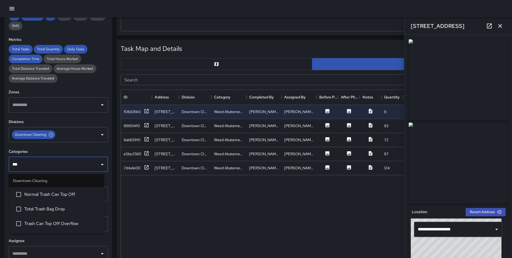
type input "****"
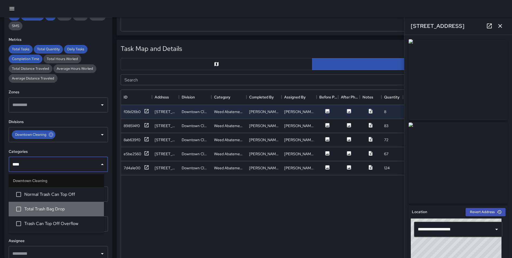
click at [72, 205] on span "Total Trash Bag Drop" at bounding box center [61, 208] width 75 height 6
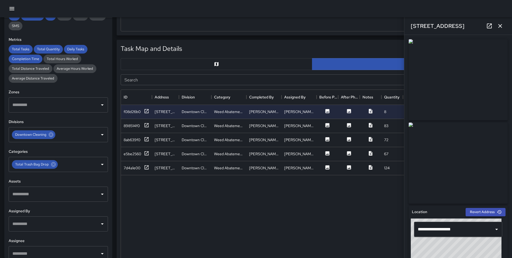
click at [117, 169] on div "Task Map and Details Export CSV Export Images Search Search ID Address Division…" at bounding box center [310, 170] width 396 height 270
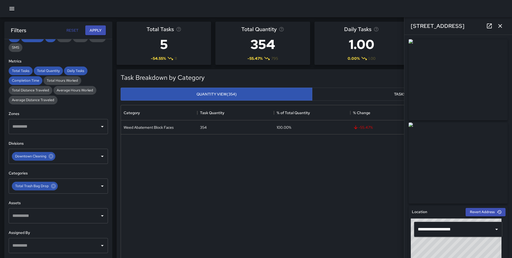
click at [92, 33] on button "Apply" at bounding box center [95, 30] width 21 height 10
click at [502, 24] on icon "button" at bounding box center [500, 26] width 4 height 4
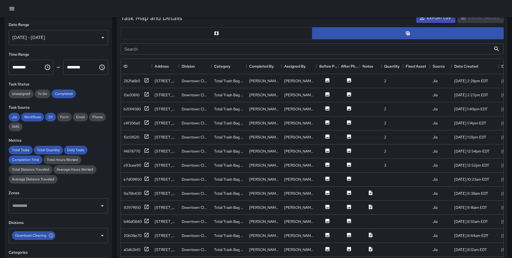
scroll to position [269, 0]
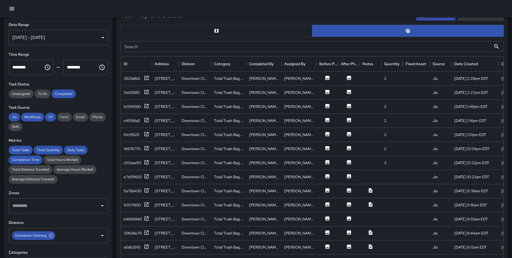
click at [221, 33] on button "button" at bounding box center [217, 31] width 192 height 12
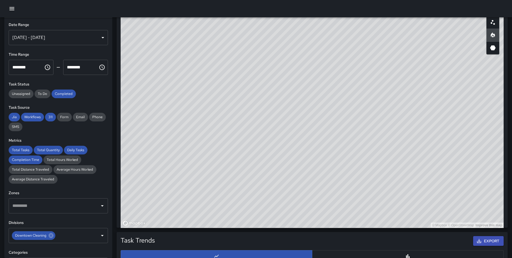
scroll to position [256, 0]
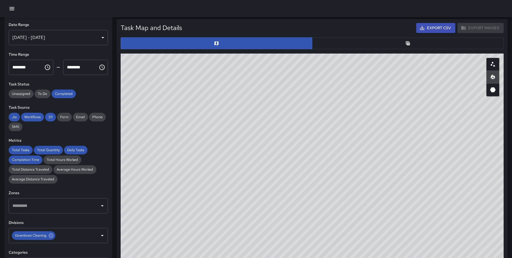
click at [410, 45] on icon "Table" at bounding box center [407, 42] width 5 height 5
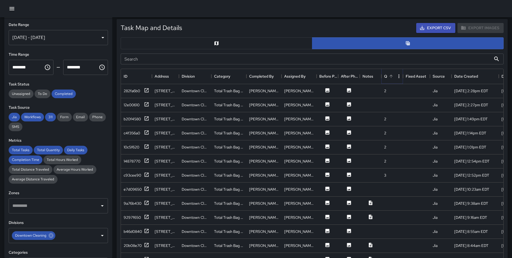
click at [390, 76] on icon "Sort" at bounding box center [391, 76] width 5 height 5
click at [146, 89] on icon at bounding box center [146, 89] width 5 height 5
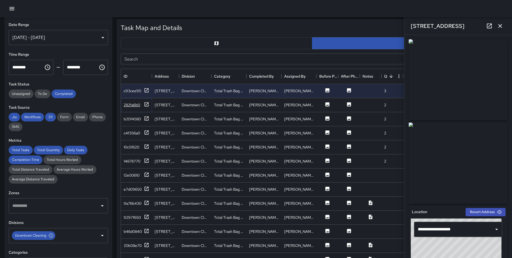
click at [148, 105] on icon at bounding box center [147, 104] width 4 height 4
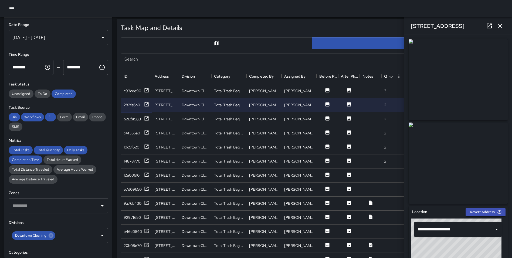
click at [148, 117] on icon at bounding box center [147, 118] width 4 height 4
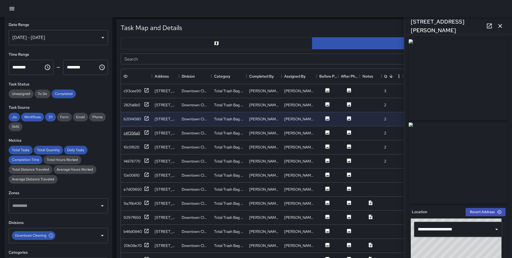
click at [145, 131] on icon at bounding box center [146, 132] width 5 height 5
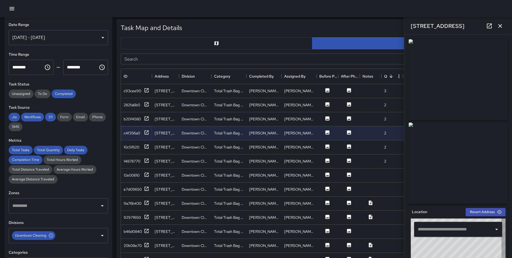
type input "**********"
drag, startPoint x: 147, startPoint y: 147, endPoint x: 148, endPoint y: 152, distance: 5.7
click at [147, 147] on icon at bounding box center [146, 146] width 5 height 5
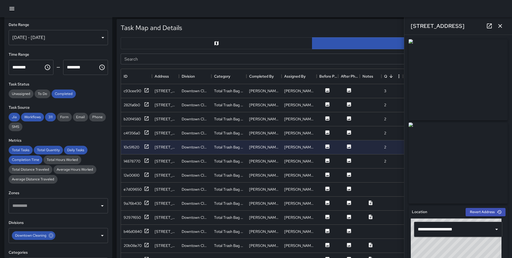
drag, startPoint x: 500, startPoint y: 27, endPoint x: 471, endPoint y: 29, distance: 28.7
click at [500, 27] on icon "button" at bounding box center [500, 26] width 6 height 6
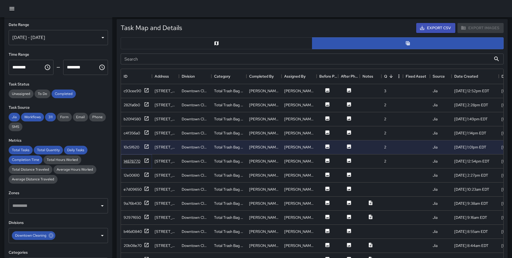
click at [144, 160] on icon at bounding box center [146, 160] width 5 height 5
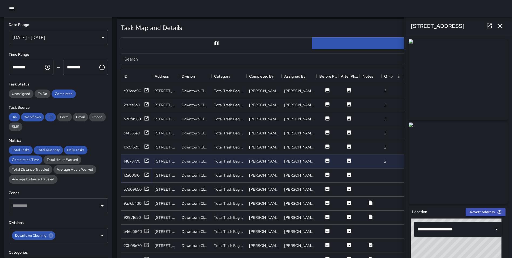
click at [146, 174] on icon at bounding box center [146, 174] width 5 height 5
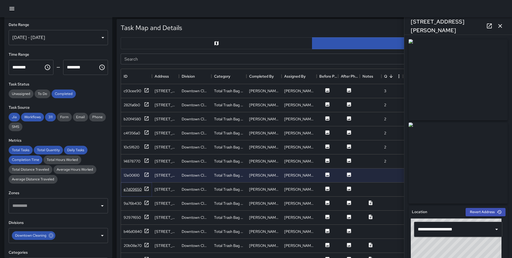
click at [147, 188] on icon at bounding box center [147, 188] width 4 height 4
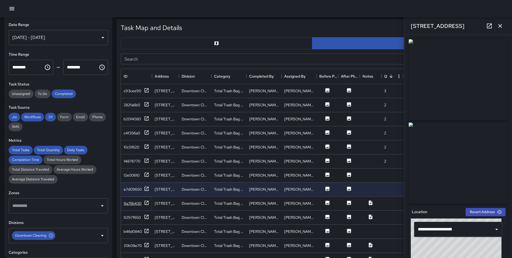
click at [147, 204] on icon at bounding box center [147, 202] width 4 height 4
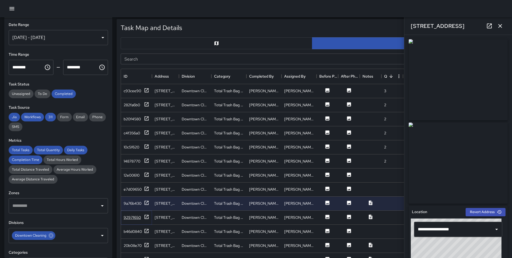
click at [146, 216] on icon at bounding box center [146, 216] width 5 height 5
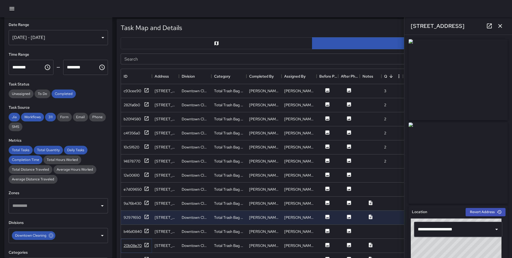
click at [145, 244] on icon at bounding box center [147, 244] width 4 height 4
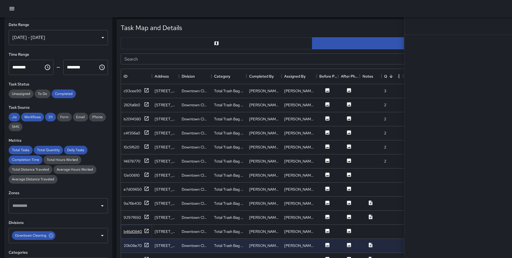
click at [146, 232] on icon at bounding box center [146, 230] width 5 height 5
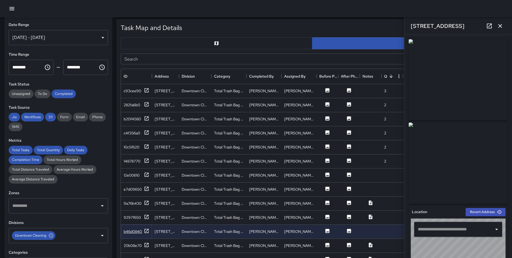
type input "**********"
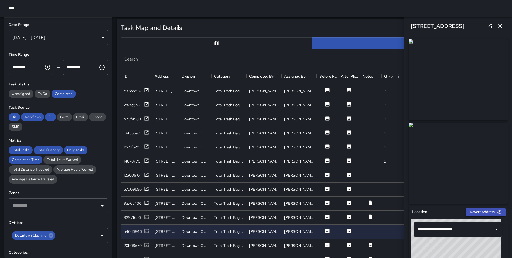
click at [500, 25] on icon "button" at bounding box center [500, 26] width 6 height 6
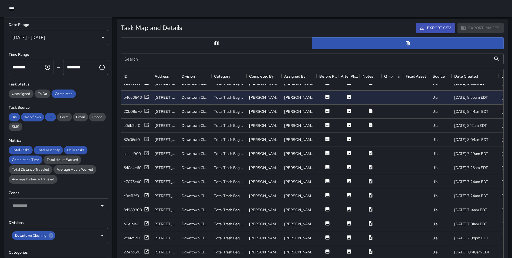
scroll to position [168, 0]
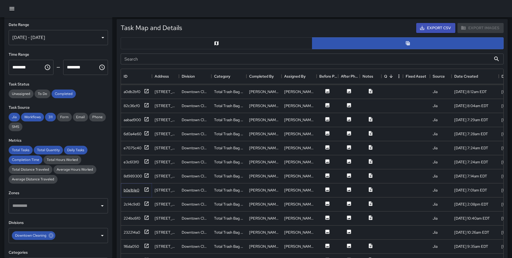
click at [148, 191] on icon at bounding box center [146, 189] width 5 height 5
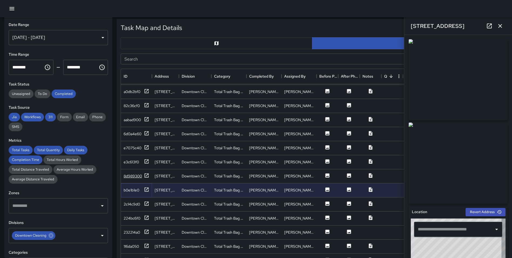
type input "**********"
click at [144, 245] on icon at bounding box center [146, 245] width 5 height 5
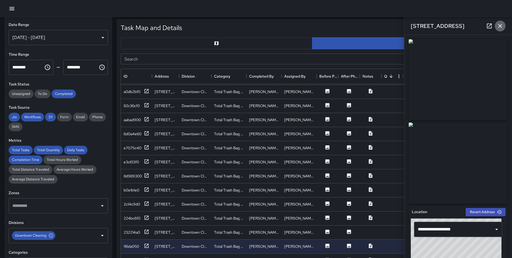
click at [496, 26] on button "button" at bounding box center [500, 26] width 11 height 11
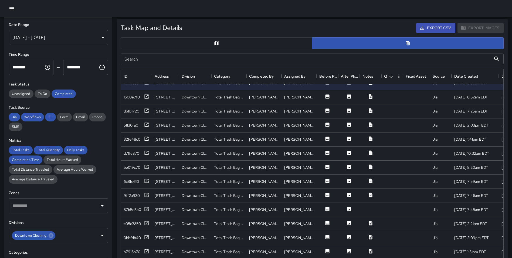
scroll to position [369, 0]
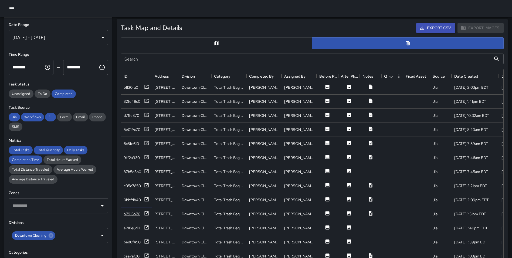
click at [148, 213] on icon at bounding box center [147, 213] width 4 height 4
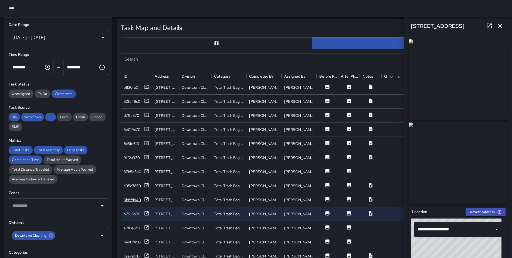
click at [146, 200] on icon at bounding box center [146, 198] width 5 height 5
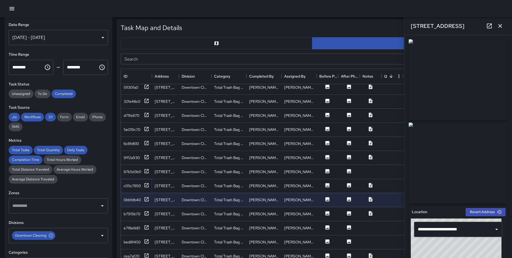
drag, startPoint x: 146, startPoint y: 184, endPoint x: 146, endPoint y: 179, distance: 5.2
click at [146, 184] on icon at bounding box center [146, 184] width 5 height 5
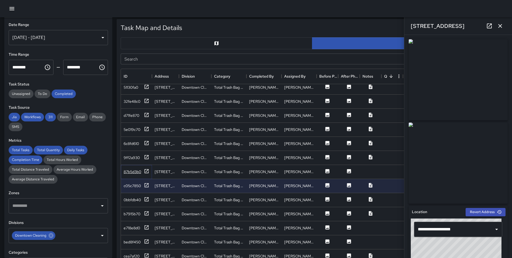
click at [147, 171] on icon at bounding box center [146, 170] width 5 height 5
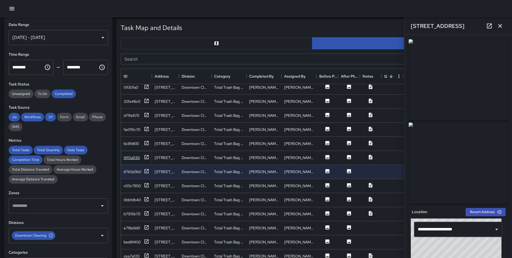
click at [148, 157] on icon at bounding box center [146, 156] width 5 height 5
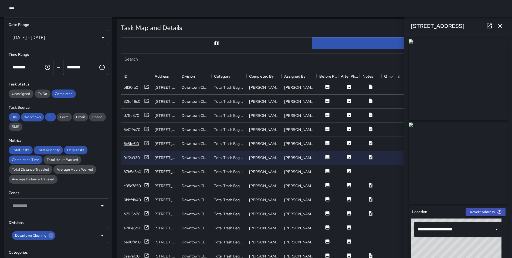
click at [146, 144] on icon at bounding box center [146, 142] width 5 height 5
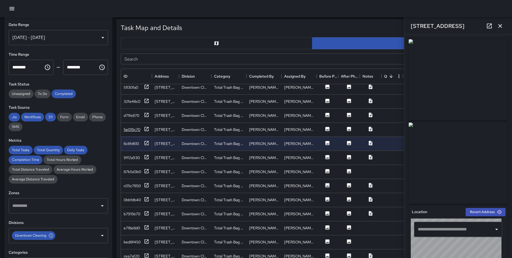
type input "**********"
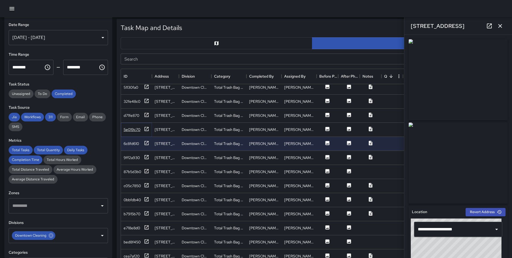
click at [147, 128] on icon at bounding box center [146, 128] width 5 height 5
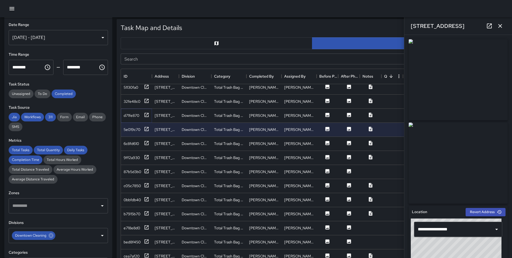
drag, startPoint x: 147, startPoint y: 114, endPoint x: 430, endPoint y: 75, distance: 284.8
click at [416, 76] on div "Task Map and Details Export CSV Export Images Search Search ID Address Division…" at bounding box center [312, 151] width 391 height 265
click at [145, 240] on icon at bounding box center [146, 240] width 5 height 5
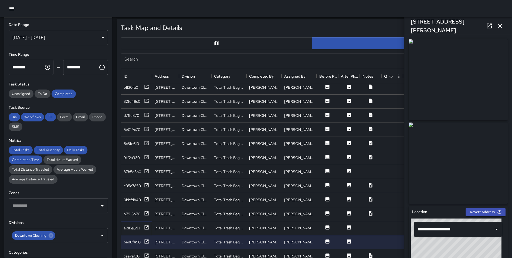
click at [146, 227] on icon at bounding box center [146, 226] width 5 height 5
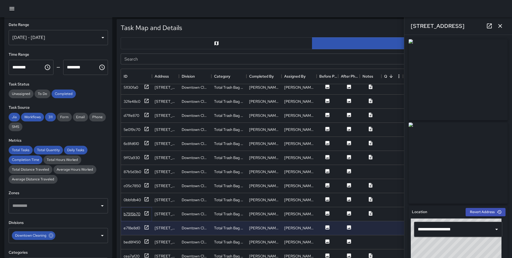
click at [147, 216] on div at bounding box center [146, 213] width 5 height 7
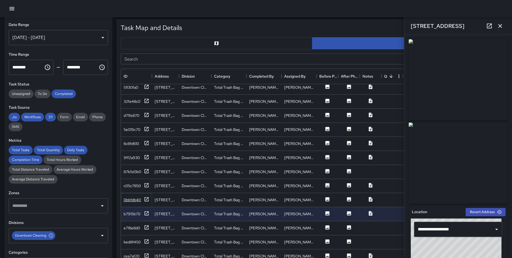
click at [146, 198] on icon at bounding box center [146, 198] width 5 height 5
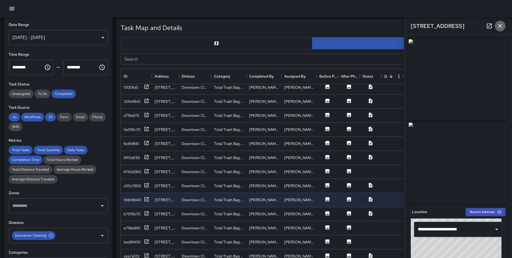
click at [500, 23] on icon "button" at bounding box center [500, 26] width 6 height 6
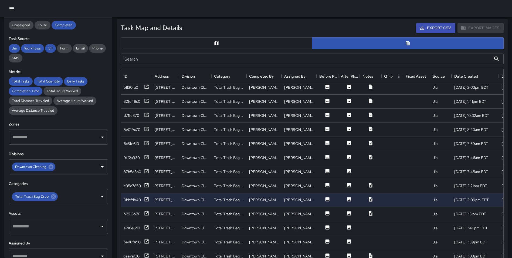
scroll to position [70, 0]
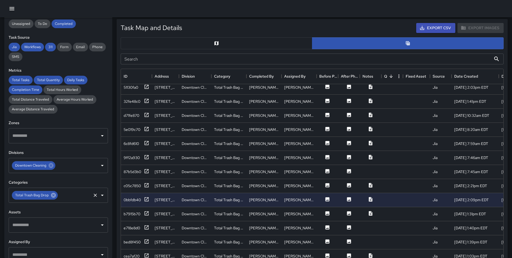
click at [53, 194] on icon at bounding box center [53, 195] width 6 height 6
click at [116, 186] on div "Task Map and Details Export CSV Export Images Search Search ID Address Division…" at bounding box center [310, 150] width 396 height 270
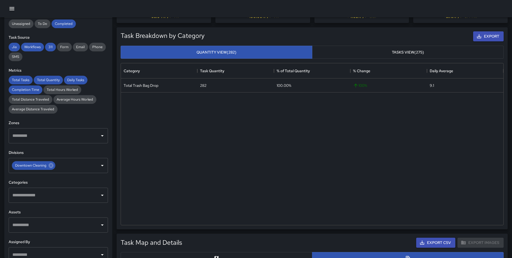
scroll to position [0, 0]
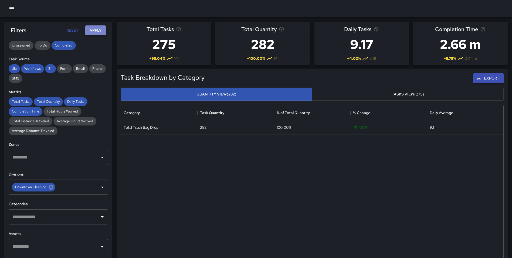
click at [95, 32] on button "Apply" at bounding box center [95, 30] width 21 height 10
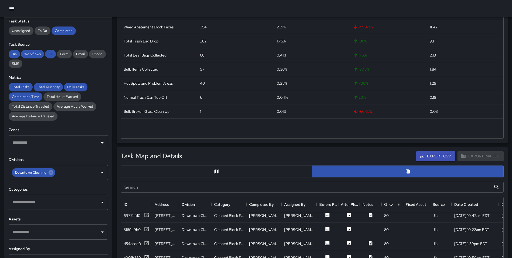
scroll to position [62, 0]
click at [33, 204] on input "text" at bounding box center [54, 202] width 86 height 10
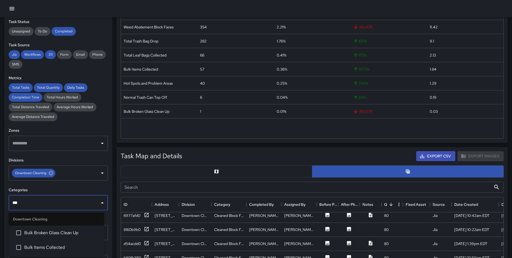
type input "****"
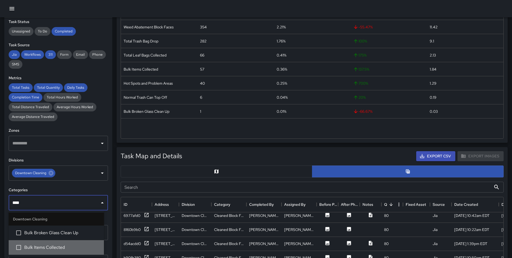
click at [49, 245] on span "Bulk Items Collected" at bounding box center [61, 247] width 75 height 6
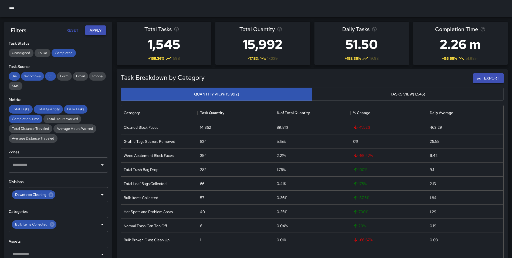
click at [92, 31] on button "Apply" at bounding box center [95, 30] width 21 height 10
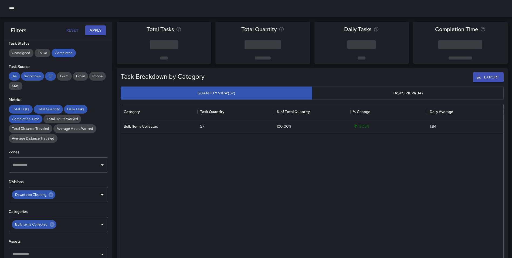
scroll to position [295, 0]
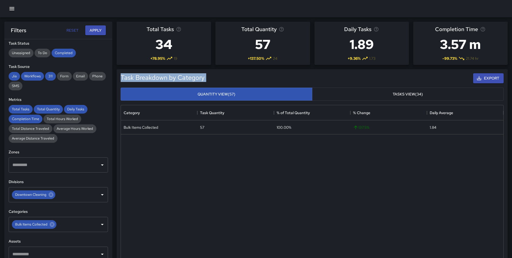
drag, startPoint x: 511, startPoint y: 57, endPoint x: 513, endPoint y: 72, distance: 15.7
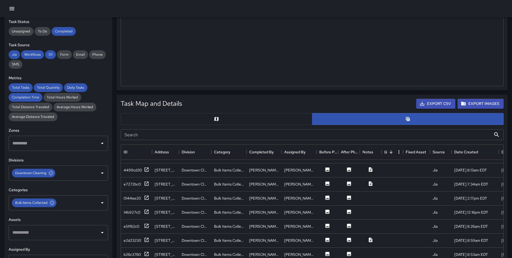
scroll to position [237, 0]
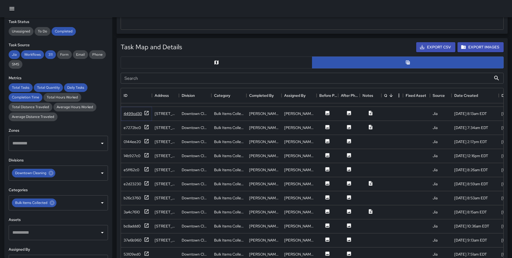
click at [144, 110] on icon at bounding box center [146, 112] width 5 height 5
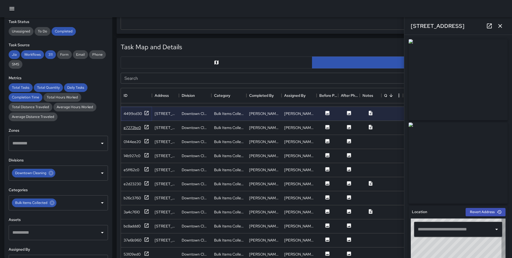
type input "**********"
click at [147, 124] on icon at bounding box center [146, 126] width 5 height 5
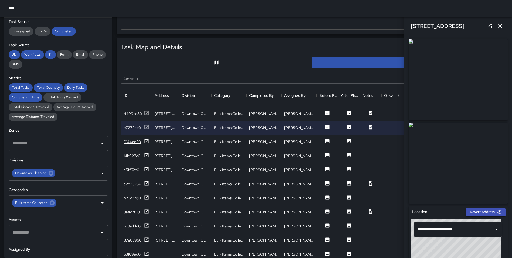
click at [147, 138] on icon at bounding box center [146, 140] width 5 height 5
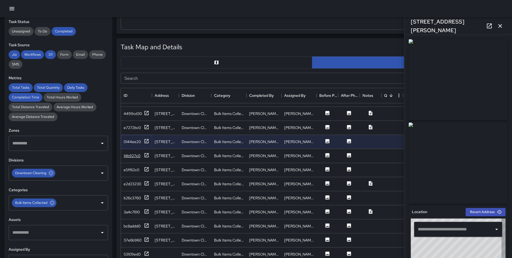
type input "**********"
click at [145, 152] on icon at bounding box center [146, 154] width 5 height 5
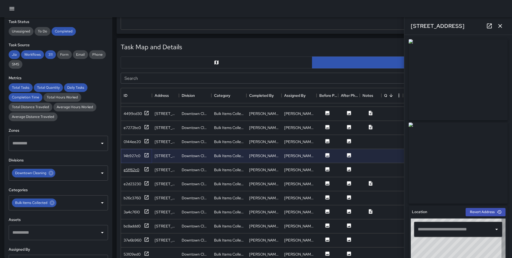
type input "**********"
click at [146, 166] on icon at bounding box center [146, 168] width 5 height 5
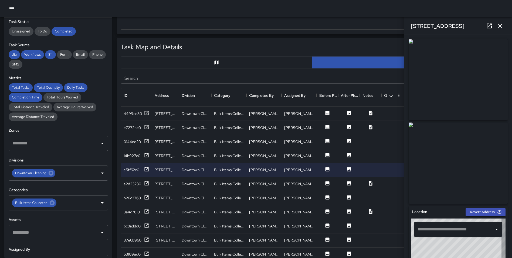
type input "**********"
click at [147, 222] on icon at bounding box center [146, 224] width 5 height 5
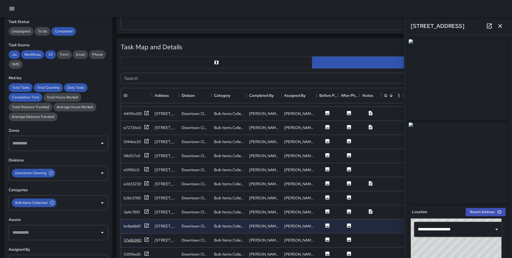
click at [146, 236] on icon at bounding box center [146, 238] width 5 height 5
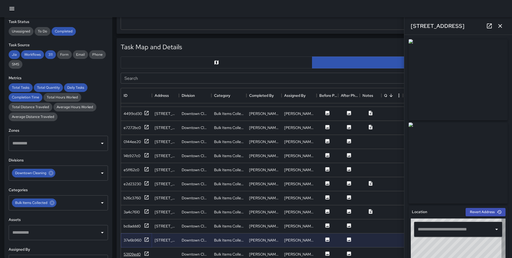
type input "**********"
click at [498, 25] on icon "button" at bounding box center [500, 26] width 6 height 6
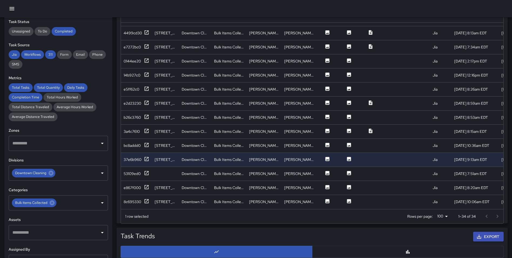
scroll to position [336, 0]
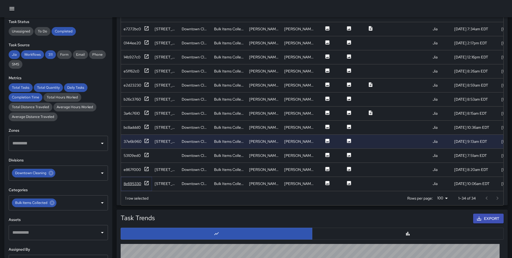
click at [144, 180] on icon at bounding box center [146, 182] width 5 height 5
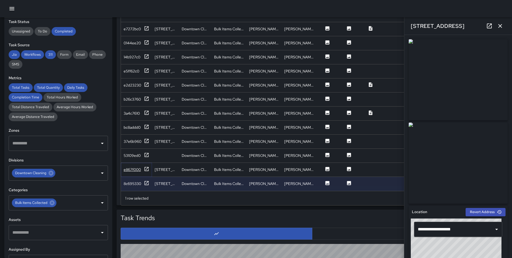
click at [146, 166] on icon at bounding box center [146, 168] width 5 height 5
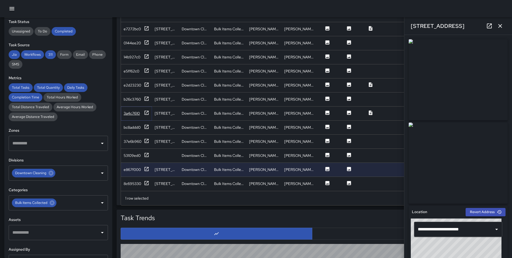
click at [144, 110] on icon at bounding box center [146, 112] width 5 height 5
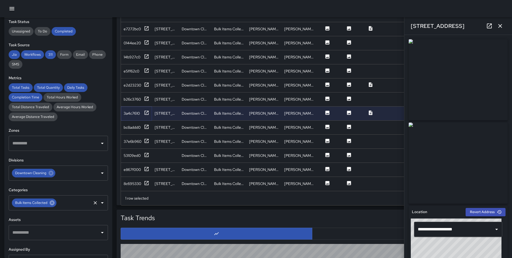
click at [51, 202] on icon at bounding box center [52, 202] width 5 height 5
click at [57, 202] on input "text" at bounding box center [73, 202] width 33 height 10
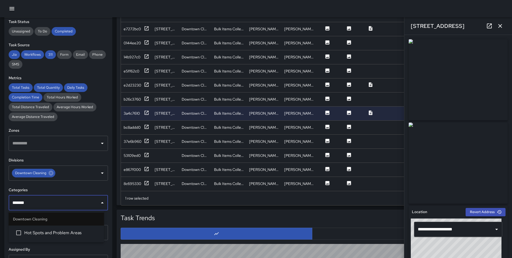
type input "********"
click at [48, 232] on span "Hot Spots and Problem Areas" at bounding box center [61, 232] width 75 height 6
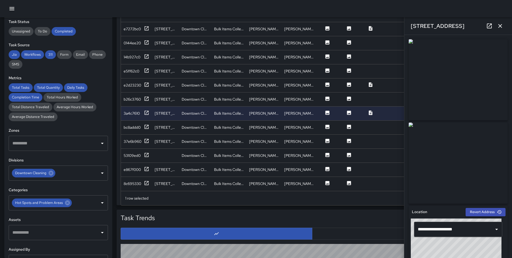
click at [113, 194] on div "Task Map and Details Export CSV Export Images Search Search ID Address Division…" at bounding box center [310, 70] width 396 height 270
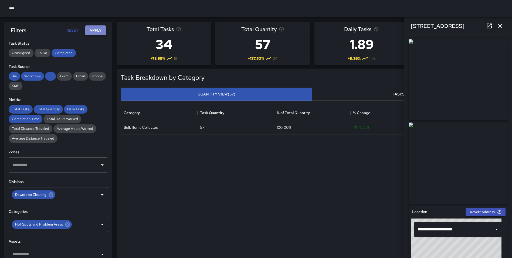
click at [97, 28] on button "Apply" at bounding box center [95, 30] width 21 height 10
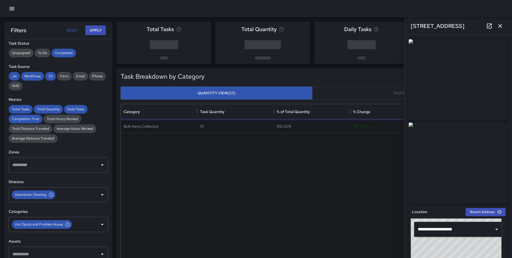
click at [503, 27] on icon "button" at bounding box center [500, 26] width 6 height 6
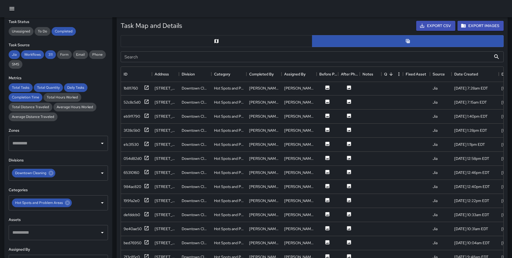
scroll to position [293, 0]
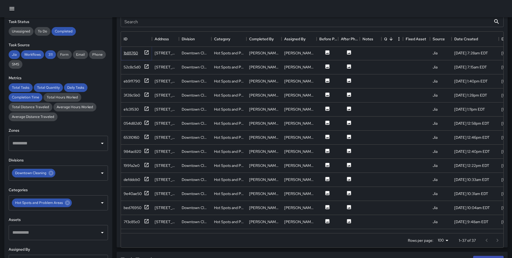
click at [146, 53] on icon at bounding box center [147, 52] width 4 height 4
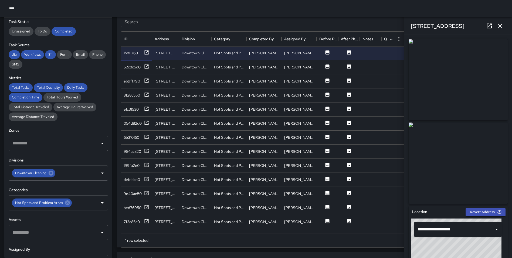
drag, startPoint x: 145, startPoint y: 66, endPoint x: 441, endPoint y: 62, distance: 295.4
click at [439, 48] on div "Task Map and Details Export CSV Export Images Search Search ID Address Division…" at bounding box center [312, 114] width 391 height 265
click at [145, 66] on icon at bounding box center [147, 66] width 4 height 4
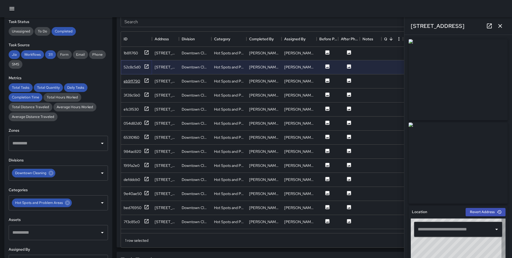
type input "**********"
click at [145, 79] on icon at bounding box center [147, 80] width 4 height 4
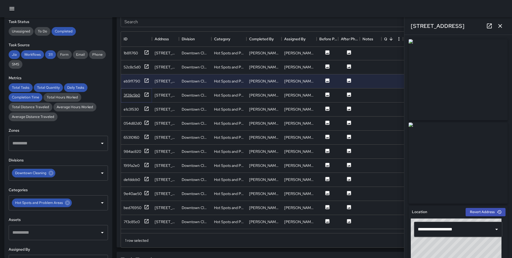
click at [148, 95] on icon at bounding box center [147, 94] width 4 height 4
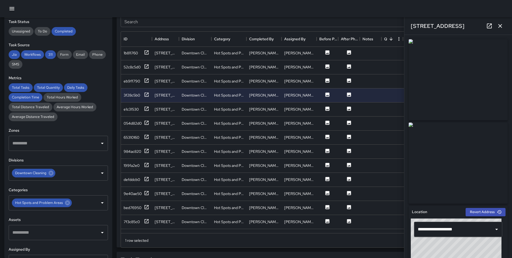
drag, startPoint x: 501, startPoint y: 26, endPoint x: 494, endPoint y: 26, distance: 6.8
click at [500, 26] on icon "button" at bounding box center [500, 26] width 4 height 4
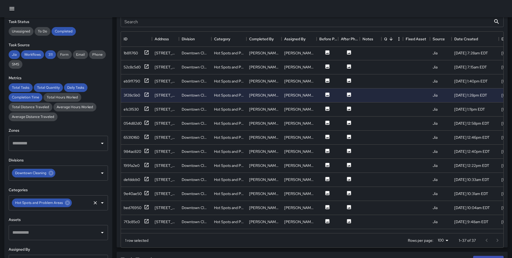
drag, startPoint x: 67, startPoint y: 203, endPoint x: 56, endPoint y: 203, distance: 11.1
click at [67, 203] on icon at bounding box center [68, 203] width 6 height 6
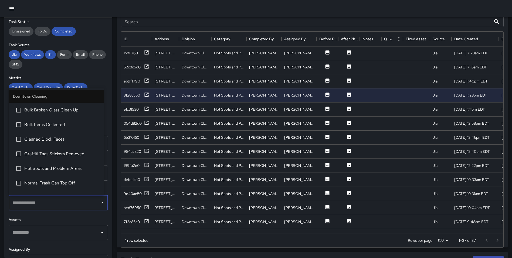
click at [51, 202] on input "text" at bounding box center [54, 202] width 86 height 10
click at [107, 211] on div "**********" at bounding box center [58, 138] width 108 height 240
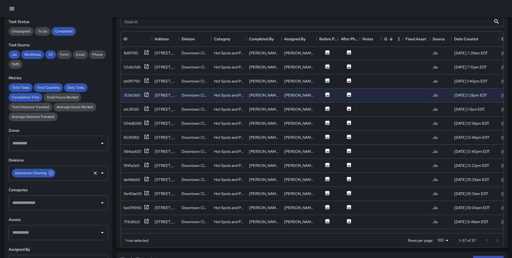
click at [46, 172] on span "Downtown Cleaning" at bounding box center [31, 173] width 38 height 6
click at [49, 171] on icon at bounding box center [51, 173] width 6 height 6
click at [41, 173] on input "text" at bounding box center [54, 173] width 86 height 10
type input "*****"
click at [44, 187] on span "Manchester Cleaning" at bounding box center [61, 190] width 75 height 6
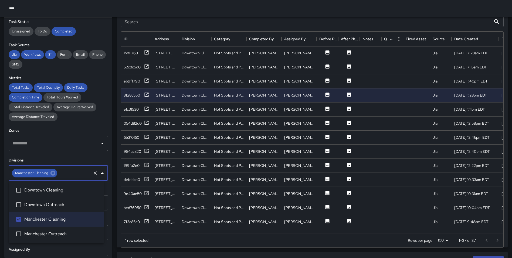
click at [118, 174] on div "Task Map and Details Export CSV Export Images Search Search ID Address Division…" at bounding box center [312, 114] width 391 height 265
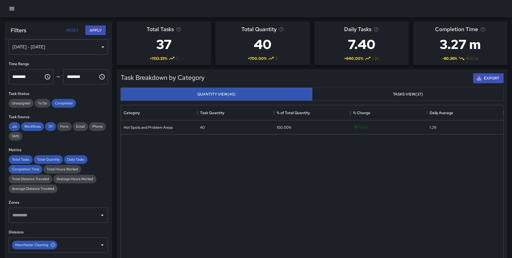
scroll to position [0, 0]
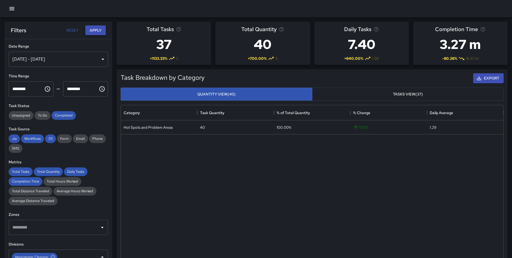
click at [86, 34] on button "Apply" at bounding box center [95, 30] width 21 height 10
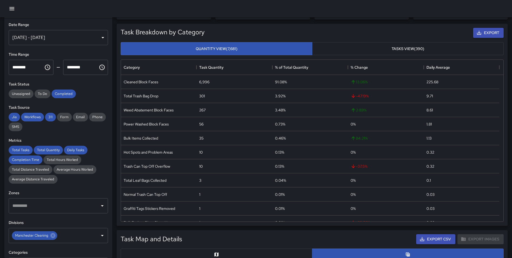
click at [79, 41] on div "[DATE] - [DATE]" at bounding box center [58, 37] width 99 height 15
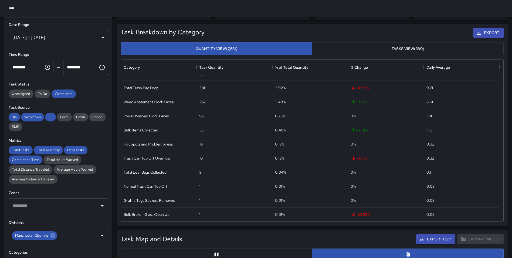
click at [76, 28] on div "**********" at bounding box center [58, 33] width 99 height 23
click at [70, 38] on div "[DATE] - [DATE]" at bounding box center [58, 37] width 99 height 15
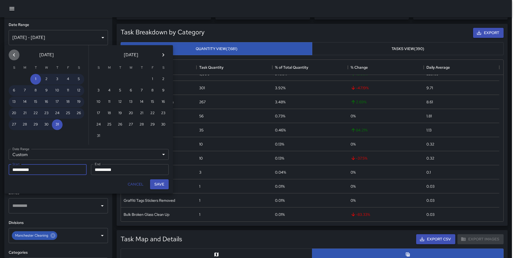
click at [12, 54] on icon "Previous month" at bounding box center [14, 55] width 6 height 6
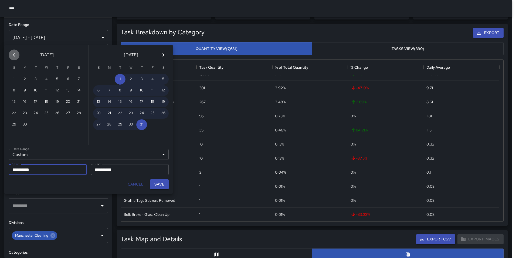
click at [12, 54] on icon "Previous month" at bounding box center [14, 55] width 6 height 6
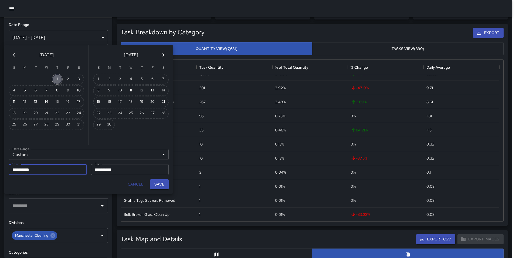
click at [58, 76] on button "1" at bounding box center [57, 79] width 11 height 11
type input "**********"
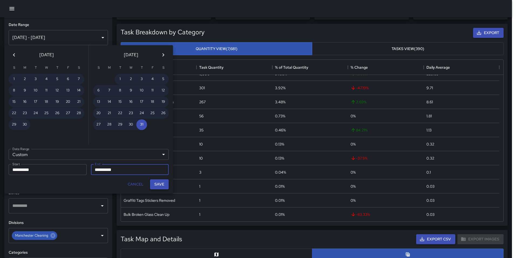
click at [157, 184] on button "Save" at bounding box center [159, 184] width 19 height 10
type input "**********"
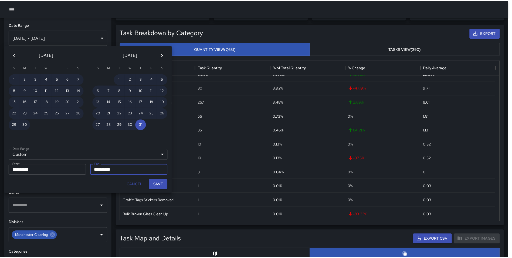
scroll to position [4, 4]
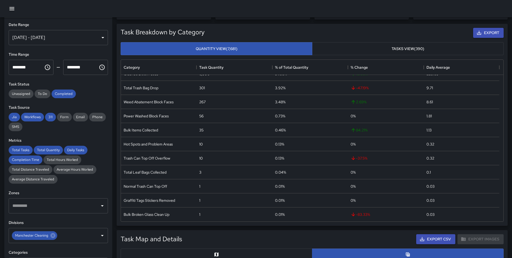
click at [116, 64] on div "Task Breakdown by Category Export Quantity View (7,681) Tasks View (390) Catego…" at bounding box center [310, 122] width 396 height 206
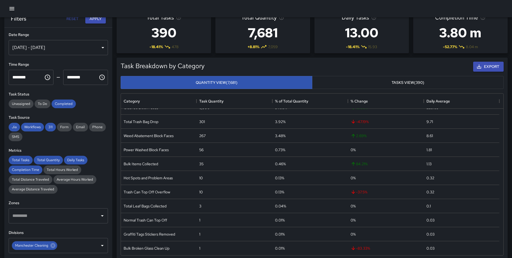
scroll to position [0, 0]
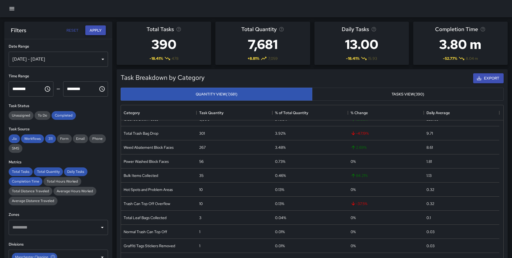
click at [98, 31] on button "Apply" at bounding box center [95, 30] width 21 height 10
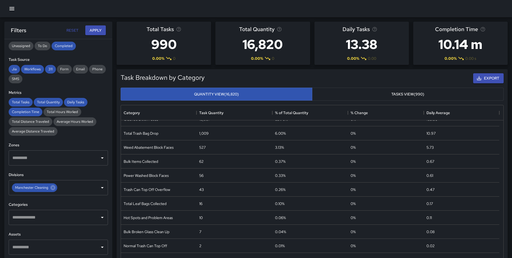
scroll to position [74, 0]
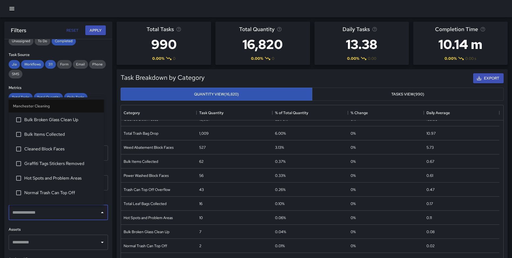
click at [32, 210] on input "text" at bounding box center [54, 212] width 86 height 10
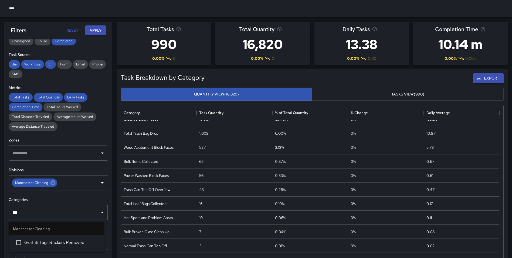
type input "****"
click at [58, 243] on span "Graffiti Tags Stickers Removed" at bounding box center [61, 242] width 75 height 6
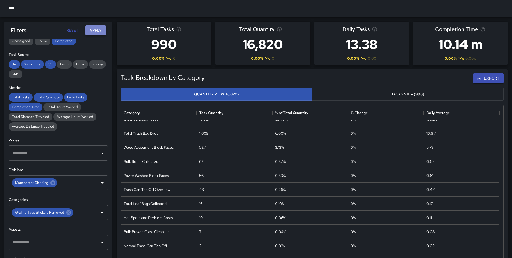
click at [99, 28] on button "Apply" at bounding box center [95, 30] width 21 height 10
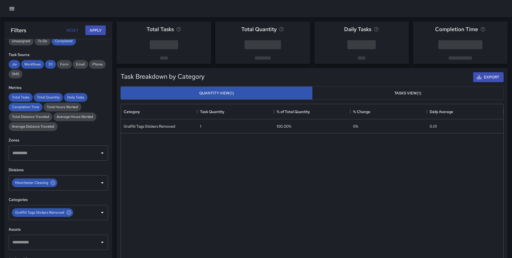
scroll to position [0, 0]
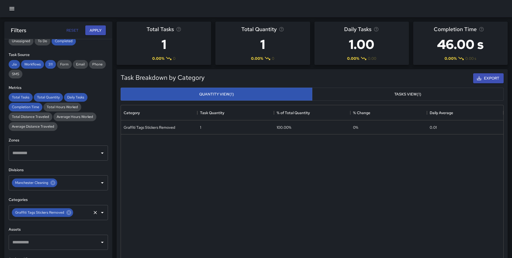
click at [69, 215] on icon at bounding box center [69, 212] width 6 height 6
click at [97, 30] on button "Apply" at bounding box center [95, 30] width 21 height 10
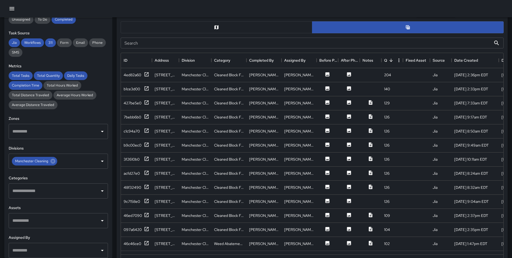
scroll to position [266, 0]
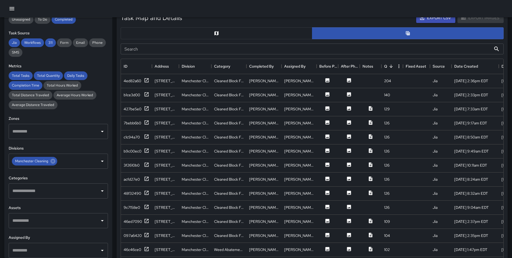
click at [224, 33] on button "button" at bounding box center [217, 33] width 192 height 12
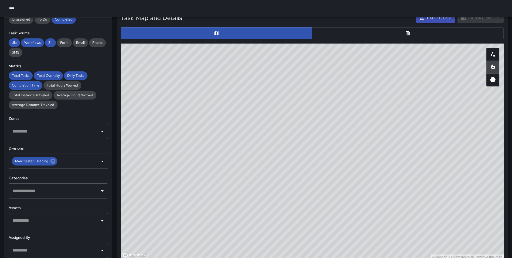
drag, startPoint x: 431, startPoint y: 156, endPoint x: 423, endPoint y: 52, distance: 104.0
click at [424, 55] on div "© Mapbox © OpenStreetMap Improve this map" at bounding box center [312, 151] width 383 height 216
drag, startPoint x: 414, startPoint y: 183, endPoint x: 292, endPoint y: 75, distance: 162.7
click at [293, 73] on div "© Mapbox © OpenStreetMap Improve this map" at bounding box center [312, 151] width 383 height 216
drag, startPoint x: 319, startPoint y: 184, endPoint x: 310, endPoint y: 154, distance: 31.8
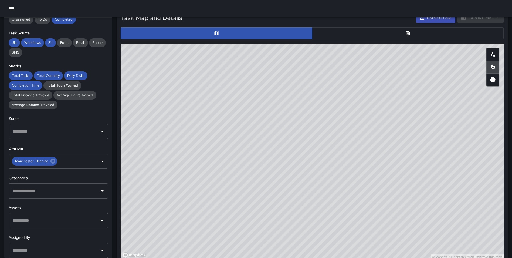
click at [310, 154] on div "© Mapbox © OpenStreetMap Improve this map" at bounding box center [312, 151] width 383 height 216
drag, startPoint x: 445, startPoint y: 156, endPoint x: 390, endPoint y: 218, distance: 83.1
click at [390, 218] on div "© Mapbox © OpenStreetMap Improve this map" at bounding box center [312, 151] width 383 height 216
drag, startPoint x: 370, startPoint y: 131, endPoint x: 382, endPoint y: 169, distance: 39.9
click at [382, 169] on div "© Mapbox © OpenStreetMap Improve this map" at bounding box center [312, 151] width 383 height 216
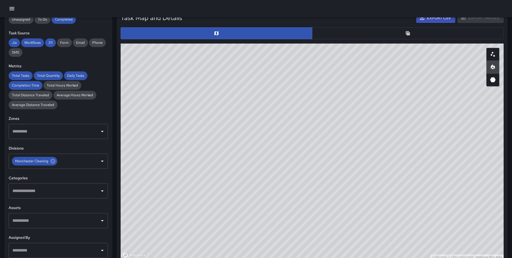
drag, startPoint x: 256, startPoint y: 90, endPoint x: 254, endPoint y: 92, distance: 2.9
click at [254, 92] on div "© Mapbox © OpenStreetMap Improve this map" at bounding box center [312, 151] width 383 height 216
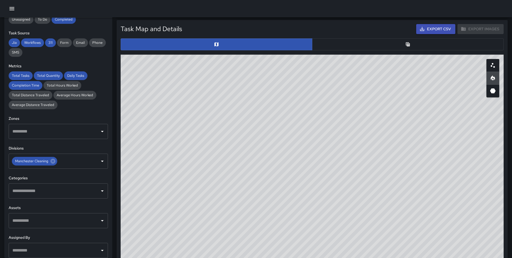
scroll to position [259, 0]
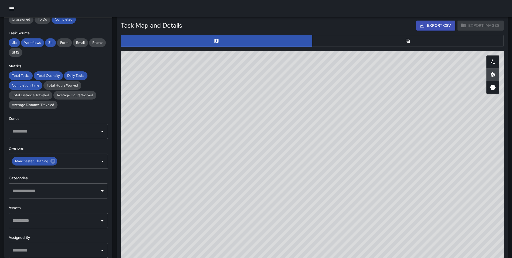
click at [494, 89] on icon "3D Heatmap" at bounding box center [493, 87] width 6 height 5
drag, startPoint x: 323, startPoint y: 227, endPoint x: 322, endPoint y: 213, distance: 13.9
click at [322, 213] on div "© Mapbox © OpenStreetMap Improve this map" at bounding box center [312, 159] width 383 height 216
drag, startPoint x: 372, startPoint y: 193, endPoint x: 366, endPoint y: 42, distance: 151.3
click at [366, 42] on div "Task Map and Details Export CSV Export Images ID Address Division Category Comp…" at bounding box center [312, 141] width 387 height 246
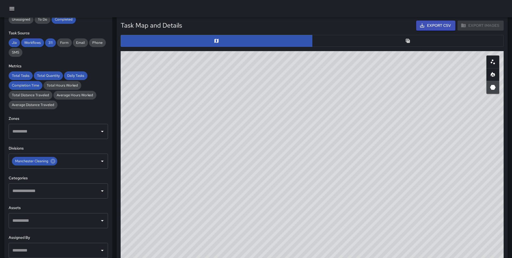
drag, startPoint x: 322, startPoint y: 94, endPoint x: 314, endPoint y: 99, distance: 9.2
click at [314, 99] on div "© Mapbox © OpenStreetMap Improve this map" at bounding box center [312, 159] width 383 height 216
drag, startPoint x: 319, startPoint y: 151, endPoint x: 320, endPoint y: 162, distance: 11.1
click at [320, 162] on div "© Mapbox © OpenStreetMap Improve this map" at bounding box center [312, 159] width 383 height 216
drag, startPoint x: 359, startPoint y: 143, endPoint x: 362, endPoint y: 145, distance: 3.8
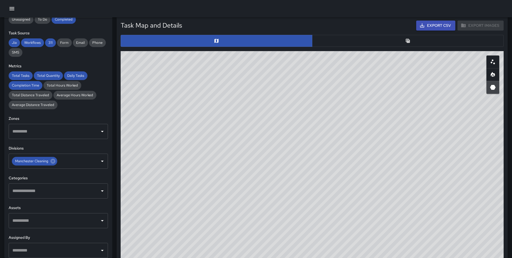
click at [362, 145] on div "© Mapbox © OpenStreetMap Improve this map" at bounding box center [312, 159] width 383 height 216
drag, startPoint x: 427, startPoint y: 175, endPoint x: 420, endPoint y: 173, distance: 7.5
click at [420, 173] on div "© Mapbox © OpenStreetMap Improve this map" at bounding box center [312, 159] width 383 height 216
click at [48, 190] on input "text" at bounding box center [54, 190] width 86 height 10
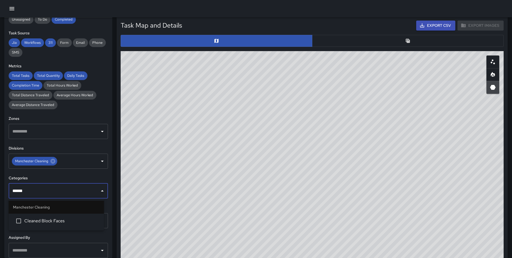
type input "*******"
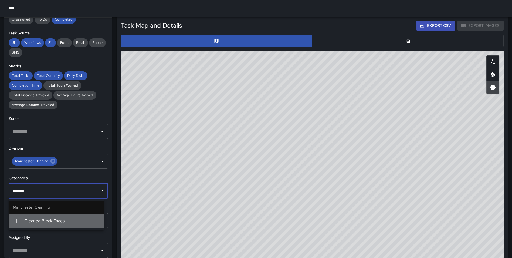
click at [52, 219] on span "Cleaned Block Faces" at bounding box center [61, 220] width 75 height 6
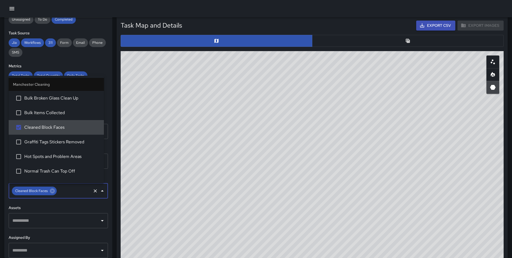
click at [116, 189] on div "Task Map and Details Export CSV Export Images ID Address Division Category Comp…" at bounding box center [310, 139] width 396 height 255
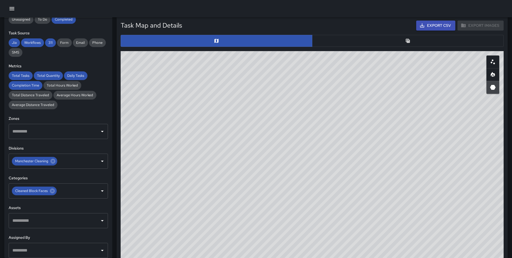
scroll to position [0, 0]
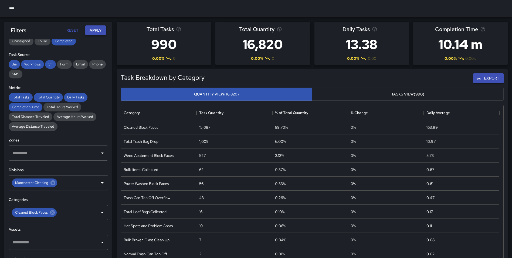
click at [92, 30] on button "Apply" at bounding box center [95, 30] width 21 height 10
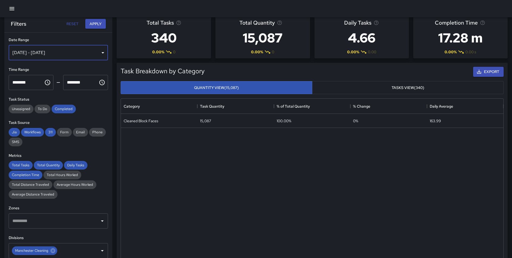
click at [37, 54] on div "[DATE] - [DATE]" at bounding box center [58, 52] width 99 height 15
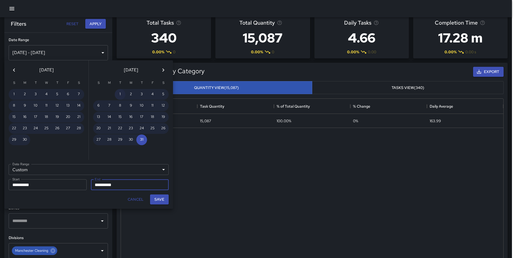
click at [118, 93] on button "1" at bounding box center [120, 94] width 11 height 11
type input "**********"
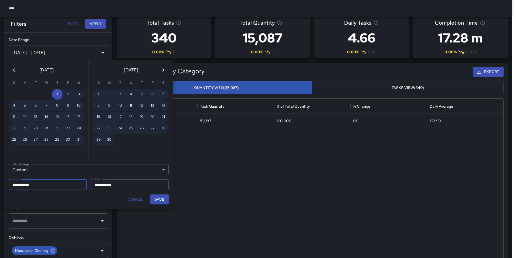
click at [164, 70] on icon "Next month" at bounding box center [164, 69] width 2 height 3
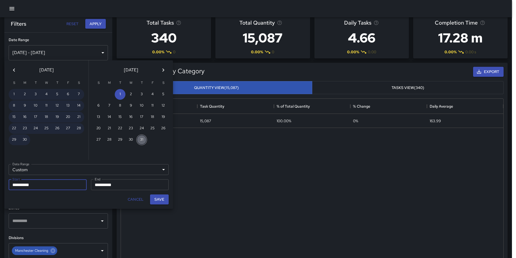
click at [140, 140] on button "31" at bounding box center [141, 139] width 11 height 11
type input "**********"
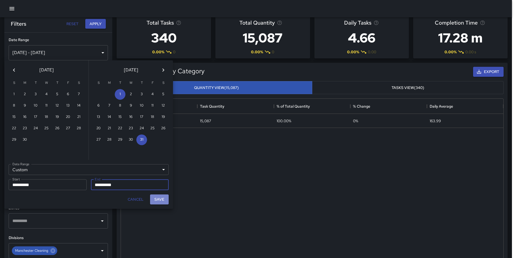
click at [163, 200] on button "Save" at bounding box center [159, 199] width 19 height 10
type input "**********"
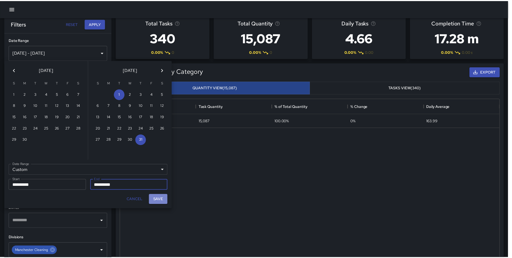
scroll to position [4, 4]
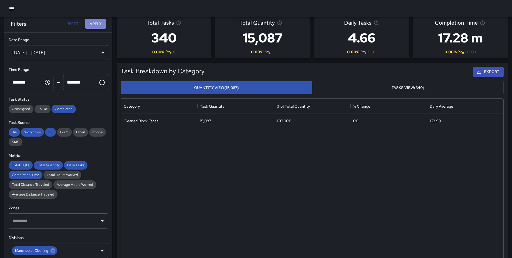
click at [99, 27] on button "Apply" at bounding box center [95, 24] width 21 height 10
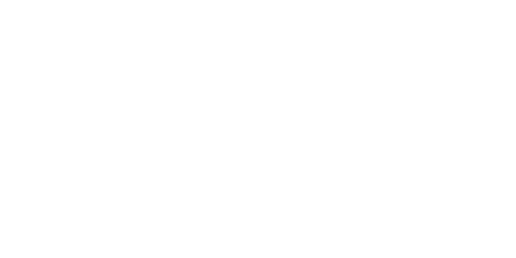
scroll to position [0, 0]
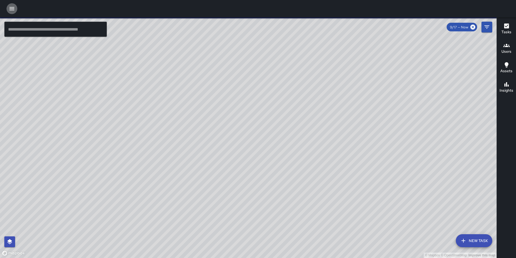
click at [11, 7] on icon "button" at bounding box center [11, 8] width 5 height 3
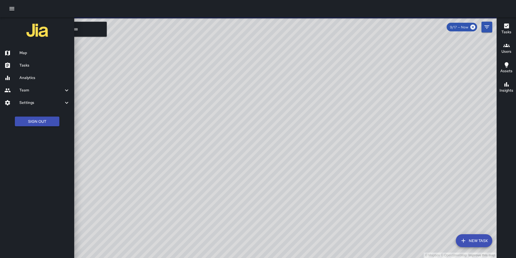
click at [29, 80] on h6 "Analytics" at bounding box center [44, 78] width 50 height 6
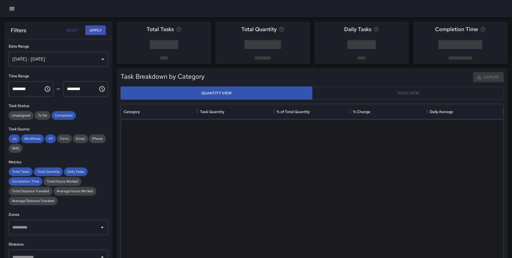
click at [33, 59] on div "[DATE] - [DATE]" at bounding box center [58, 59] width 99 height 15
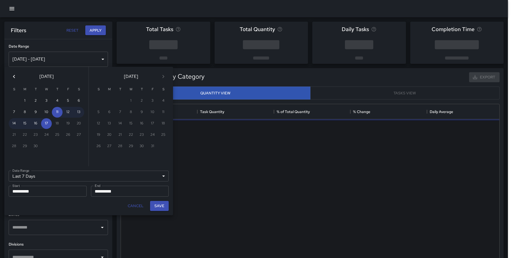
scroll to position [157, 378]
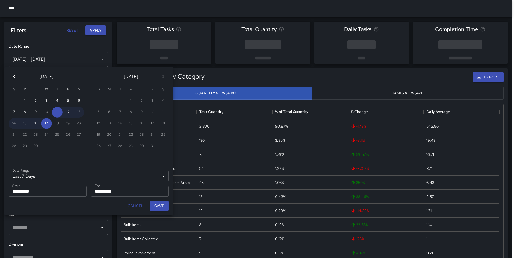
click at [12, 78] on icon "Previous month" at bounding box center [14, 76] width 6 height 6
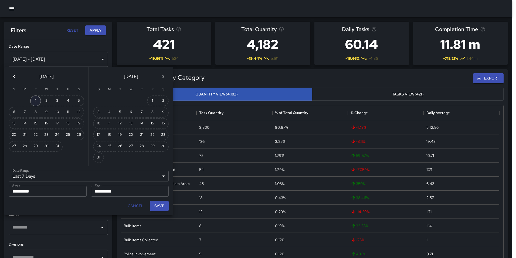
click at [34, 100] on button "1" at bounding box center [35, 100] width 11 height 11
type input "******"
type input "**********"
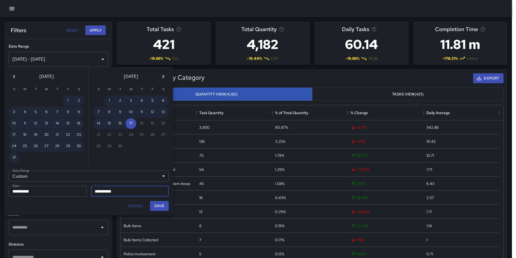
click at [14, 76] on icon "Previous month" at bounding box center [14, 76] width 2 height 3
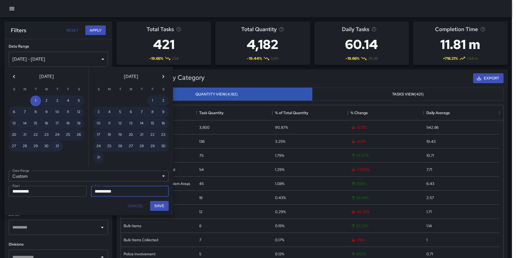
click at [57, 145] on button "31" at bounding box center [57, 146] width 11 height 11
type input "**********"
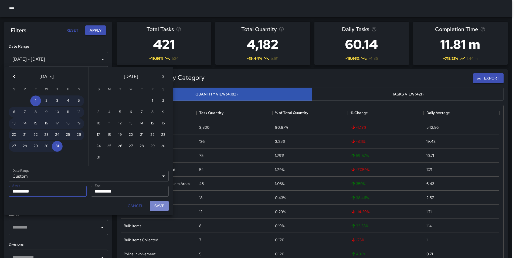
drag, startPoint x: 162, startPoint y: 204, endPoint x: 117, endPoint y: 107, distance: 106.2
click at [161, 204] on button "Save" at bounding box center [159, 206] width 19 height 10
type input "**********"
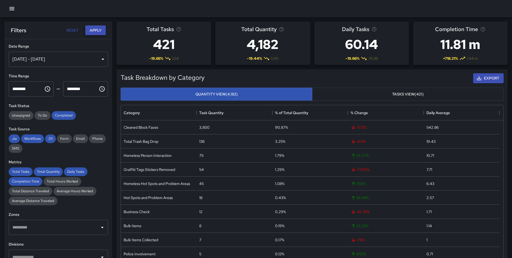
click at [96, 32] on button "Apply" at bounding box center [95, 30] width 21 height 10
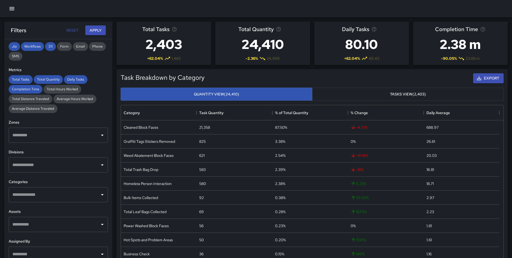
scroll to position [108, 0]
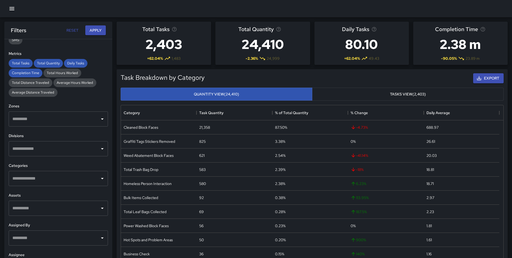
click at [39, 151] on input "text" at bounding box center [54, 148] width 86 height 10
click at [53, 198] on span "Manchester Cleaning" at bounding box center [61, 194] width 75 height 6
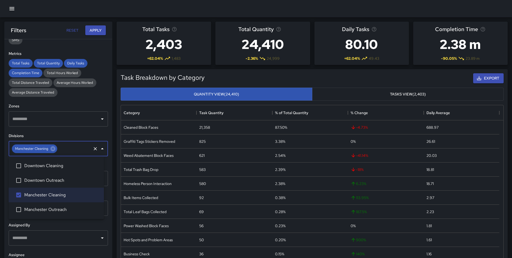
click at [107, 143] on div "**********" at bounding box center [58, 159] width 108 height 240
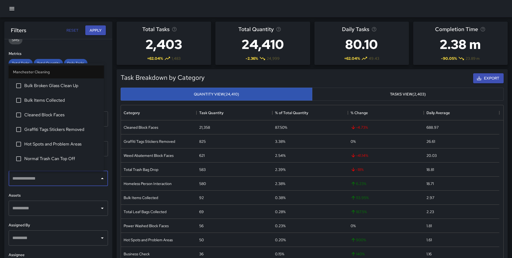
click at [58, 177] on input "text" at bounding box center [54, 178] width 86 height 10
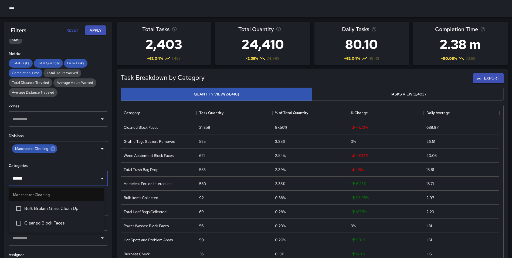
type input "*******"
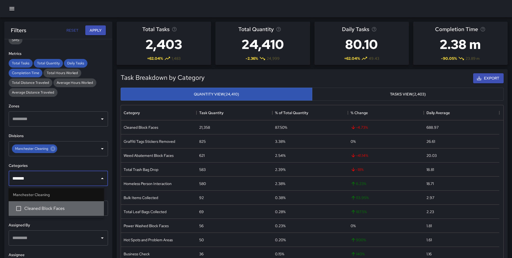
click at [45, 205] on span "Cleaned Block Faces" at bounding box center [61, 208] width 75 height 6
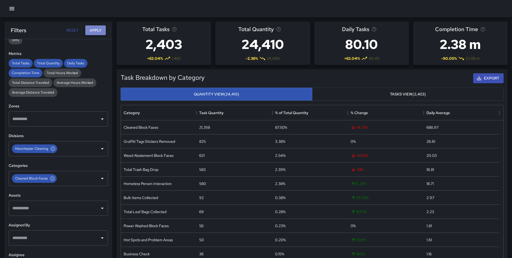
click at [93, 26] on button "Apply" at bounding box center [95, 30] width 21 height 10
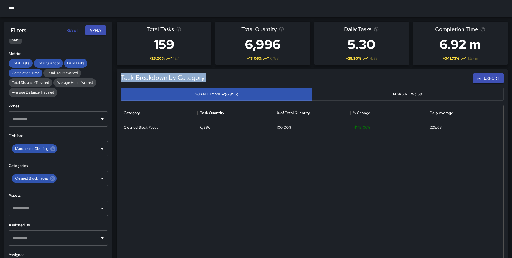
drag, startPoint x: 512, startPoint y: 67, endPoint x: 512, endPoint y: 63, distance: 4.9
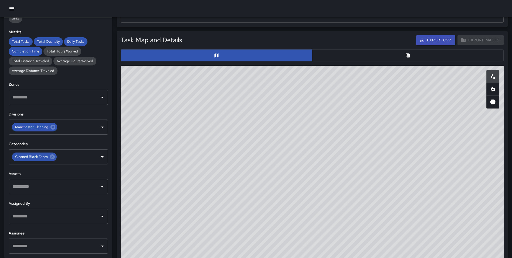
scroll to position [254, 0]
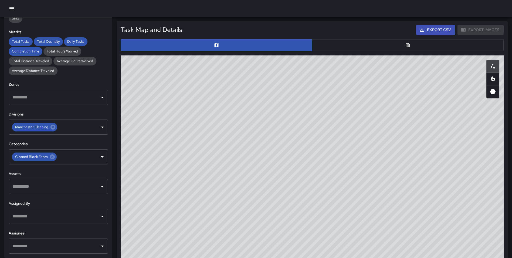
click at [492, 78] on icon "Heatmap" at bounding box center [493, 78] width 4 height 5
drag, startPoint x: 420, startPoint y: 151, endPoint x: 267, endPoint y: 74, distance: 170.8
click at [275, 60] on div "© Mapbox © OpenStreetMap Improve this map" at bounding box center [312, 163] width 383 height 216
drag, startPoint x: 391, startPoint y: 202, endPoint x: 332, endPoint y: 118, distance: 103.7
click at [332, 118] on div "© Mapbox © OpenStreetMap Improve this map" at bounding box center [312, 163] width 383 height 216
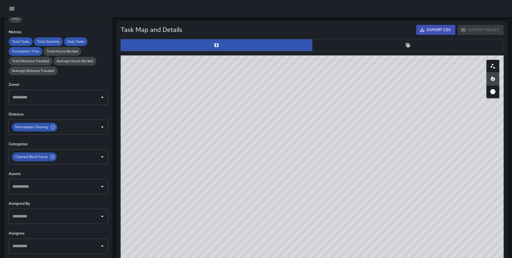
drag, startPoint x: 362, startPoint y: 207, endPoint x: 309, endPoint y: 94, distance: 124.4
click at [309, 94] on div "© Mapbox © OpenStreetMap Improve this map" at bounding box center [312, 163] width 383 height 216
drag, startPoint x: 312, startPoint y: 158, endPoint x: 316, endPoint y: 271, distance: 113.4
click at [316, 257] on html "**********" at bounding box center [256, 127] width 512 height 762
click at [390, 180] on div "© Mapbox © OpenStreetMap Improve this map" at bounding box center [312, 163] width 383 height 216
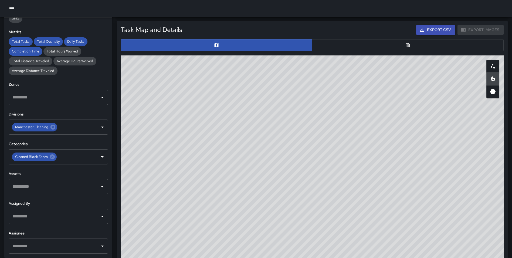
drag, startPoint x: 313, startPoint y: 193, endPoint x: 315, endPoint y: 196, distance: 3.7
click at [315, 196] on div "© Mapbox © OpenStreetMap Improve this map" at bounding box center [312, 163] width 383 height 216
drag, startPoint x: 384, startPoint y: 168, endPoint x: 387, endPoint y: 165, distance: 4.6
click at [387, 165] on div "© Mapbox © OpenStreetMap Improve this map" at bounding box center [312, 163] width 383 height 216
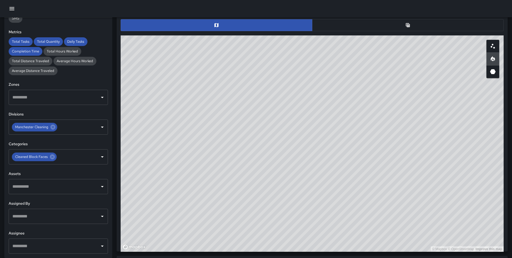
drag, startPoint x: 304, startPoint y: 99, endPoint x: 304, endPoint y: 102, distance: 3.3
click at [304, 102] on div "© Mapbox © OpenStreetMap Improve this map" at bounding box center [312, 143] width 383 height 216
drag, startPoint x: 324, startPoint y: 191, endPoint x: 324, endPoint y: 208, distance: 17.3
click at [324, 208] on div "© Mapbox © OpenStreetMap Improve this map" at bounding box center [312, 143] width 383 height 216
click at [488, 50] on button "button" at bounding box center [492, 46] width 13 height 13
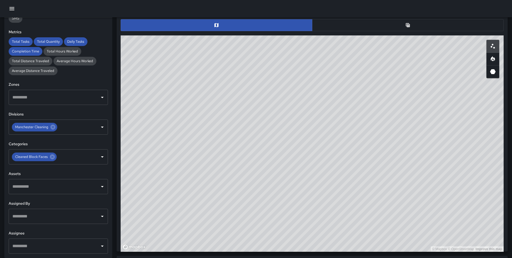
click at [497, 58] on button "button" at bounding box center [492, 58] width 13 height 13
type button "heatmap"
click at [493, 76] on button "button" at bounding box center [492, 71] width 13 height 13
type button "hexagonal"
drag, startPoint x: 368, startPoint y: 185, endPoint x: 368, endPoint y: 45, distance: 140.4
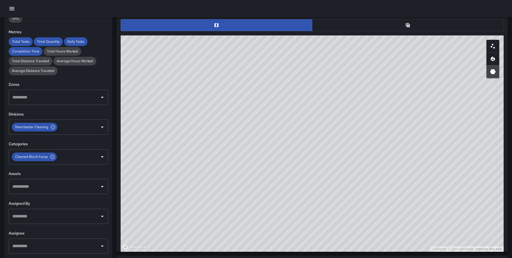
click at [368, 45] on div "© Mapbox © OpenStreetMap Improve this map" at bounding box center [312, 143] width 383 height 216
drag, startPoint x: 359, startPoint y: 72, endPoint x: 364, endPoint y: 91, distance: 19.5
click at [364, 91] on div "© Mapbox © OpenStreetMap Improve this map" at bounding box center [312, 143] width 383 height 216
drag, startPoint x: 317, startPoint y: 99, endPoint x: 316, endPoint y: 103, distance: 3.8
click at [316, 103] on div "© Mapbox © OpenStreetMap Improve this map" at bounding box center [312, 143] width 383 height 216
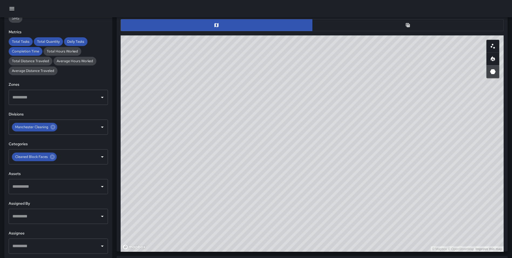
drag, startPoint x: 393, startPoint y: 173, endPoint x: 392, endPoint y: 176, distance: 3.3
click at [392, 176] on div "© Mapbox © OpenStreetMap Improve this map" at bounding box center [312, 143] width 383 height 216
drag, startPoint x: 446, startPoint y: 123, endPoint x: 440, endPoint y: 122, distance: 6.3
click at [440, 122] on div "© Mapbox © OpenStreetMap Improve this map" at bounding box center [312, 143] width 383 height 216
click at [52, 157] on icon at bounding box center [52, 157] width 6 height 6
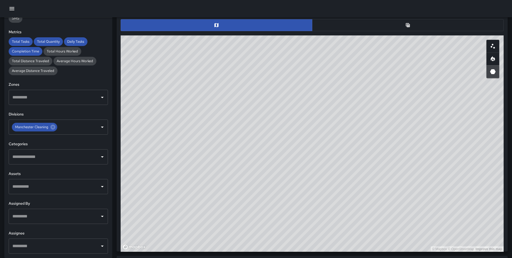
click at [115, 127] on div "Task Map and Details Export CSV Export Images ID Address Division 50be4250 202 …" at bounding box center [310, 123] width 396 height 255
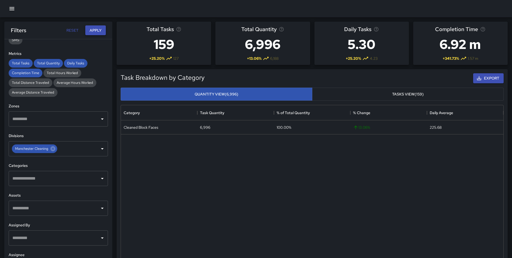
click at [99, 31] on button "Apply" at bounding box center [95, 30] width 21 height 10
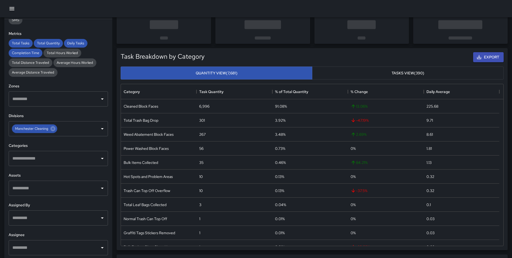
scroll to position [32, 0]
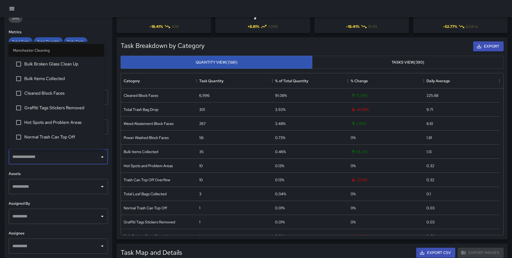
click at [32, 157] on input "text" at bounding box center [54, 156] width 86 height 10
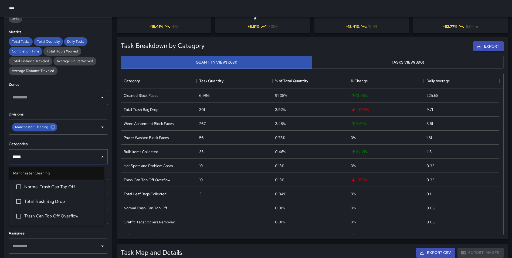
type input "*****"
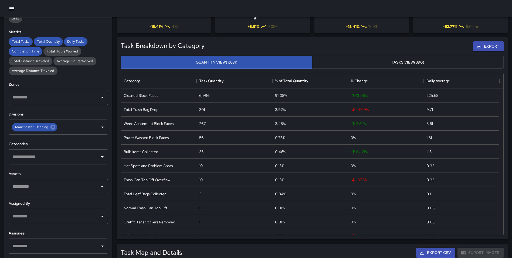
click at [117, 123] on div "Task Breakdown by Category Export Quantity View (7,681) Tasks View (390) Catego…" at bounding box center [312, 138] width 391 height 202
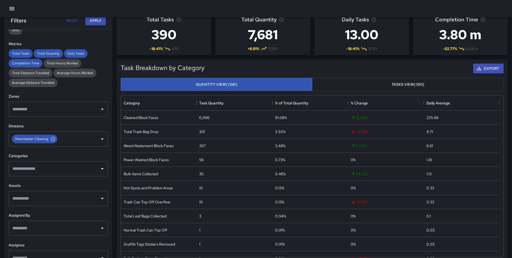
scroll to position [0, 0]
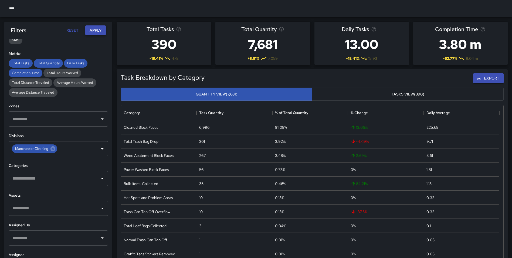
click at [93, 33] on button "Apply" at bounding box center [95, 30] width 21 height 10
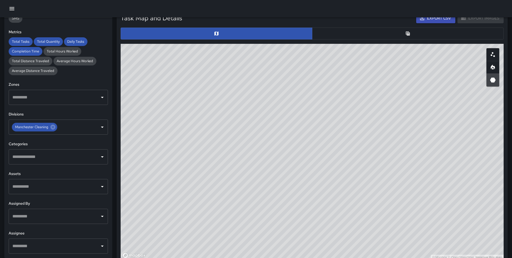
scroll to position [256, 0]
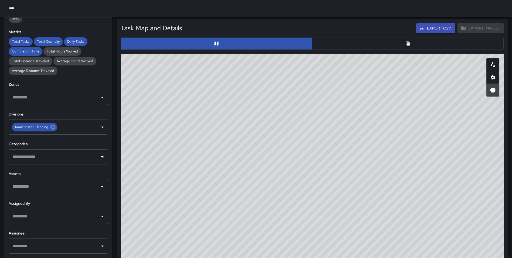
click at [495, 69] on button "button" at bounding box center [492, 64] width 13 height 13
click at [490, 76] on icon "Heatmap" at bounding box center [493, 77] width 6 height 6
drag, startPoint x: 358, startPoint y: 125, endPoint x: 423, endPoint y: 225, distance: 118.8
click at [356, 257] on html "**********" at bounding box center [256, 125] width 512 height 762
drag, startPoint x: 512, startPoint y: 120, endPoint x: 514, endPoint y: 130, distance: 9.4
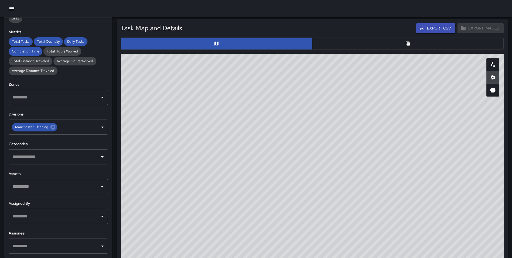
click at [512, 130] on html "**********" at bounding box center [256, 125] width 512 height 762
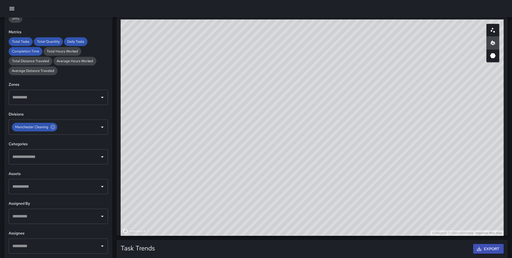
drag, startPoint x: 417, startPoint y: 137, endPoint x: 425, endPoint y: 92, distance: 45.8
click at [425, 92] on div "© Mapbox © OpenStreetMap Improve this map" at bounding box center [312, 127] width 383 height 216
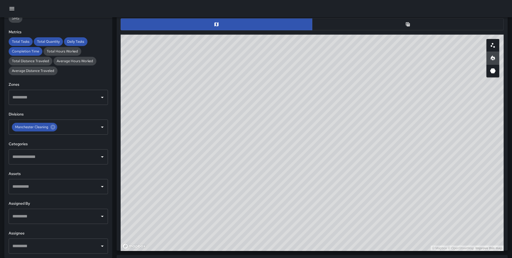
scroll to position [274, 0]
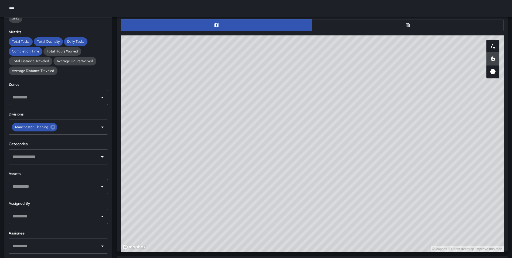
click at [495, 75] on icon "3D Heatmap" at bounding box center [493, 71] width 6 height 6
drag, startPoint x: 366, startPoint y: 202, endPoint x: 370, endPoint y: 149, distance: 53.3
click at [370, 149] on div "© Mapbox © OpenStreetMap Improve this map" at bounding box center [312, 143] width 383 height 216
drag, startPoint x: 358, startPoint y: 127, endPoint x: 358, endPoint y: 160, distance: 33.5
click at [358, 160] on div "© Mapbox © OpenStreetMap Improve this map" at bounding box center [312, 143] width 383 height 216
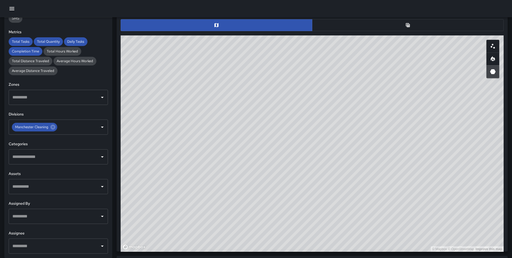
drag, startPoint x: 351, startPoint y: 163, endPoint x: 347, endPoint y: -2, distance: 164.2
click at [347, 0] on html "**********" at bounding box center [256, 107] width 512 height 762
drag, startPoint x: 370, startPoint y: 98, endPoint x: 372, endPoint y: 105, distance: 7.2
click at [372, 105] on div "© Mapbox © OpenStreetMap Improve this map" at bounding box center [312, 143] width 383 height 216
click at [43, 156] on input "text" at bounding box center [54, 156] width 86 height 10
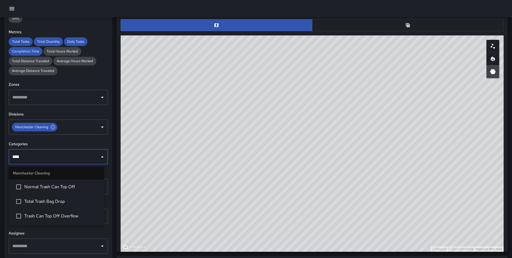
type input "*****"
drag, startPoint x: 56, startPoint y: 199, endPoint x: 58, endPoint y: 194, distance: 5.4
click at [56, 198] on span "Total Trash Bag Drop" at bounding box center [61, 201] width 75 height 6
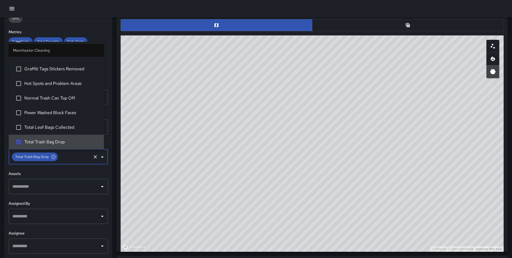
click at [115, 180] on div "Task Map and Details Export CSV Export Images ID Address Division 50be4250 202 …" at bounding box center [310, 123] width 396 height 255
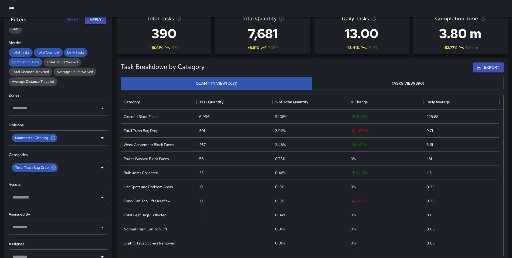
scroll to position [0, 0]
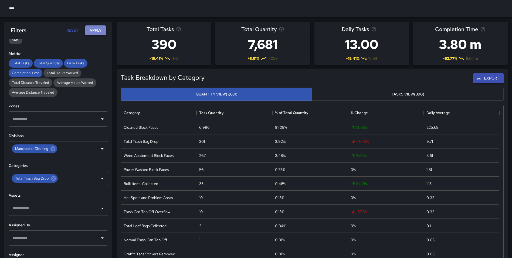
click at [92, 30] on button "Apply" at bounding box center [95, 30] width 21 height 10
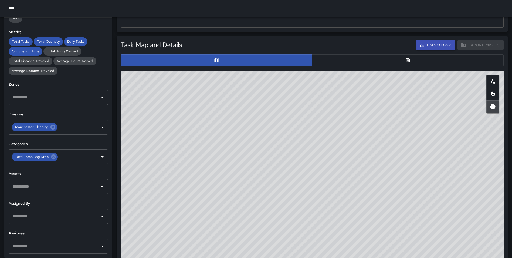
scroll to position [242, 0]
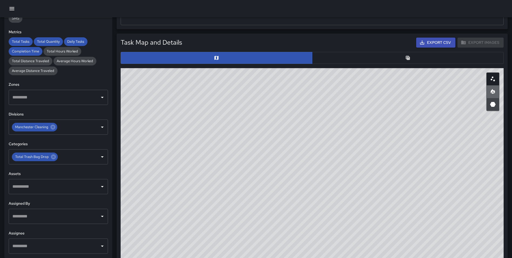
click at [494, 90] on icon "Heatmap" at bounding box center [493, 91] width 4 height 5
drag, startPoint x: 351, startPoint y: 167, endPoint x: 346, endPoint y: 235, distance: 67.9
click at [344, 238] on div "© Mapbox © OpenStreetMap Improve this map" at bounding box center [312, 176] width 383 height 216
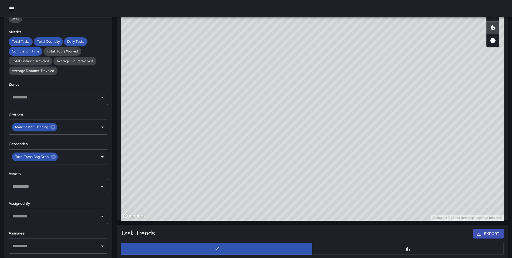
scroll to position [307, 0]
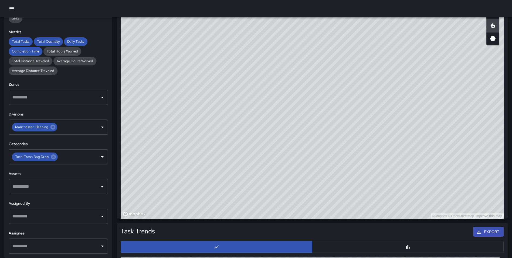
drag, startPoint x: 407, startPoint y: 84, endPoint x: 410, endPoint y: 53, distance: 30.7
click at [410, 53] on div "© Mapbox © OpenStreetMap Improve this map" at bounding box center [312, 110] width 383 height 216
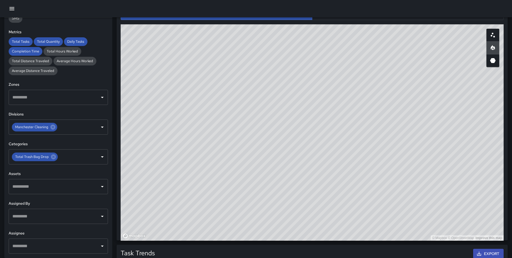
scroll to position [251, 0]
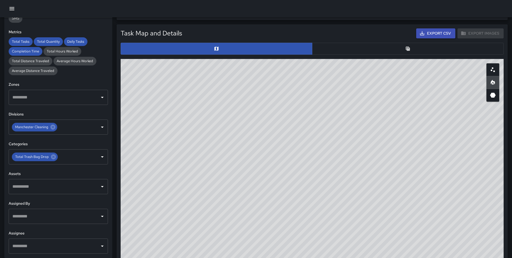
drag, startPoint x: 338, startPoint y: 120, endPoint x: 339, endPoint y: 266, distance: 146.3
click at [339, 257] on html "**********" at bounding box center [256, 130] width 512 height 762
drag, startPoint x: 355, startPoint y: 186, endPoint x: 356, endPoint y: 181, distance: 4.6
click at [356, 181] on div "© Mapbox © OpenStreetMap Improve this map" at bounding box center [312, 167] width 383 height 216
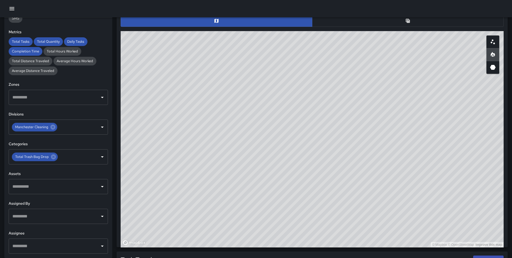
scroll to position [278, 0]
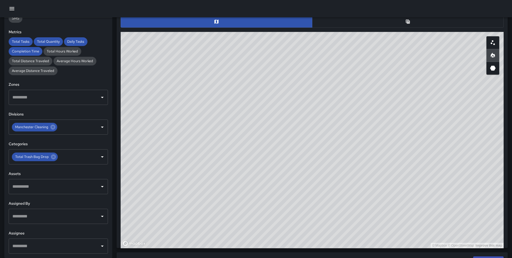
drag, startPoint x: 310, startPoint y: 111, endPoint x: 310, endPoint y: 115, distance: 3.8
click at [310, 115] on div "© Mapbox © OpenStreetMap Improve this map" at bounding box center [312, 140] width 383 height 216
drag, startPoint x: 246, startPoint y: 148, endPoint x: 250, endPoint y: 162, distance: 14.2
click at [250, 162] on div "© Mapbox © OpenStreetMap Improve this map" at bounding box center [312, 140] width 383 height 216
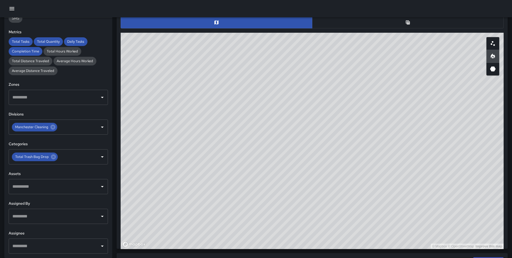
click at [315, 79] on div "© Mapbox © OpenStreetMap Improve this map" at bounding box center [312, 141] width 383 height 216
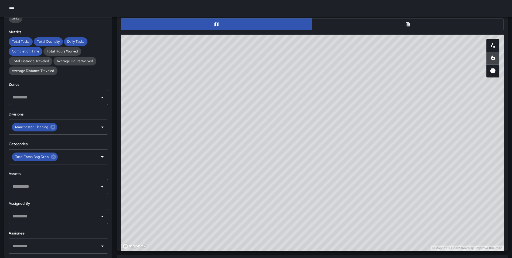
scroll to position [272, 0]
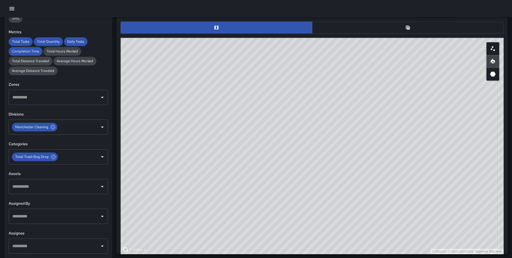
click at [402, 29] on button "button" at bounding box center [408, 28] width 192 height 12
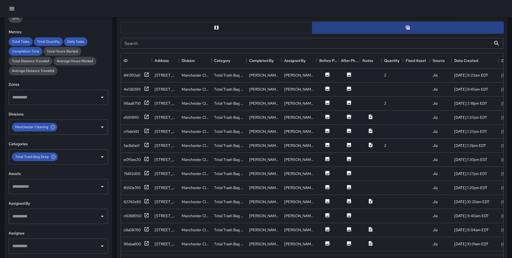
scroll to position [4, 4]
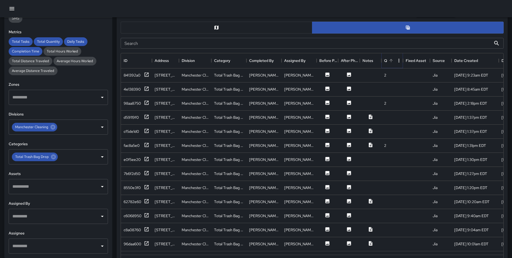
click at [391, 59] on icon "Sort" at bounding box center [391, 60] width 5 height 5
click at [147, 74] on icon at bounding box center [146, 74] width 5 height 5
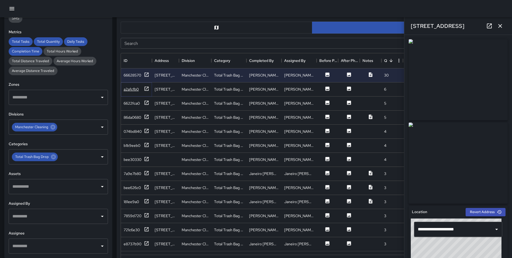
click at [146, 88] on icon at bounding box center [146, 88] width 5 height 5
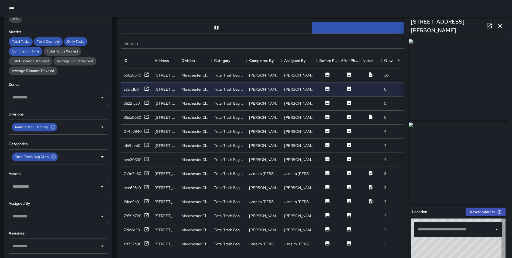
type input "**********"
click at [146, 103] on icon at bounding box center [146, 102] width 5 height 5
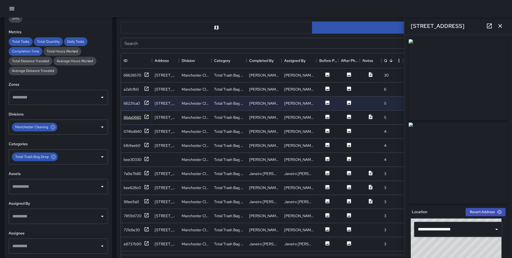
click at [146, 116] on icon at bounding box center [146, 116] width 5 height 5
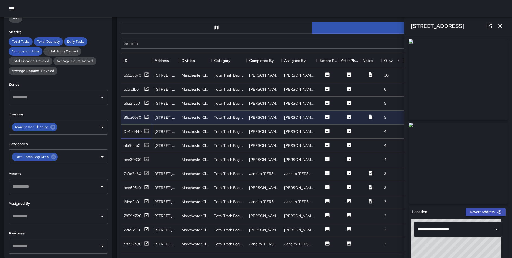
click at [146, 131] on icon at bounding box center [147, 131] width 4 height 4
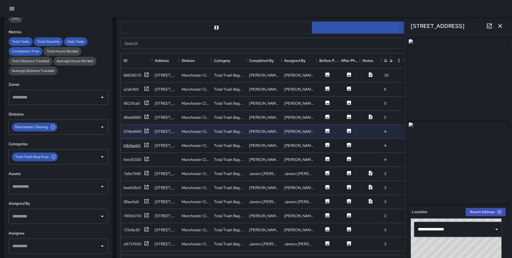
click at [144, 143] on icon at bounding box center [146, 144] width 5 height 5
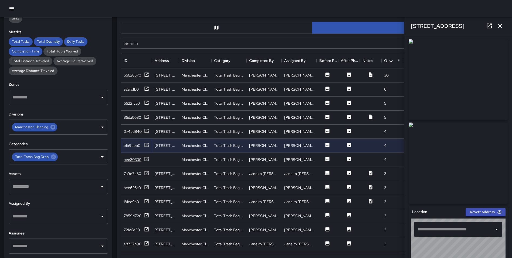
type input "**********"
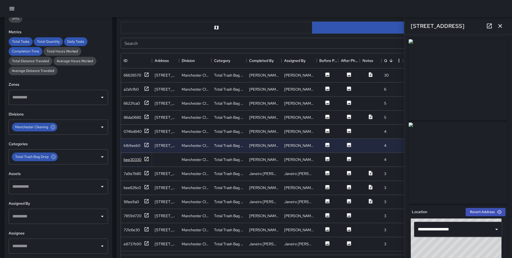
click at [145, 159] on icon at bounding box center [146, 158] width 5 height 5
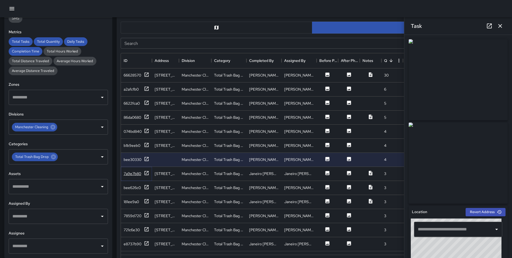
click at [146, 173] on icon at bounding box center [147, 173] width 4 height 4
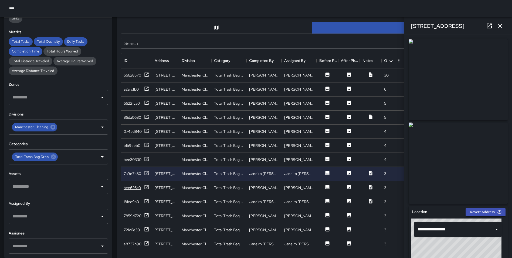
click at [146, 186] on icon at bounding box center [146, 186] width 5 height 5
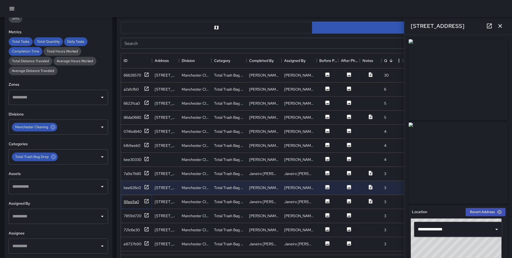
click at [147, 201] on icon at bounding box center [146, 200] width 5 height 5
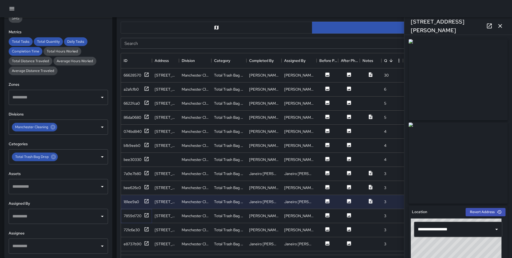
drag, startPoint x: 146, startPoint y: 215, endPoint x: 147, endPoint y: 222, distance: 6.8
click at [146, 215] on icon at bounding box center [147, 215] width 4 height 4
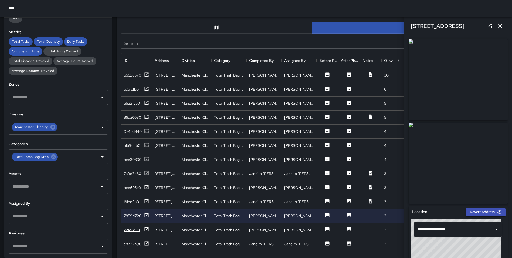
click at [148, 229] on icon at bounding box center [146, 228] width 5 height 5
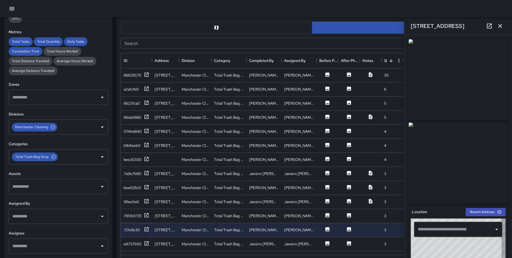
type input "**********"
click at [147, 243] on icon at bounding box center [146, 242] width 5 height 5
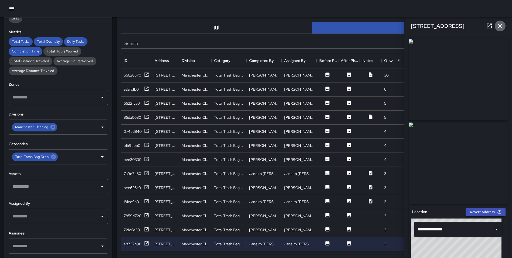
click at [500, 24] on icon "button" at bounding box center [500, 26] width 6 height 6
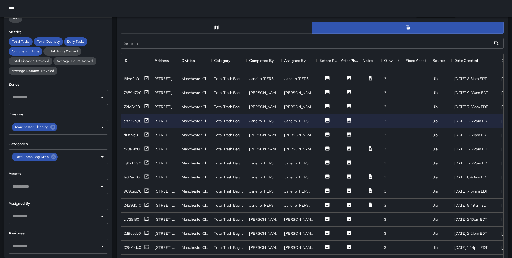
scroll to position [156, 0]
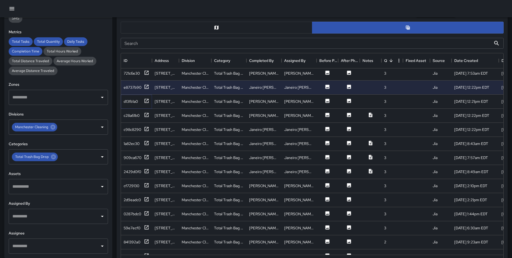
click at [146, 101] on icon at bounding box center [147, 101] width 4 height 4
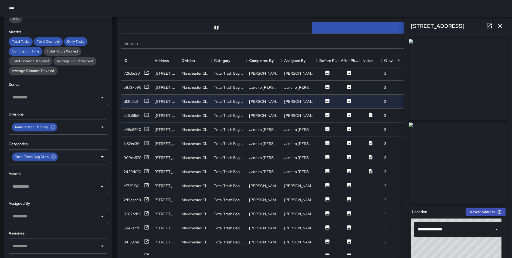
click at [146, 116] on icon at bounding box center [146, 114] width 5 height 5
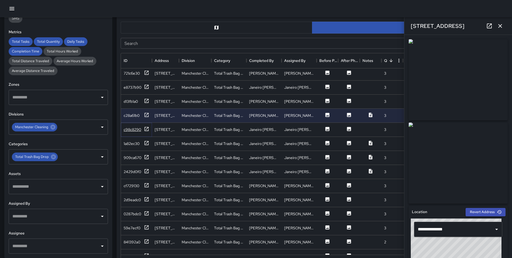
click at [147, 127] on icon at bounding box center [147, 129] width 4 height 4
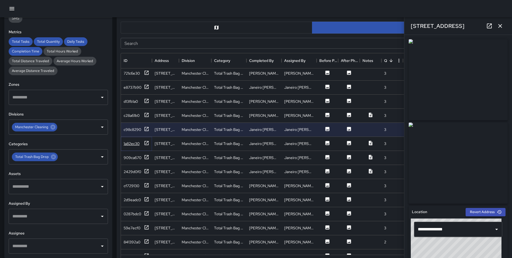
click at [148, 142] on icon at bounding box center [146, 142] width 5 height 5
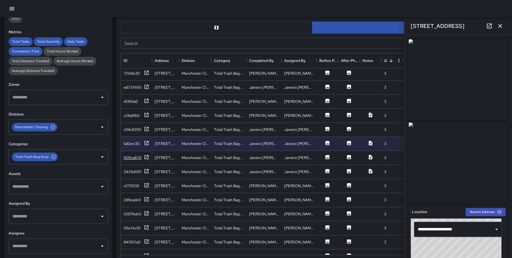
click at [146, 156] on icon at bounding box center [146, 156] width 5 height 5
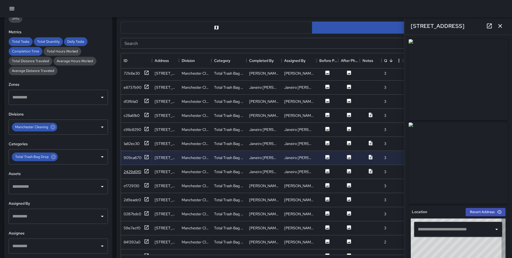
type input "**********"
click at [147, 170] on icon at bounding box center [146, 170] width 5 height 5
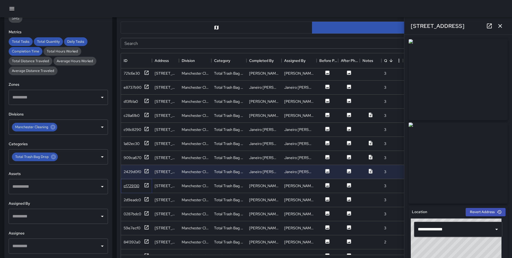
click at [146, 184] on icon at bounding box center [146, 184] width 5 height 5
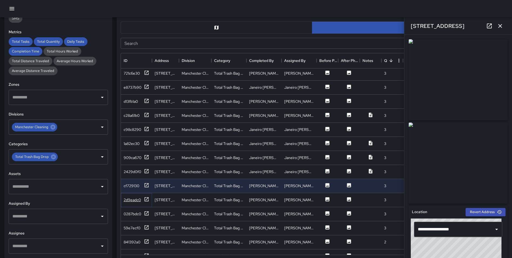
click at [146, 198] on icon at bounding box center [146, 198] width 5 height 5
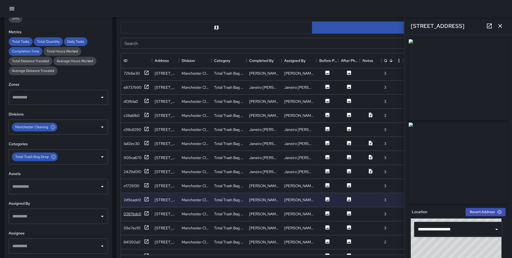
click at [146, 212] on icon at bounding box center [146, 212] width 5 height 5
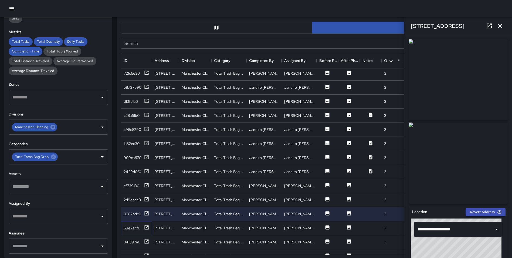
click at [148, 228] on icon at bounding box center [146, 226] width 5 height 5
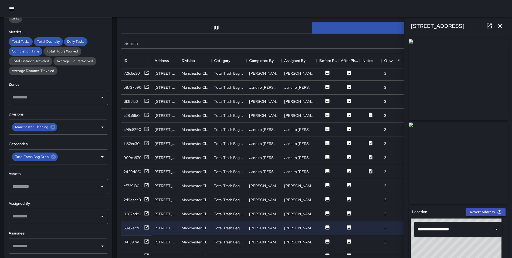
click at [146, 239] on icon at bounding box center [146, 240] width 5 height 5
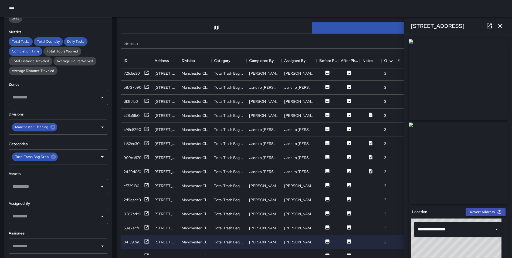
click at [500, 26] on icon "button" at bounding box center [500, 26] width 4 height 4
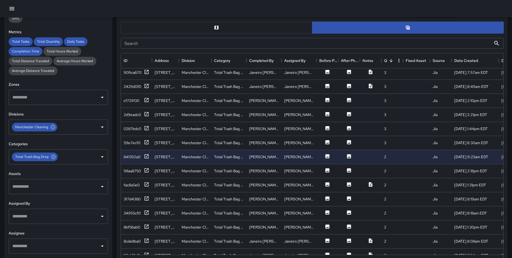
scroll to position [290, 0]
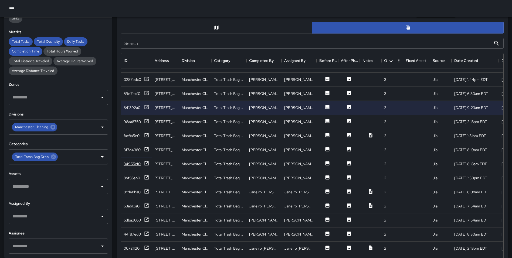
click at [146, 161] on icon at bounding box center [147, 163] width 4 height 4
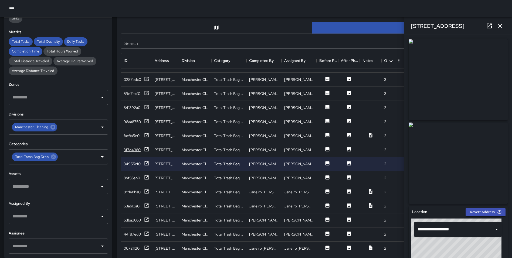
click at [147, 148] on icon at bounding box center [146, 148] width 5 height 5
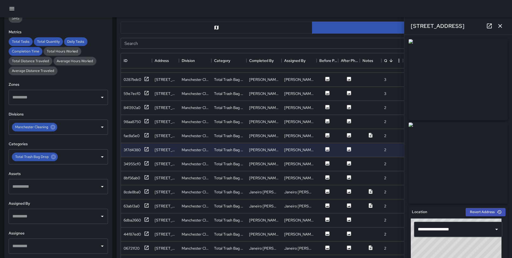
drag, startPoint x: 502, startPoint y: 25, endPoint x: 402, endPoint y: 38, distance: 101.0
click at [502, 25] on icon "button" at bounding box center [500, 26] width 6 height 6
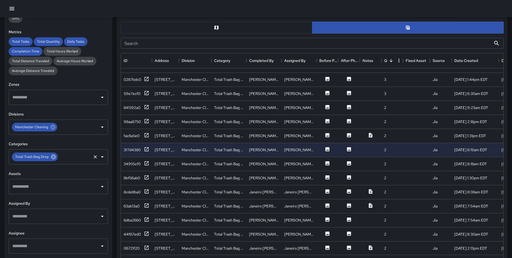
click at [51, 158] on icon at bounding box center [53, 156] width 5 height 5
click at [34, 156] on input "text" at bounding box center [54, 156] width 86 height 10
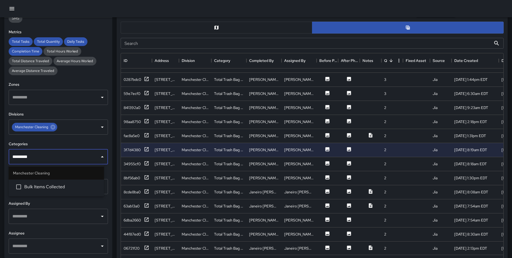
type input "**********"
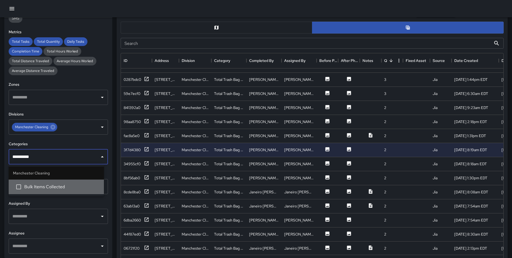
click at [45, 183] on li "Bulk Items Collected" at bounding box center [56, 186] width 95 height 15
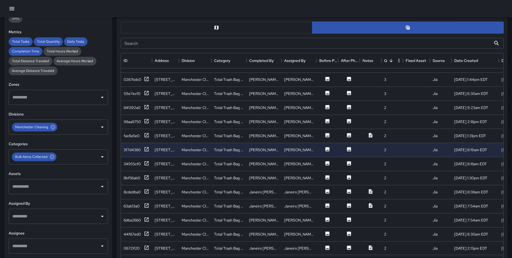
click at [116, 184] on div "Task Map and Details Export CSV Export Images Search Search ID Address Division…" at bounding box center [310, 134] width 396 height 270
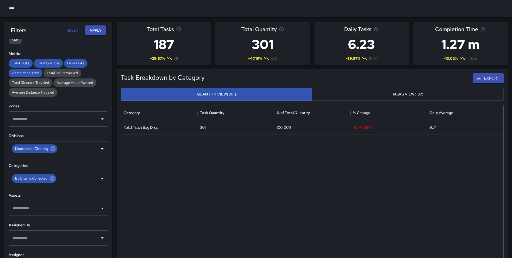
click at [94, 28] on button "Apply" at bounding box center [95, 30] width 21 height 10
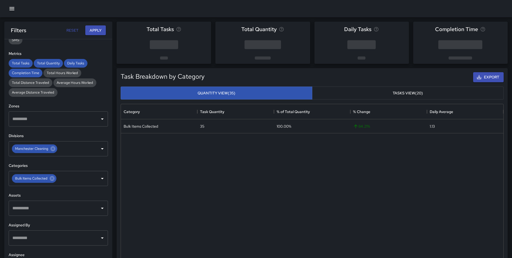
scroll to position [99, 0]
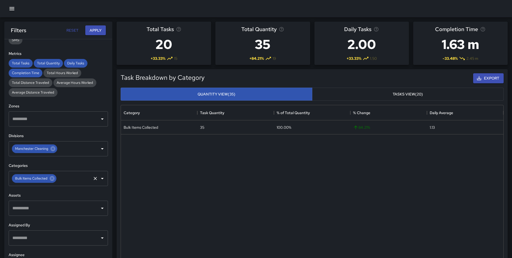
click at [53, 181] on div "Bulk Items Collected" at bounding box center [34, 178] width 45 height 9
click at [38, 176] on span "Bulk Items Collected" at bounding box center [31, 178] width 39 height 6
click at [52, 178] on icon at bounding box center [52, 178] width 6 height 6
click at [48, 179] on input "text" at bounding box center [54, 178] width 86 height 10
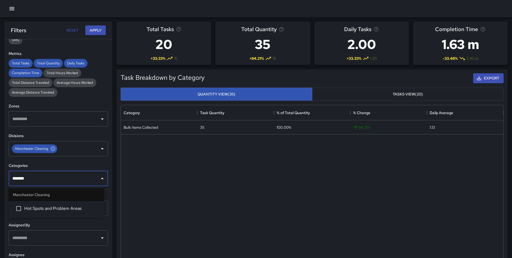
type input "********"
click at [58, 205] on span "Hot Spots and Problem Areas" at bounding box center [61, 208] width 75 height 6
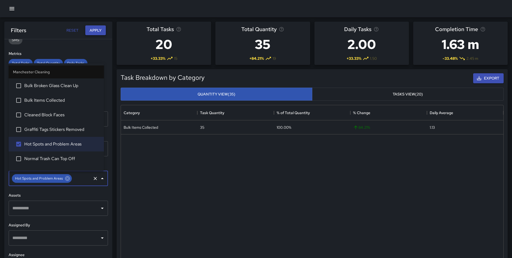
click at [90, 28] on button "Apply" at bounding box center [95, 30] width 21 height 10
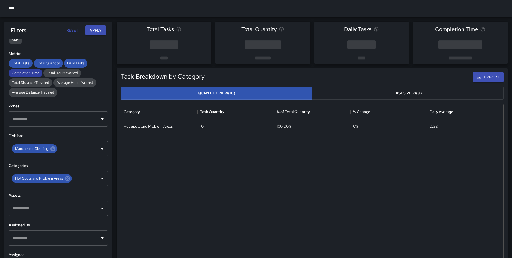
scroll to position [0, 0]
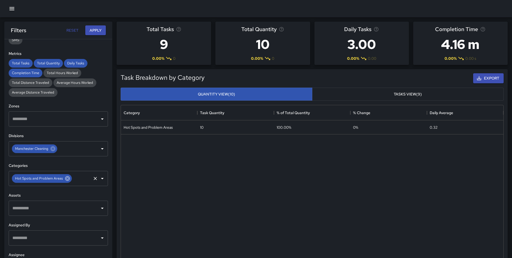
click at [65, 178] on icon at bounding box center [68, 178] width 6 height 6
click at [93, 31] on button "Apply" at bounding box center [95, 30] width 21 height 10
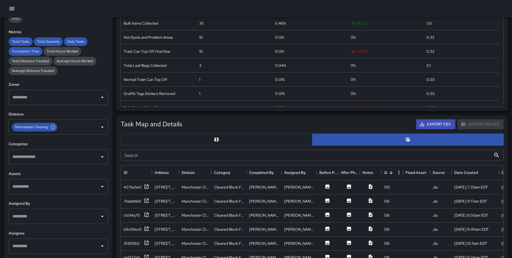
scroll to position [172, 0]
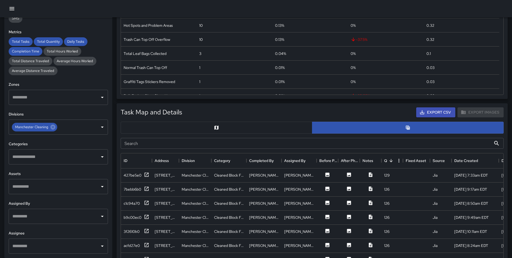
click at [54, 158] on input "text" at bounding box center [54, 156] width 86 height 10
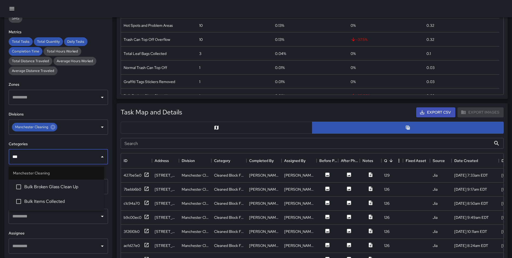
type input "****"
click at [43, 197] on li "Bulk Items Collected" at bounding box center [56, 201] width 95 height 15
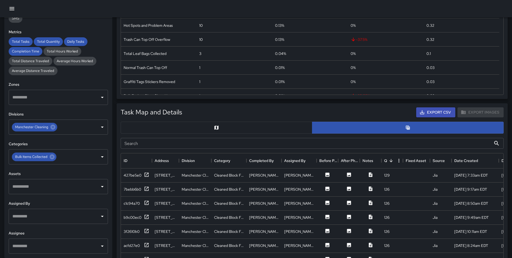
click at [115, 180] on div "Task Map and Details Export CSV Export Images Search Search ID Address Division…" at bounding box center [310, 234] width 396 height 270
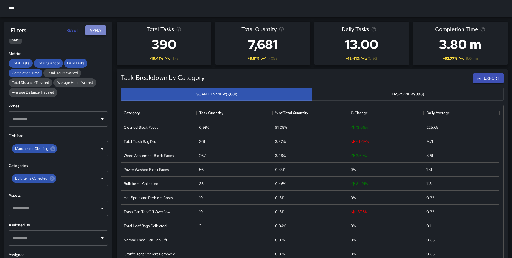
click at [97, 34] on button "Apply" at bounding box center [95, 30] width 21 height 10
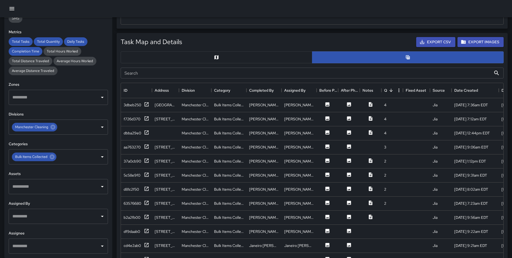
scroll to position [249, 0]
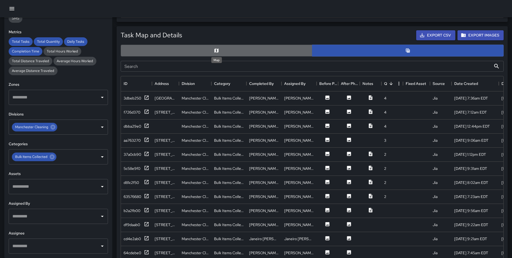
click at [215, 48] on icon "Map" at bounding box center [216, 50] width 5 height 5
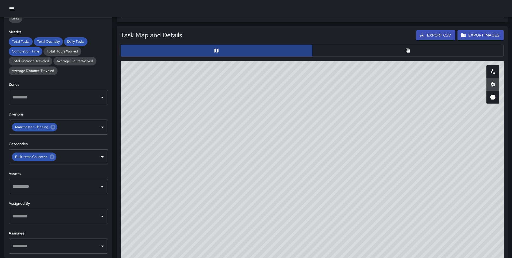
click at [348, 47] on button "button" at bounding box center [408, 51] width 192 height 12
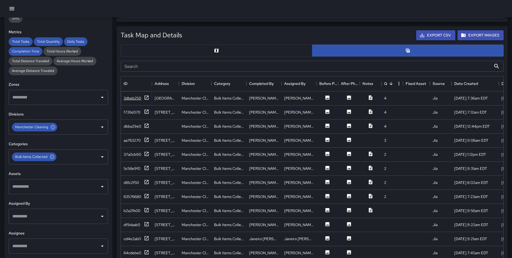
click at [146, 97] on icon at bounding box center [146, 97] width 5 height 5
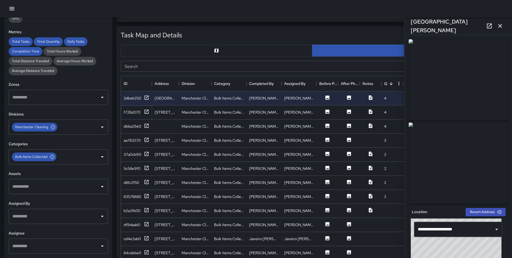
drag, startPoint x: 147, startPoint y: 112, endPoint x: 146, endPoint y: 116, distance: 3.9
click at [147, 112] on icon at bounding box center [146, 111] width 5 height 5
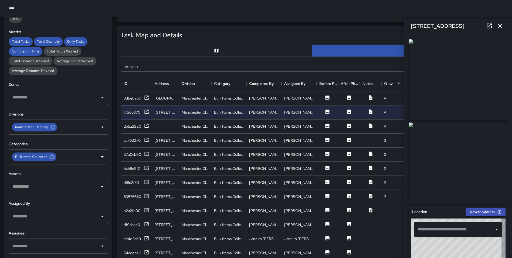
type input "**********"
drag, startPoint x: 147, startPoint y: 125, endPoint x: 146, endPoint y: 130, distance: 5.5
click at [147, 125] on icon at bounding box center [146, 125] width 5 height 5
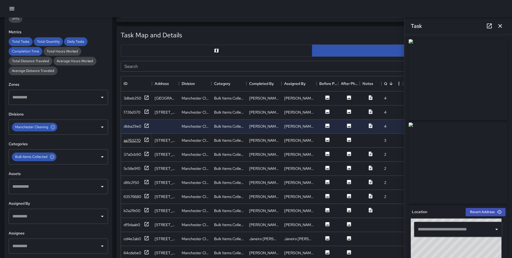
click at [145, 140] on icon at bounding box center [147, 139] width 4 height 4
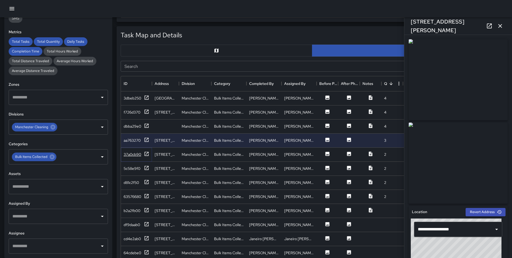
click at [147, 151] on icon at bounding box center [146, 153] width 5 height 5
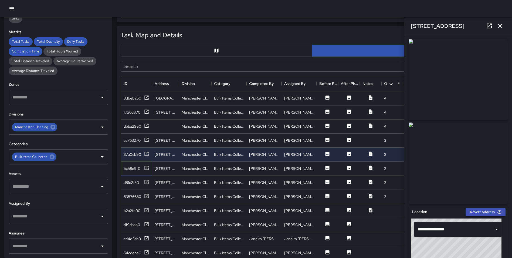
drag, startPoint x: 146, startPoint y: 168, endPoint x: 146, endPoint y: 174, distance: 6.5
click at [146, 168] on icon at bounding box center [146, 167] width 5 height 5
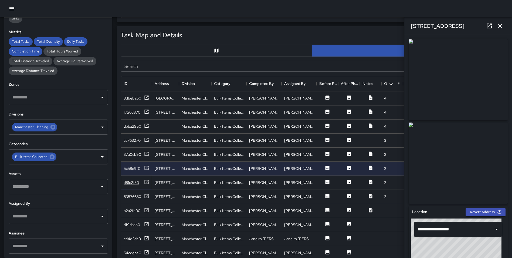
drag, startPoint x: 144, startPoint y: 181, endPoint x: 144, endPoint y: 185, distance: 3.5
click at [144, 181] on div "d81c2f50" at bounding box center [137, 182] width 26 height 7
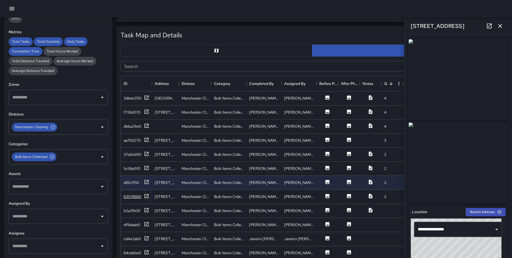
click at [148, 198] on icon at bounding box center [147, 196] width 4 height 4
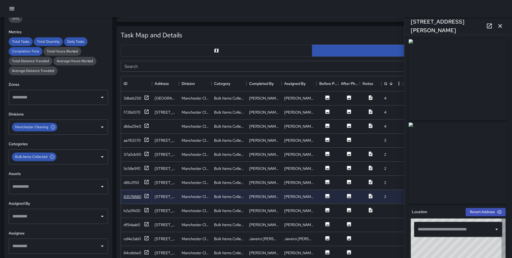
type input "**********"
click at [146, 180] on icon at bounding box center [146, 181] width 5 height 5
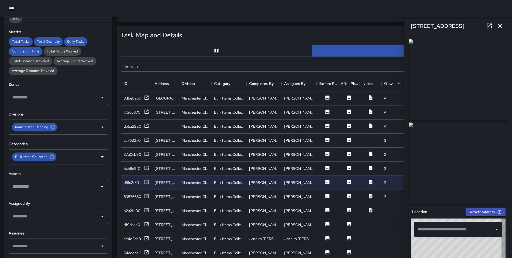
type input "**********"
click at [148, 164] on div "5c58e9f0" at bounding box center [136, 168] width 31 height 14
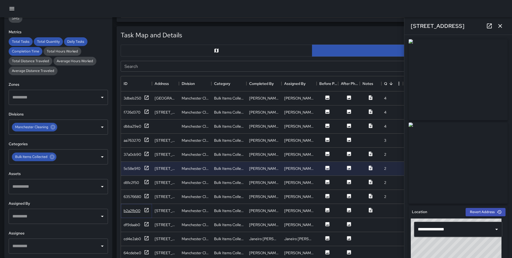
click at [147, 210] on icon at bounding box center [146, 209] width 5 height 5
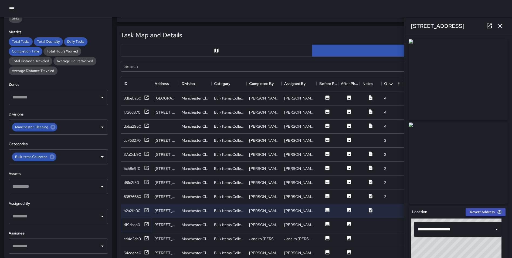
drag, startPoint x: 147, startPoint y: 223, endPoint x: 147, endPoint y: 233, distance: 9.8
click at [147, 224] on icon at bounding box center [146, 223] width 5 height 5
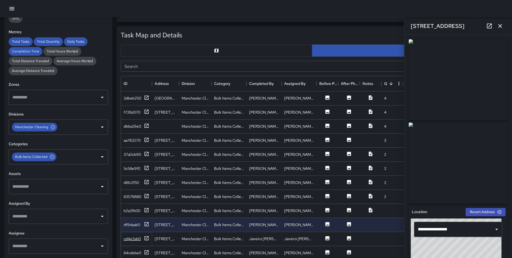
click at [146, 237] on icon at bounding box center [146, 237] width 5 height 5
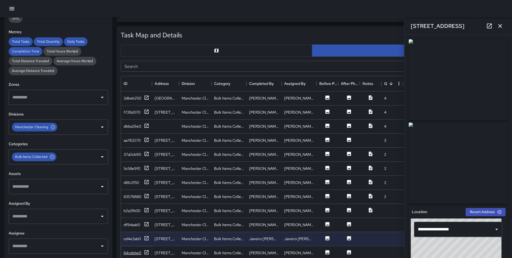
click at [146, 251] on icon at bounding box center [146, 251] width 5 height 5
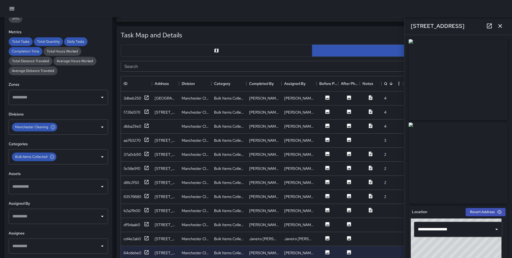
click at [499, 25] on icon "button" at bounding box center [500, 26] width 4 height 4
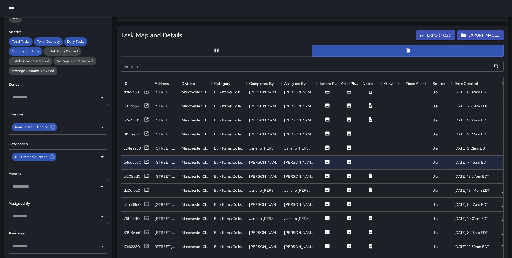
scroll to position [95, 0]
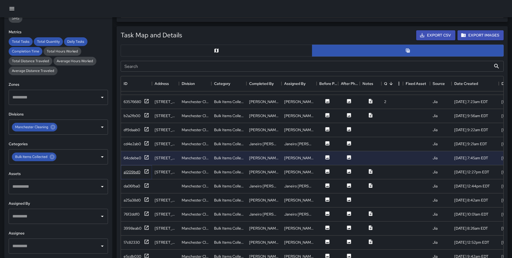
click at [147, 169] on icon at bounding box center [146, 170] width 5 height 5
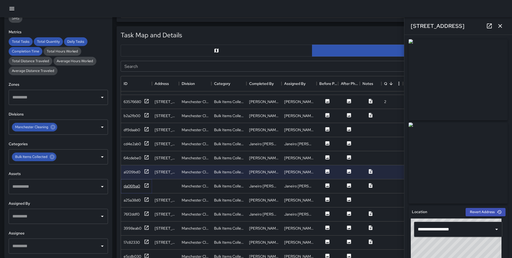
click at [146, 186] on icon at bounding box center [146, 184] width 5 height 5
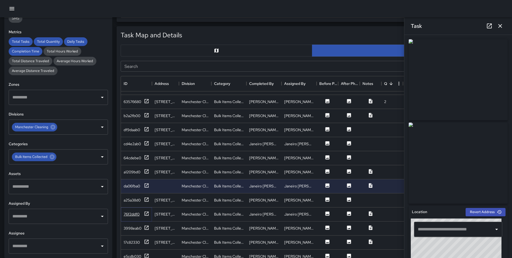
click at [147, 212] on icon at bounding box center [147, 213] width 4 height 4
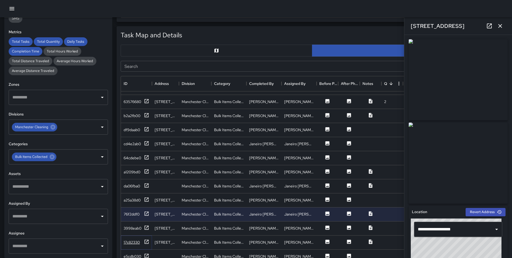
click at [147, 241] on icon at bounding box center [146, 241] width 5 height 5
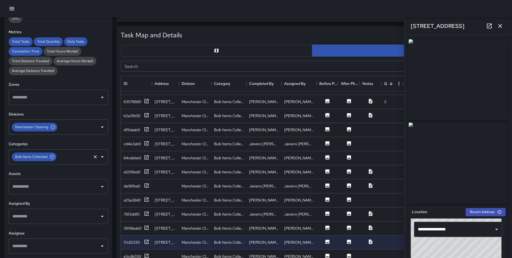
click at [55, 156] on icon at bounding box center [52, 157] width 6 height 6
click at [52, 156] on input "text" at bounding box center [54, 156] width 86 height 10
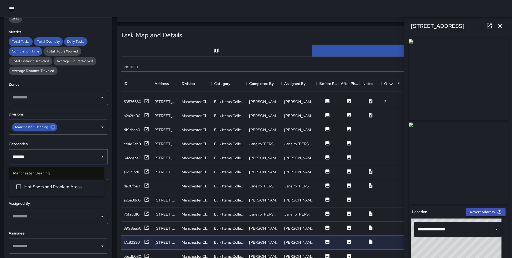
type input "********"
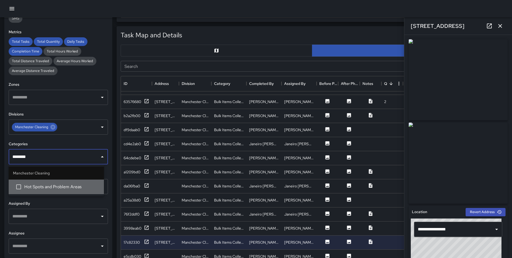
click at [55, 184] on span "Hot Spots and Problem Areas" at bounding box center [61, 186] width 75 height 6
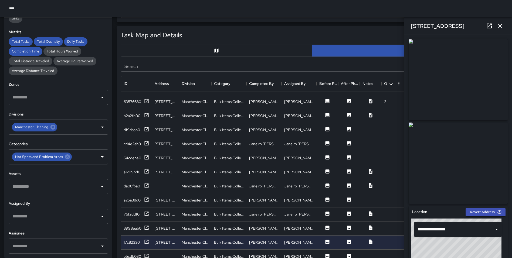
click at [115, 175] on div "Task Map and Details Export CSV Export Images Search Search ID Address Division…" at bounding box center [310, 157] width 396 height 270
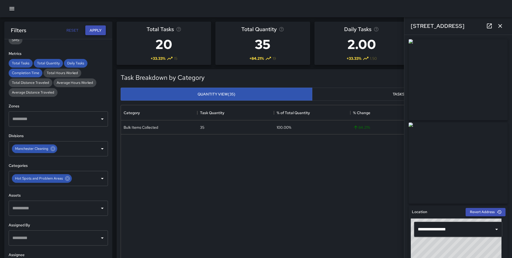
click at [98, 29] on button "Apply" at bounding box center [95, 30] width 21 height 10
click at [501, 26] on icon "button" at bounding box center [500, 26] width 6 height 6
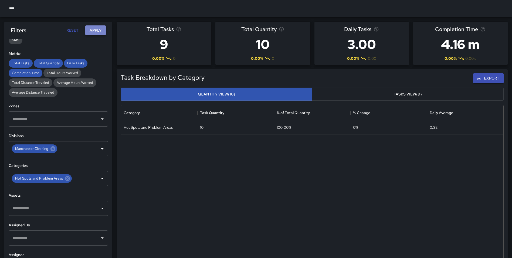
click at [95, 31] on button "Apply" at bounding box center [95, 30] width 21 height 10
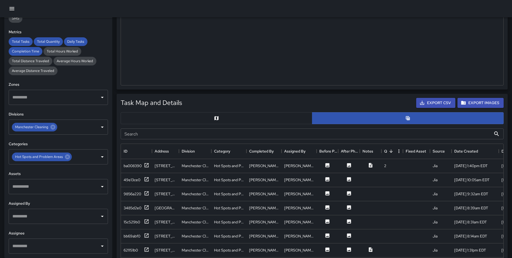
scroll to position [187, 0]
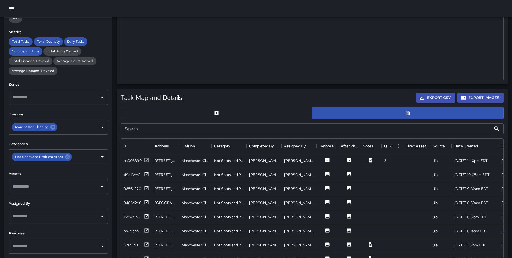
click at [211, 112] on button "button" at bounding box center [217, 113] width 192 height 12
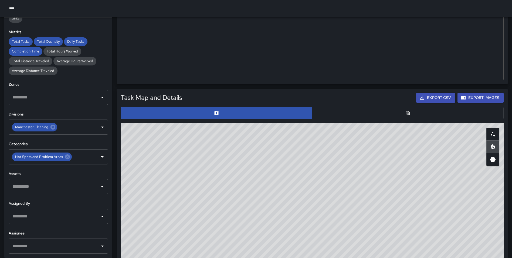
click at [347, 106] on div at bounding box center [312, 113] width 387 height 16
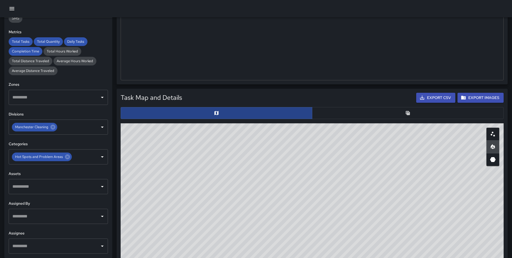
click at [357, 111] on button "button" at bounding box center [408, 113] width 192 height 12
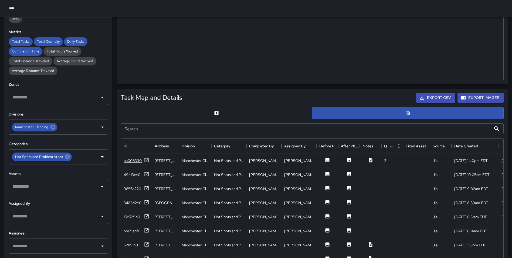
click at [148, 161] on icon at bounding box center [146, 159] width 5 height 5
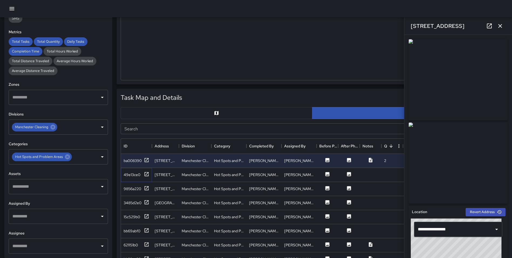
drag, startPoint x: 147, startPoint y: 174, endPoint x: 146, endPoint y: 179, distance: 5.2
click at [147, 174] on icon at bounding box center [147, 174] width 4 height 4
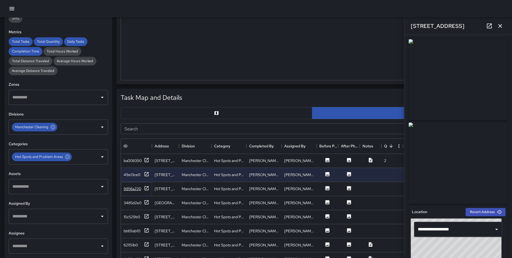
click at [147, 188] on icon at bounding box center [146, 187] width 5 height 5
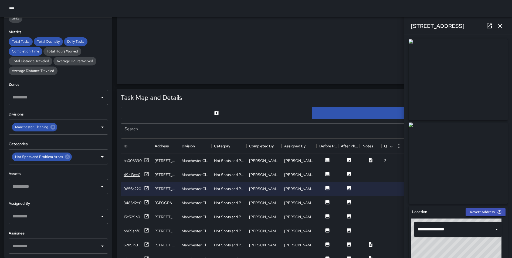
click at [145, 174] on icon at bounding box center [146, 173] width 5 height 5
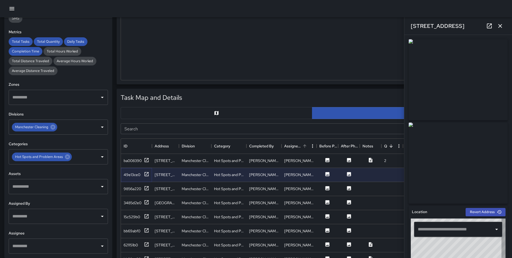
type input "**********"
drag, startPoint x: 146, startPoint y: 187, endPoint x: 146, endPoint y: 201, distance: 14.0
click at [146, 187] on icon at bounding box center [146, 187] width 5 height 5
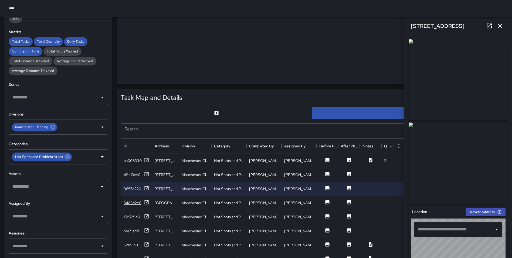
type input "**********"
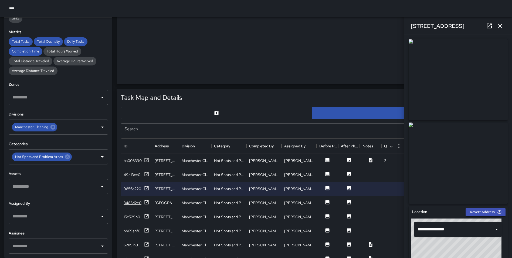
click at [145, 205] on div at bounding box center [146, 202] width 5 height 7
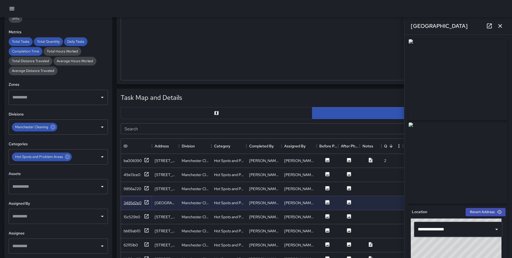
click at [147, 201] on icon at bounding box center [146, 201] width 5 height 5
click at [146, 217] on icon at bounding box center [146, 215] width 5 height 5
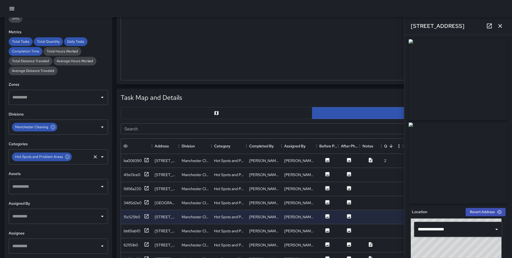
drag, startPoint x: 66, startPoint y: 156, endPoint x: 69, endPoint y: 153, distance: 3.8
click at [66, 156] on icon at bounding box center [67, 156] width 5 height 5
click at [114, 148] on div "Task Map and Details Export CSV Export Images Search Search ID Address Division…" at bounding box center [310, 219] width 396 height 270
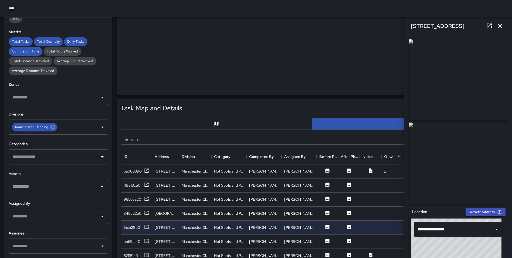
scroll to position [0, 0]
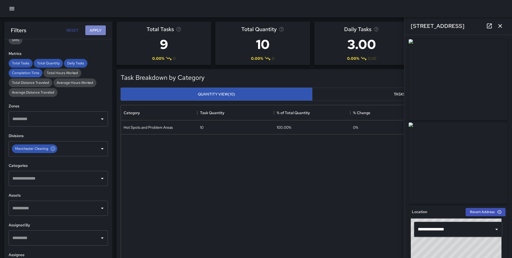
drag, startPoint x: 98, startPoint y: 30, endPoint x: 193, endPoint y: 35, distance: 95.5
click at [98, 31] on button "Apply" at bounding box center [95, 30] width 21 height 10
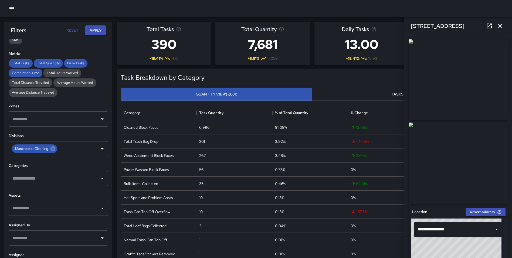
click at [500, 25] on icon "button" at bounding box center [500, 26] width 6 height 6
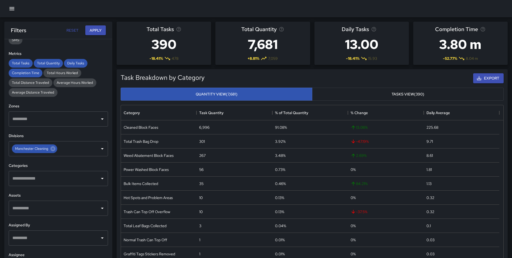
click at [45, 181] on input "text" at bounding box center [54, 178] width 86 height 10
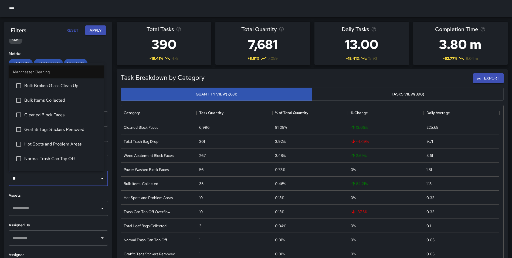
type input "***"
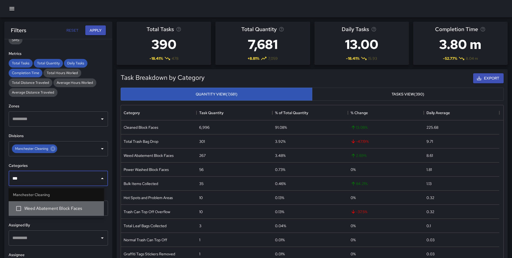
click at [63, 208] on span "Weed Abatement Block Faces" at bounding box center [61, 208] width 75 height 6
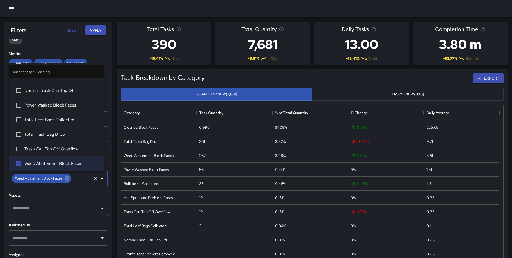
click at [96, 29] on button "Apply" at bounding box center [95, 30] width 21 height 10
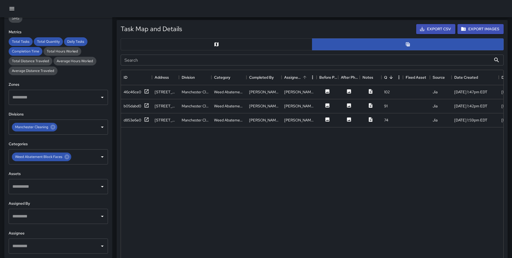
scroll to position [254, 0]
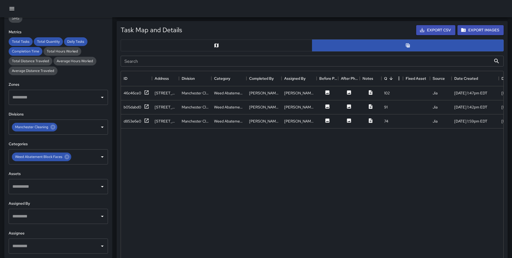
click at [228, 49] on button "button" at bounding box center [217, 45] width 192 height 12
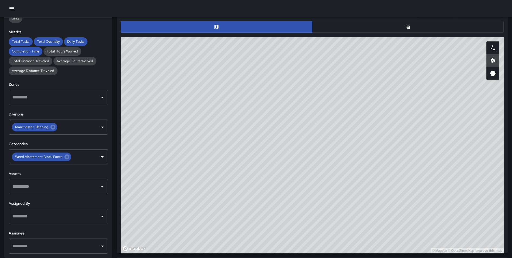
scroll to position [287, 0]
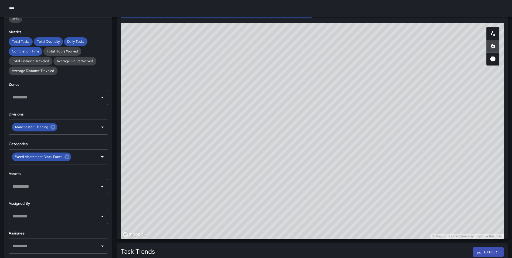
drag, startPoint x: 473, startPoint y: 169, endPoint x: 471, endPoint y: 166, distance: 3.7
click at [471, 166] on div "© Mapbox © OpenStreetMap Improve this map" at bounding box center [312, 131] width 383 height 216
drag, startPoint x: 433, startPoint y: 179, endPoint x: 433, endPoint y: 187, distance: 8.4
click at [433, 187] on div "© Mapbox © OpenStreetMap Improve this map" at bounding box center [312, 131] width 383 height 216
drag, startPoint x: 472, startPoint y: 166, endPoint x: 475, endPoint y: 167, distance: 3.0
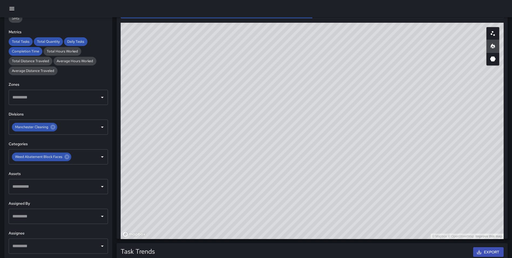
click at [475, 167] on div "© Mapbox © OpenStreetMap Improve this map" at bounding box center [312, 131] width 383 height 216
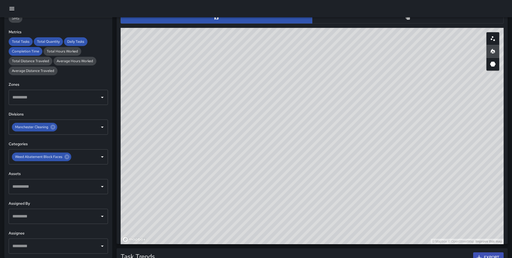
click at [411, 19] on button "button" at bounding box center [408, 18] width 192 height 12
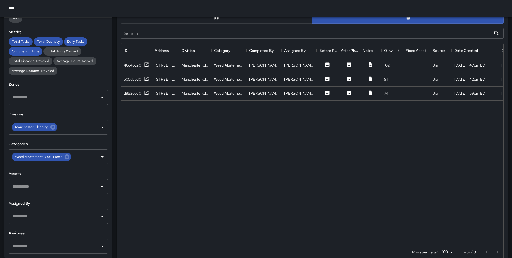
scroll to position [262, 0]
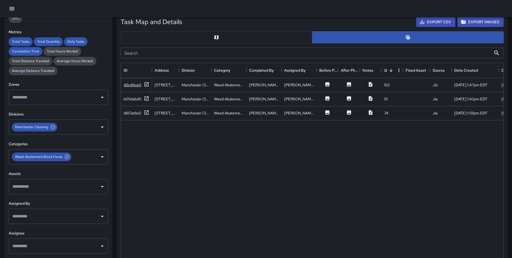
click at [144, 86] on icon at bounding box center [146, 84] width 5 height 5
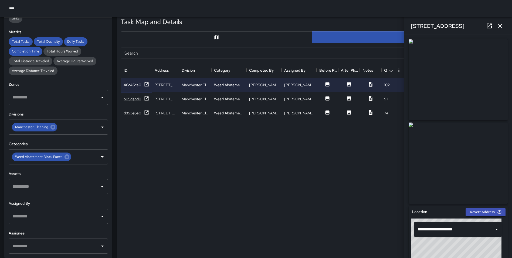
click at [147, 97] on icon at bounding box center [147, 98] width 4 height 4
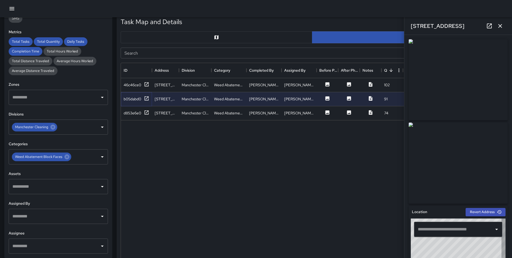
type input "**********"
click at [145, 110] on icon at bounding box center [146, 112] width 5 height 5
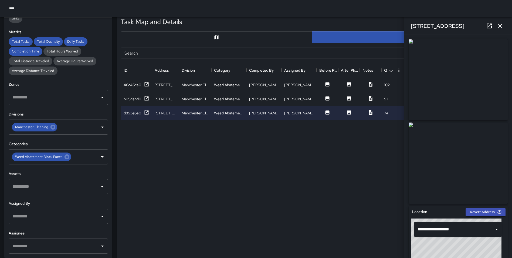
click at [500, 24] on icon "button" at bounding box center [500, 26] width 6 height 6
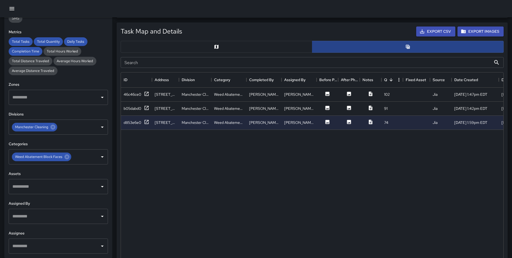
scroll to position [248, 0]
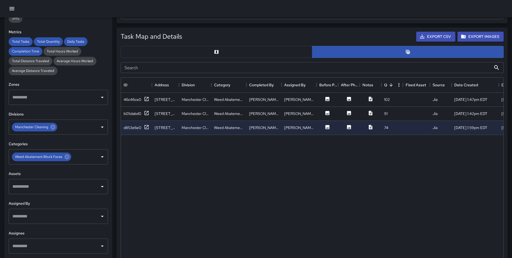
click at [254, 53] on button "button" at bounding box center [217, 52] width 192 height 12
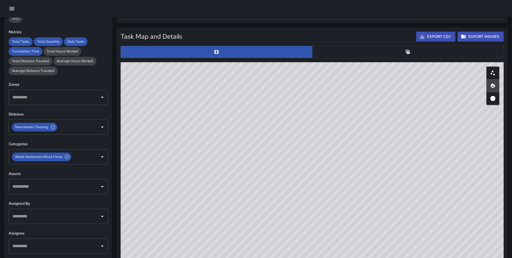
click at [497, 100] on button "button" at bounding box center [492, 98] width 13 height 13
type button "hexagonal"
drag, startPoint x: 343, startPoint y: 214, endPoint x: 290, endPoint y: 210, distance: 52.8
click at [343, 209] on div "© Mapbox © OpenStreetMap Improve this map" at bounding box center [312, 170] width 383 height 216
click at [66, 160] on div "Weed Abatement Block Faces" at bounding box center [41, 156] width 59 height 9
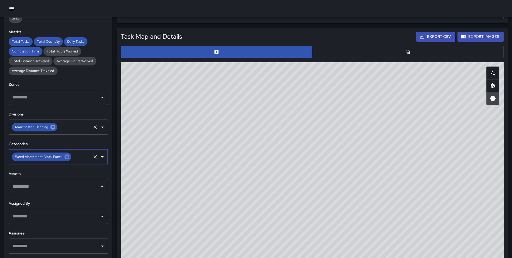
click at [53, 125] on icon at bounding box center [52, 126] width 5 height 5
click at [67, 158] on icon at bounding box center [67, 156] width 5 height 5
click at [49, 129] on input "text" at bounding box center [54, 127] width 86 height 10
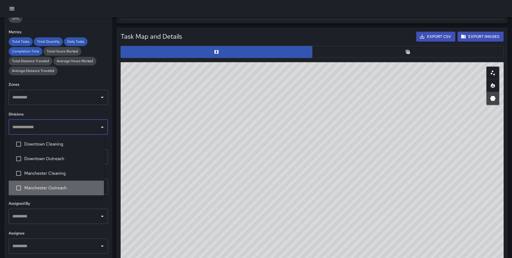
click at [68, 182] on li "Manchester Outreach" at bounding box center [56, 187] width 95 height 15
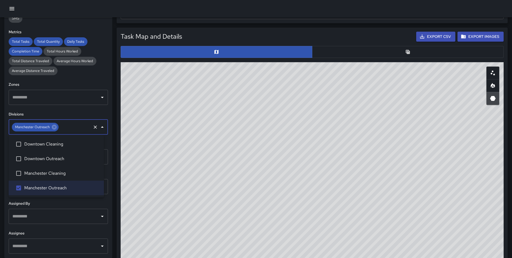
click at [113, 141] on div "Task Map and Details Export CSV Export Images ID Address Division Category Comp…" at bounding box center [310, 150] width 396 height 255
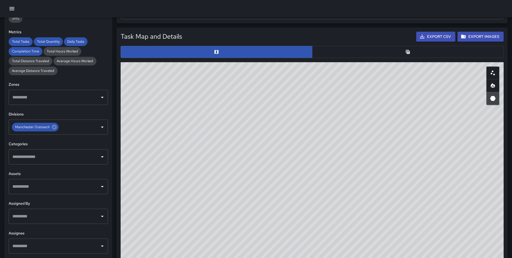
scroll to position [0, 0]
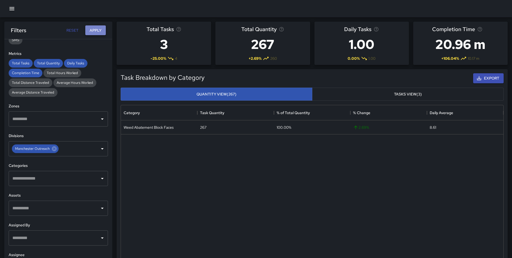
click at [95, 30] on button "Apply" at bounding box center [95, 30] width 21 height 10
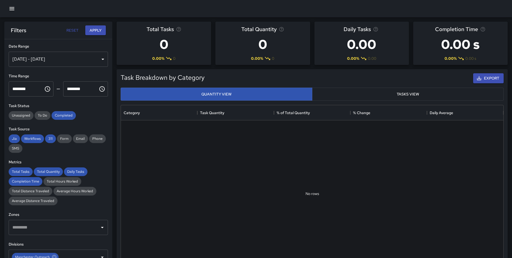
scroll to position [108, 0]
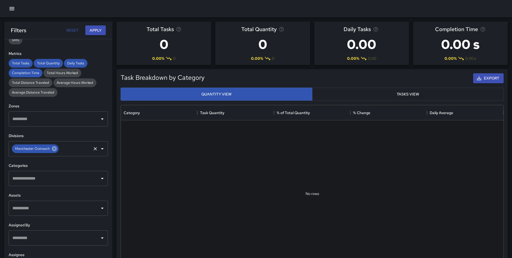
click at [52, 150] on icon at bounding box center [54, 148] width 5 height 5
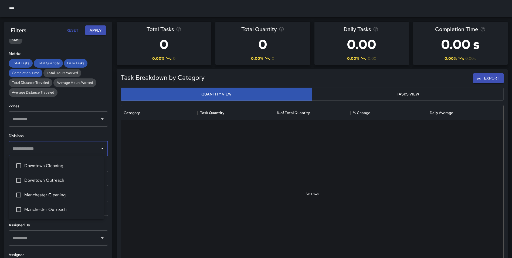
click at [38, 151] on input "text" at bounding box center [54, 148] width 86 height 10
click at [42, 179] on span "Downtown Outreach" at bounding box center [61, 180] width 75 height 6
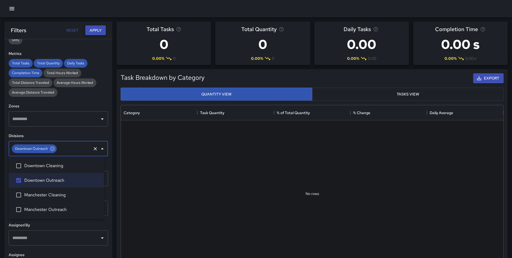
click at [95, 27] on button "Apply" at bounding box center [95, 30] width 21 height 10
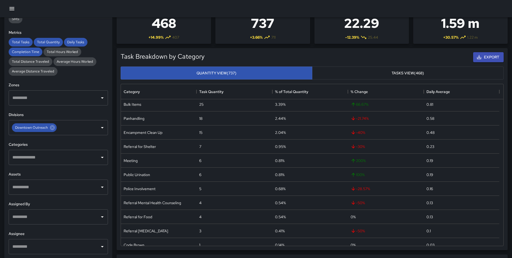
scroll to position [50, 0]
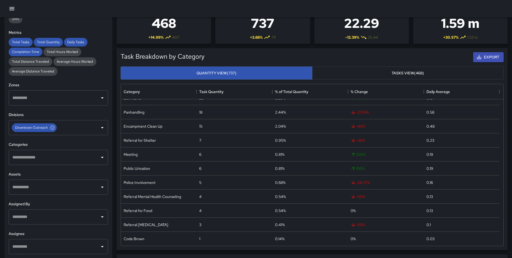
click at [114, 100] on div "Task Breakdown by Category Export Quantity View (737) Tasks View (468) Category…" at bounding box center [310, 147] width 396 height 206
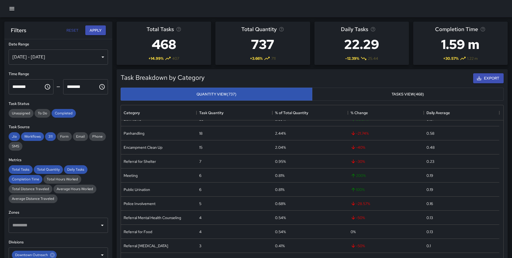
scroll to position [0, 0]
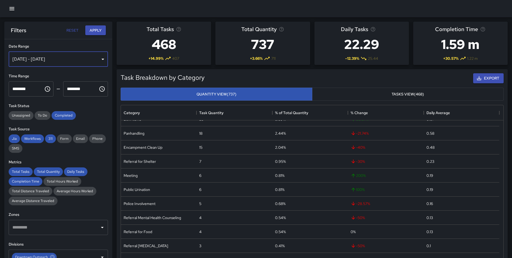
click at [49, 58] on div "[DATE] - [DATE]" at bounding box center [58, 59] width 99 height 15
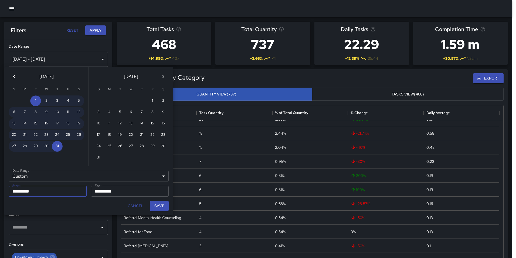
click at [12, 78] on icon "Previous month" at bounding box center [14, 76] width 6 height 6
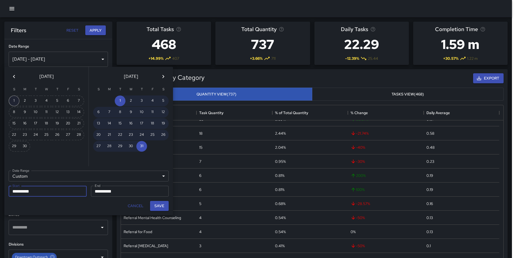
click at [15, 100] on button "1" at bounding box center [14, 100] width 11 height 11
type input "**********"
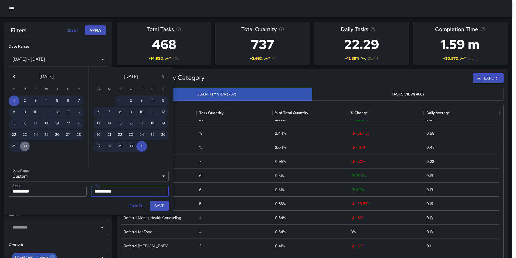
click at [25, 145] on button "30" at bounding box center [24, 146] width 11 height 11
type input "**********"
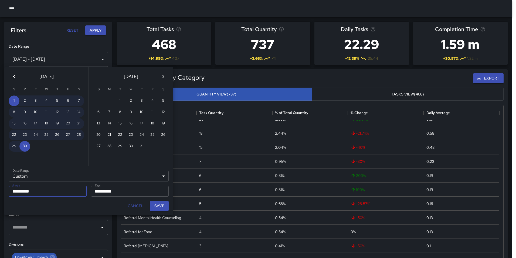
click at [164, 204] on button "Save" at bounding box center [159, 206] width 19 height 10
type input "**********"
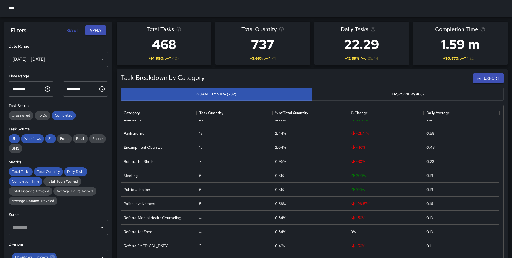
scroll to position [4, 4]
click at [95, 31] on button "Apply" at bounding box center [95, 30] width 21 height 10
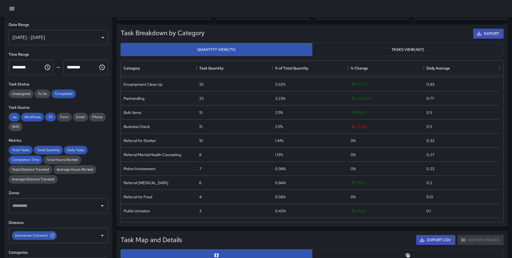
scroll to position [64, 0]
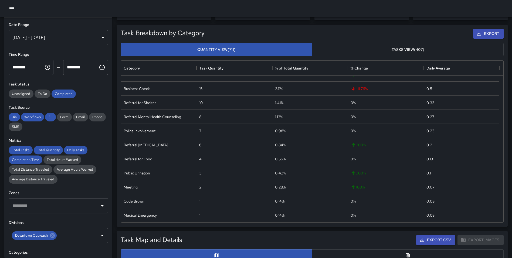
click at [57, 37] on div "Jun 01, 2025 - Jun 30, 2025" at bounding box center [58, 37] width 99 height 15
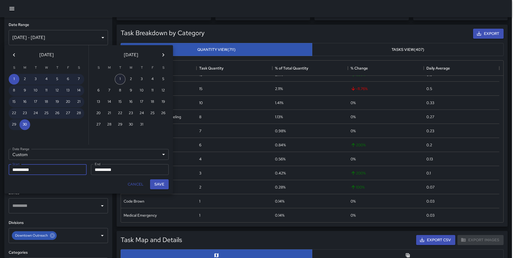
click at [117, 77] on button "1" at bounding box center [120, 79] width 11 height 11
type input "**********"
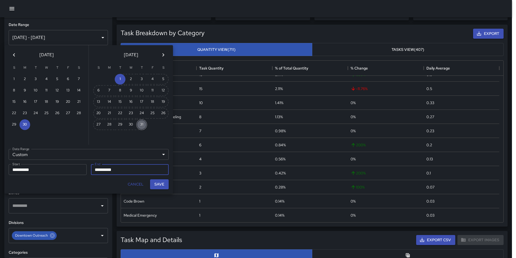
click at [138, 123] on button "31" at bounding box center [141, 124] width 11 height 11
type input "**********"
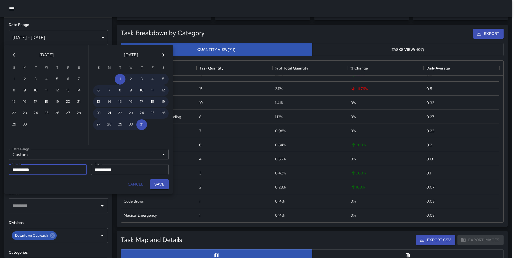
click at [161, 183] on button "Save" at bounding box center [159, 184] width 19 height 10
type input "**********"
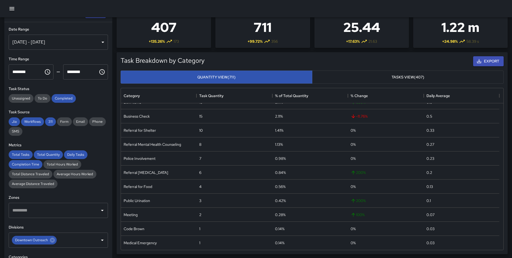
scroll to position [0, 0]
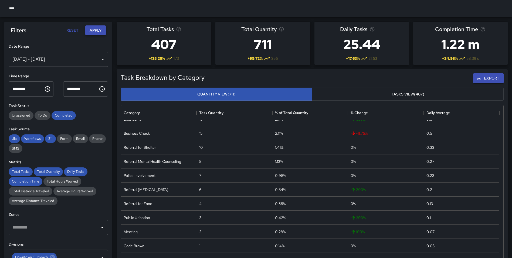
click at [92, 29] on button "Apply" at bounding box center [95, 30] width 21 height 10
